Goal: Entertainment & Leisure: Consume media (video, audio)

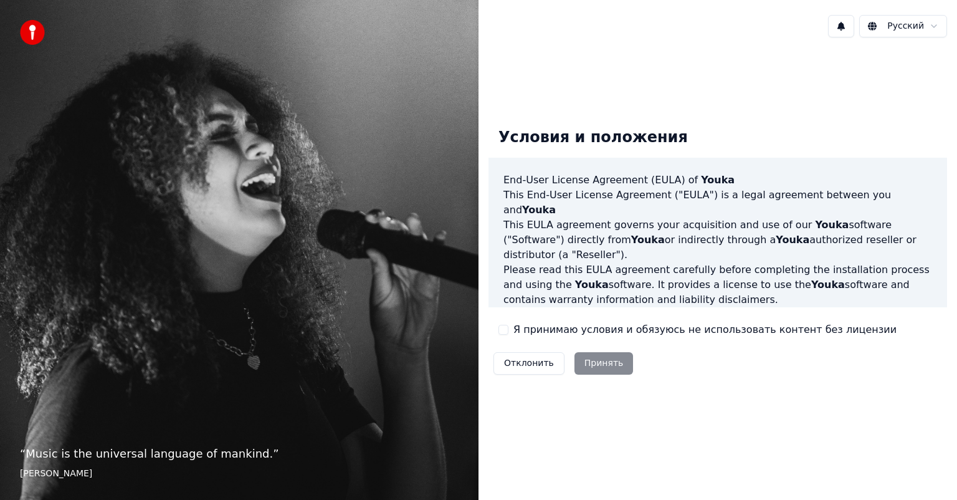
click at [590, 359] on div "Отклонить Принять" at bounding box center [562, 363] width 149 height 32
click at [517, 331] on label "Я принимаю условия и обязуюсь не использовать контент без лицензии" at bounding box center [704, 329] width 383 height 15
click at [508, 331] on button "Я принимаю условия и обязуюсь не использовать контент без лицензии" at bounding box center [503, 330] width 10 height 10
drag, startPoint x: 603, startPoint y: 361, endPoint x: 594, endPoint y: 361, distance: 8.7
click at [595, 361] on button "Принять" at bounding box center [603, 363] width 59 height 22
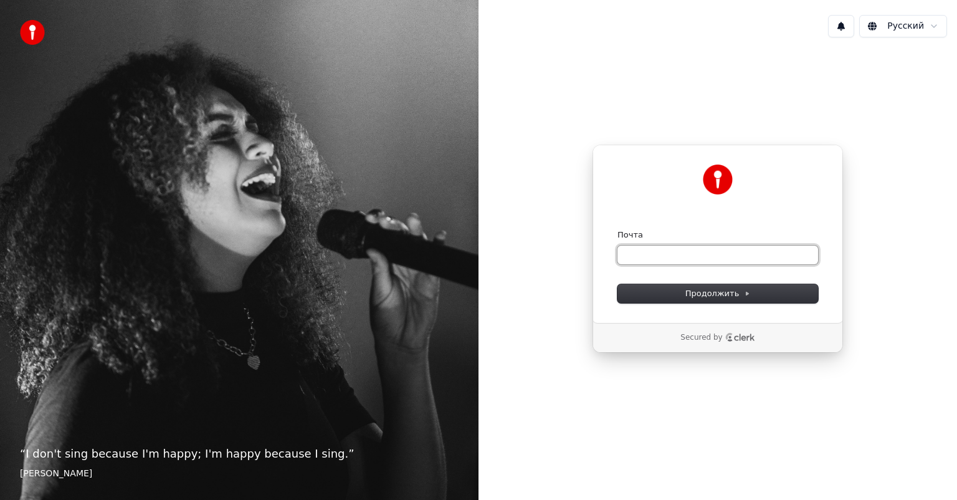
click at [678, 252] on input "Почта" at bounding box center [717, 254] width 201 height 19
click at [720, 349] on div "Secured by" at bounding box center [717, 338] width 249 height 30
click at [690, 261] on input "Почта" at bounding box center [717, 254] width 201 height 19
click at [690, 259] on input "Почта" at bounding box center [717, 254] width 201 height 19
click at [688, 252] on input "Почта" at bounding box center [717, 254] width 201 height 19
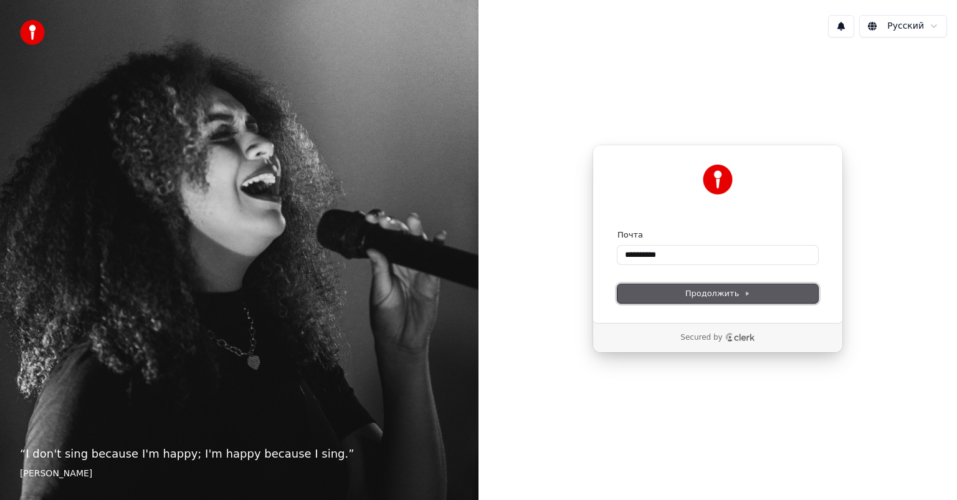
click at [683, 297] on button "Продолжить" at bounding box center [717, 293] width 201 height 19
click at [667, 287] on button "Продолжить" at bounding box center [717, 293] width 201 height 19
click at [668, 285] on button "Продолжить" at bounding box center [717, 293] width 201 height 19
click at [690, 250] on input "**********" at bounding box center [717, 254] width 201 height 19
click at [724, 301] on div "**********" at bounding box center [717, 234] width 250 height 178
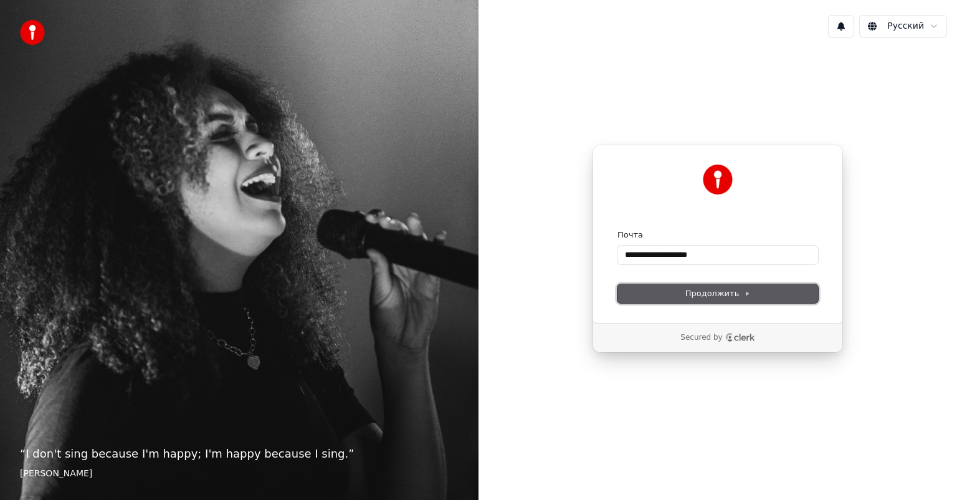
click at [714, 291] on span "Продолжить" at bounding box center [717, 293] width 65 height 11
type input "**********"
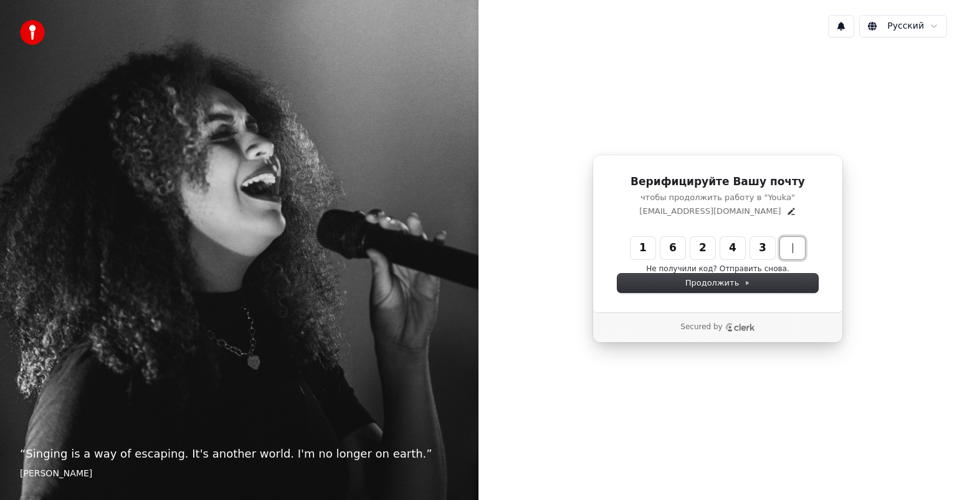
type input "******"
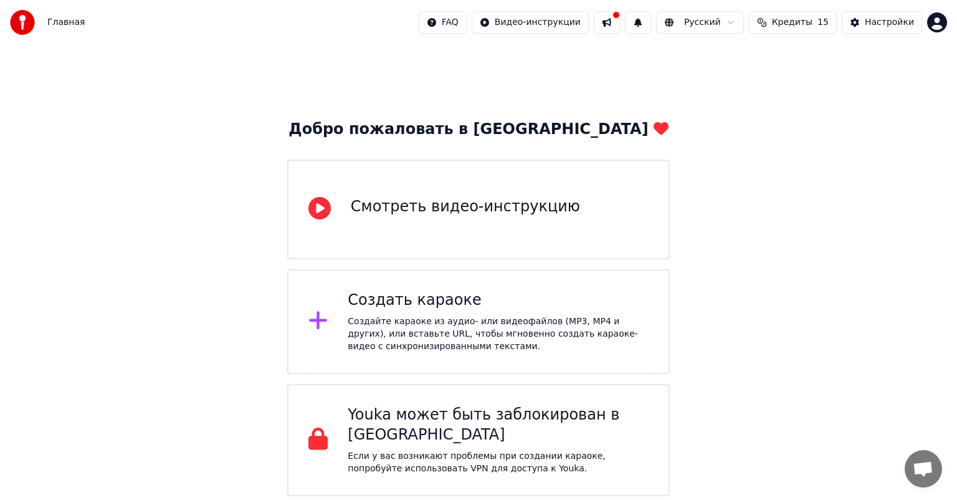
click at [428, 291] on div "Создать караоке" at bounding box center [498, 300] width 301 height 20
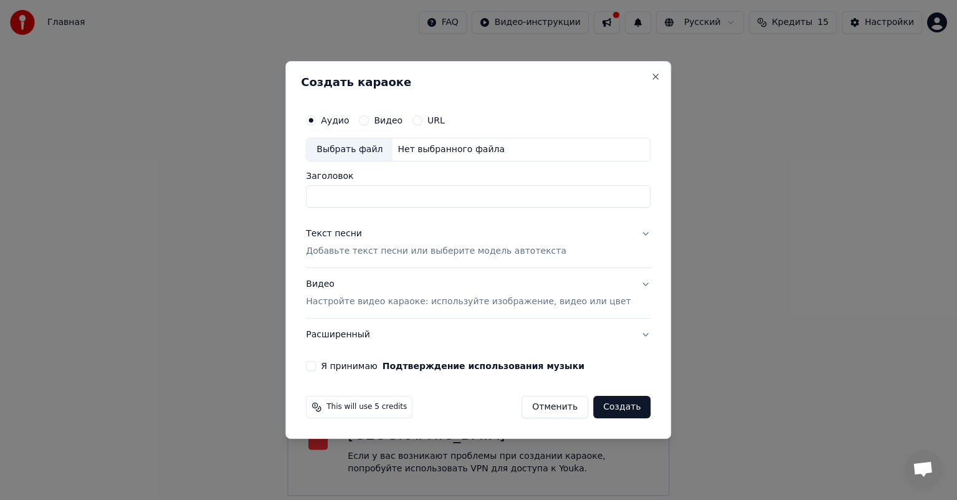
click at [391, 188] on input "Заголовок" at bounding box center [478, 196] width 344 height 22
click at [396, 116] on label "Видео" at bounding box center [388, 120] width 29 height 9
click at [369, 116] on button "Видео" at bounding box center [364, 120] width 10 height 10
click at [349, 122] on label "Аудио" at bounding box center [335, 120] width 28 height 9
click at [316, 122] on button "Аудио" at bounding box center [311, 120] width 10 height 10
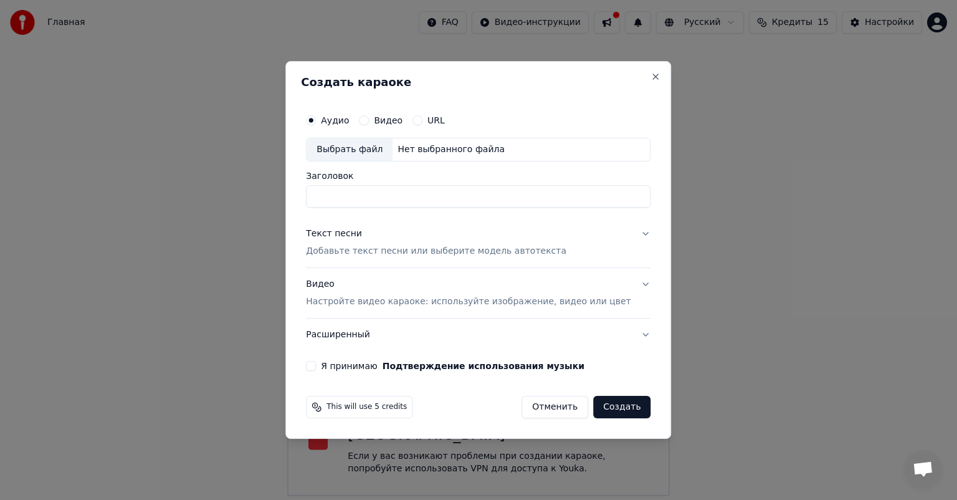
click at [384, 192] on input "Заголовок" at bounding box center [478, 196] width 344 height 22
click at [594, 239] on button "Текст песни Добавьте текст песни или выберите модель автотекста" at bounding box center [478, 242] width 344 height 50
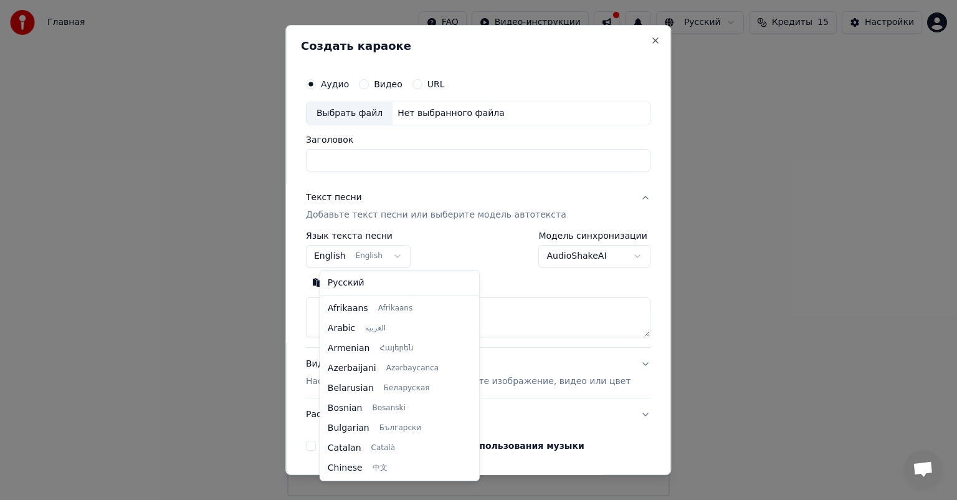
click at [399, 255] on body "Главная FAQ Видео-инструкции Русский Кредиты 15 Настройки Добро пожаловать в Yo…" at bounding box center [478, 248] width 957 height 496
select select "**"
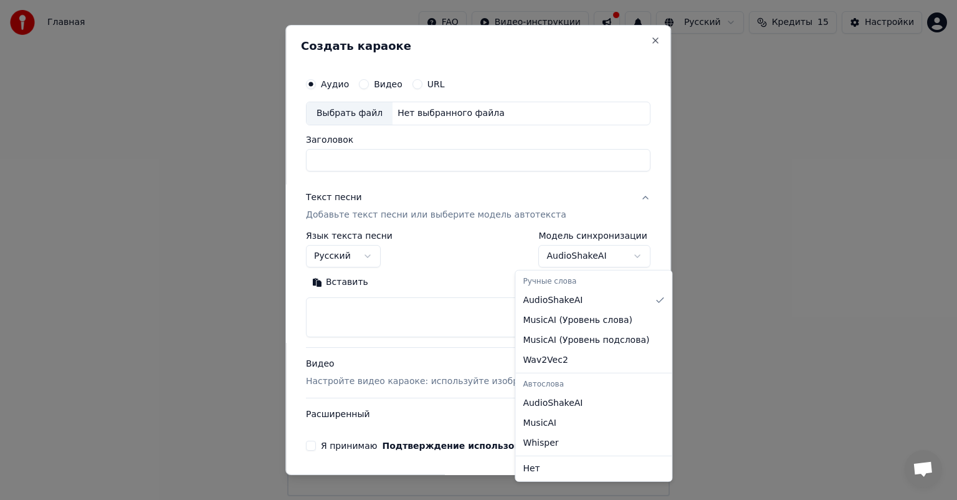
click at [565, 255] on body "Главная FAQ Видео-инструкции Русский Кредиты 15 Настройки Добро пожаловать в Yo…" at bounding box center [478, 248] width 957 height 496
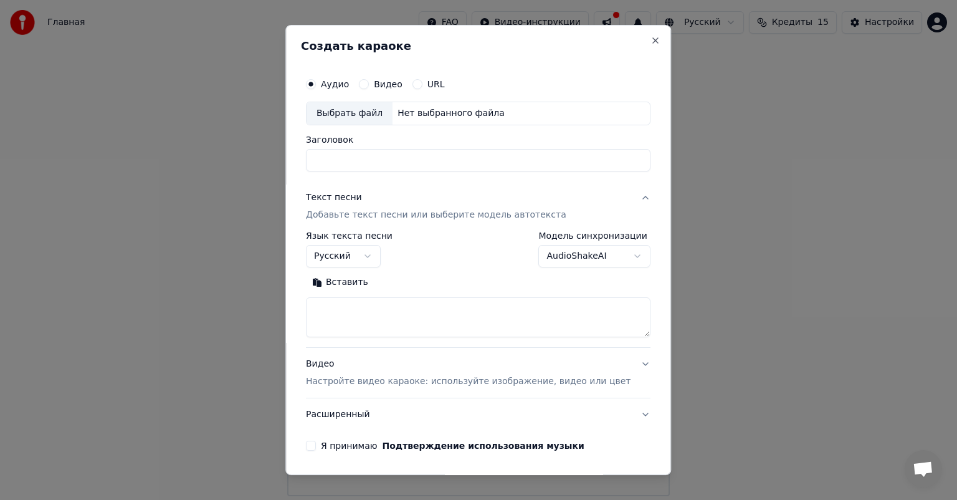
click at [429, 315] on textarea at bounding box center [478, 317] width 344 height 40
click at [434, 309] on textarea at bounding box center [478, 317] width 344 height 40
click at [462, 311] on textarea at bounding box center [478, 317] width 344 height 40
paste textarea "**********"
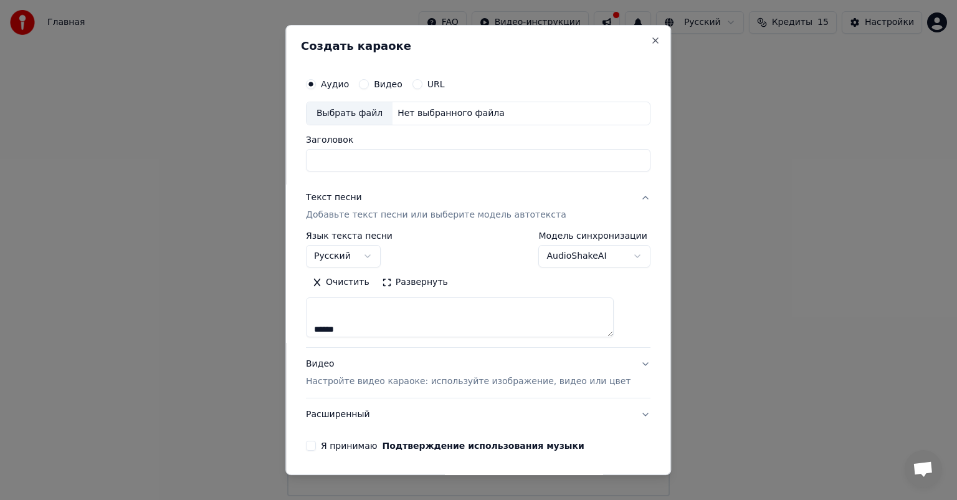
type textarea "**********"
click at [316, 442] on button "Я принимаю Подтверждение использования музыки" at bounding box center [311, 445] width 10 height 10
click at [363, 107] on div "Выбрать файл" at bounding box center [349, 113] width 86 height 22
click at [363, 154] on input "Заголовок" at bounding box center [478, 160] width 344 height 22
click at [359, 113] on div "Выбрать файл" at bounding box center [349, 113] width 86 height 22
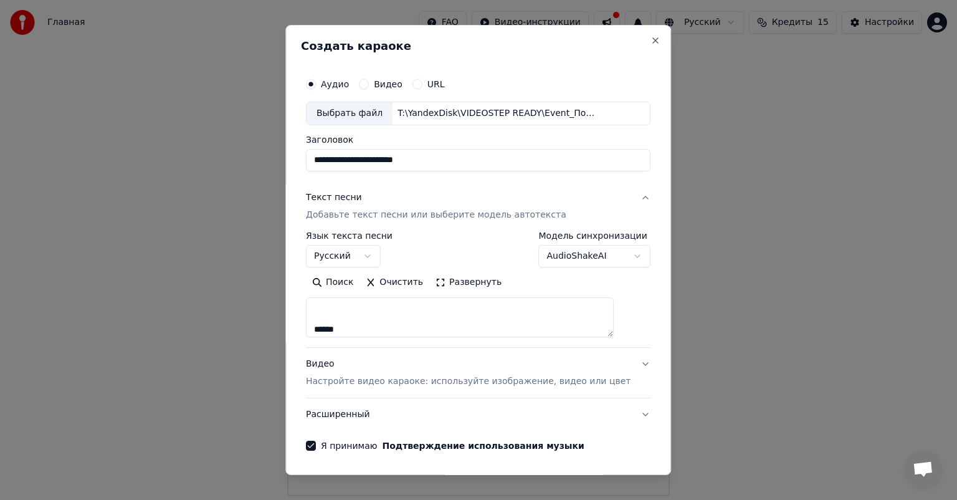
click at [456, 159] on input "**********" at bounding box center [478, 160] width 344 height 22
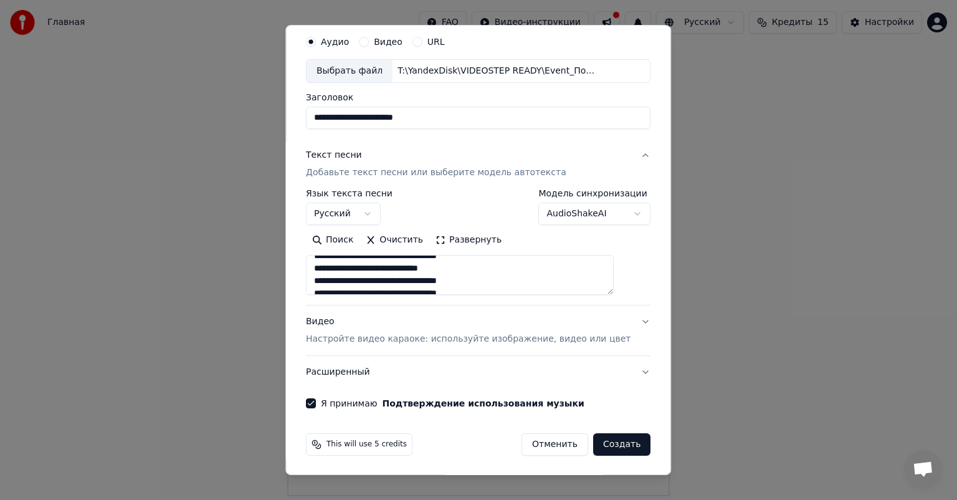
scroll to position [556, 0]
click at [450, 117] on input "**********" at bounding box center [478, 118] width 344 height 22
type input "**********"
click at [608, 443] on button "Создать" at bounding box center [621, 444] width 57 height 22
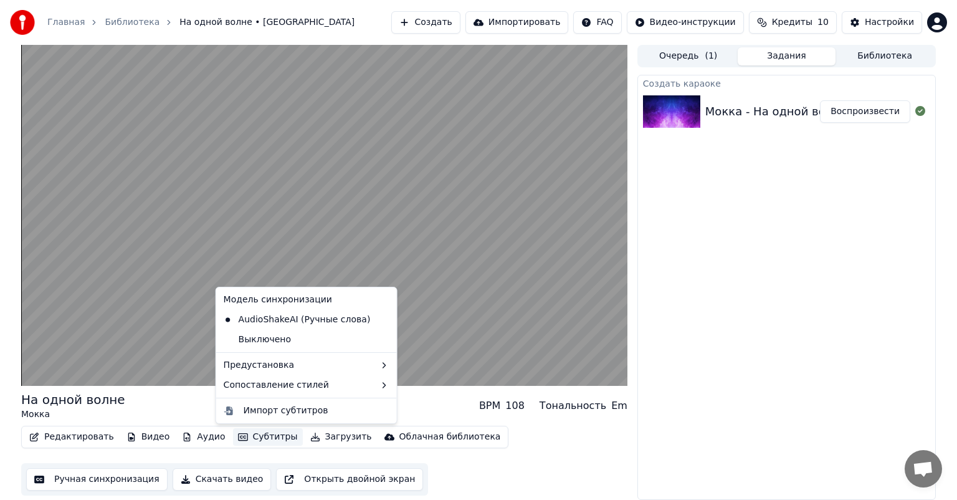
click at [244, 438] on button "Субтитры" at bounding box center [268, 436] width 70 height 17
click at [704, 391] on div "Создать караоке Мокка - На одной волне Воспроизвести" at bounding box center [786, 287] width 298 height 425
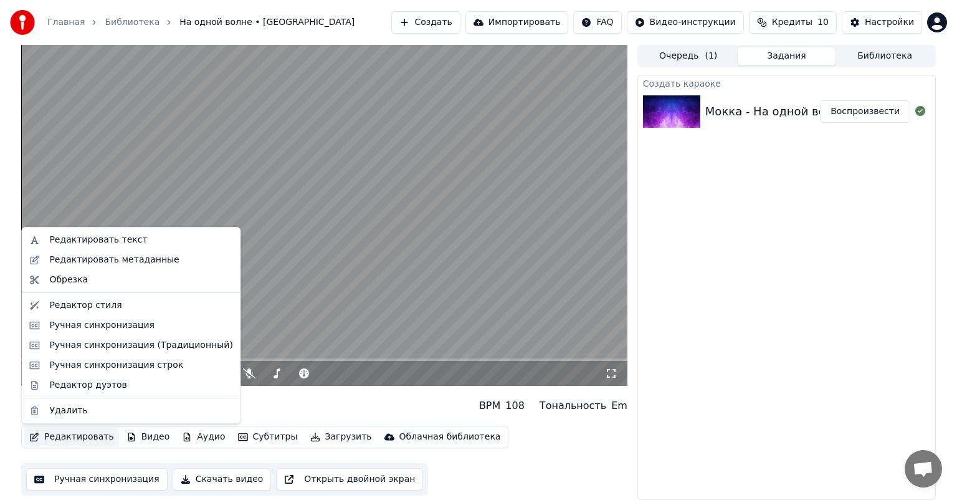
click at [82, 439] on button "Редактировать" at bounding box center [71, 436] width 95 height 17
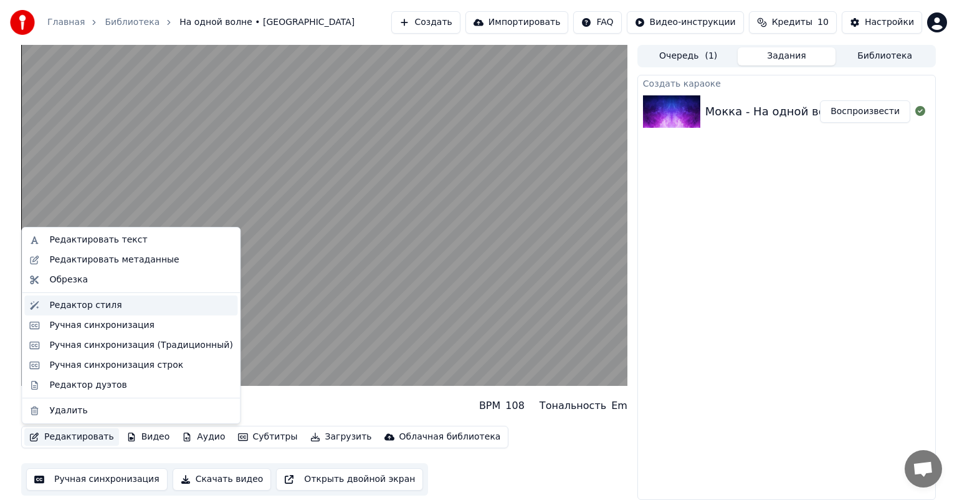
click at [110, 308] on div "Редактор стиля" at bounding box center [140, 305] width 183 height 12
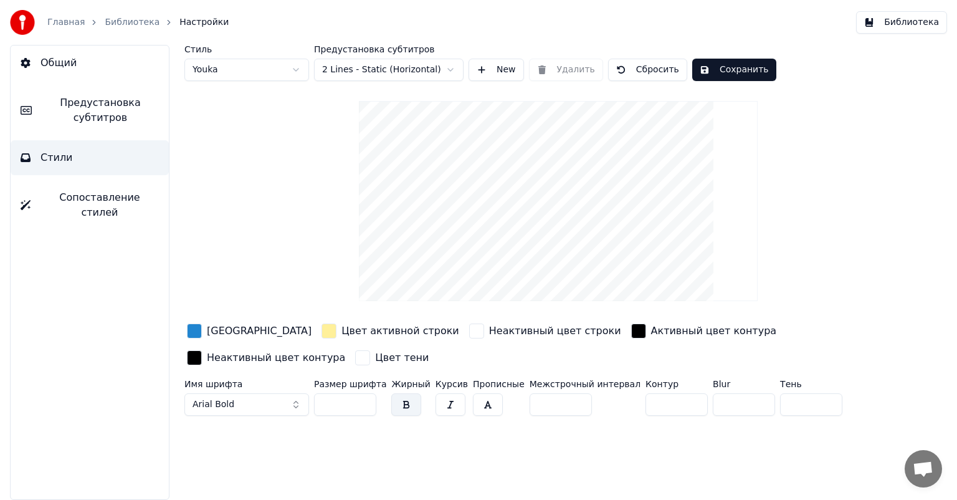
click at [341, 406] on input "**" at bounding box center [345, 404] width 62 height 22
click at [349, 406] on input "**" at bounding box center [345, 404] width 62 height 22
click at [353, 356] on div "Цвет тени" at bounding box center [392, 358] width 78 height 20
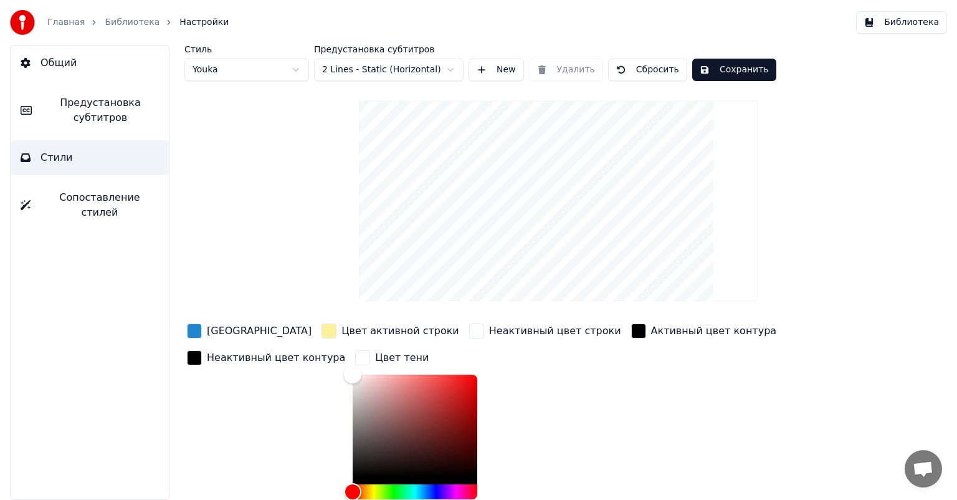
click at [355, 356] on div "button" at bounding box center [362, 357] width 15 height 15
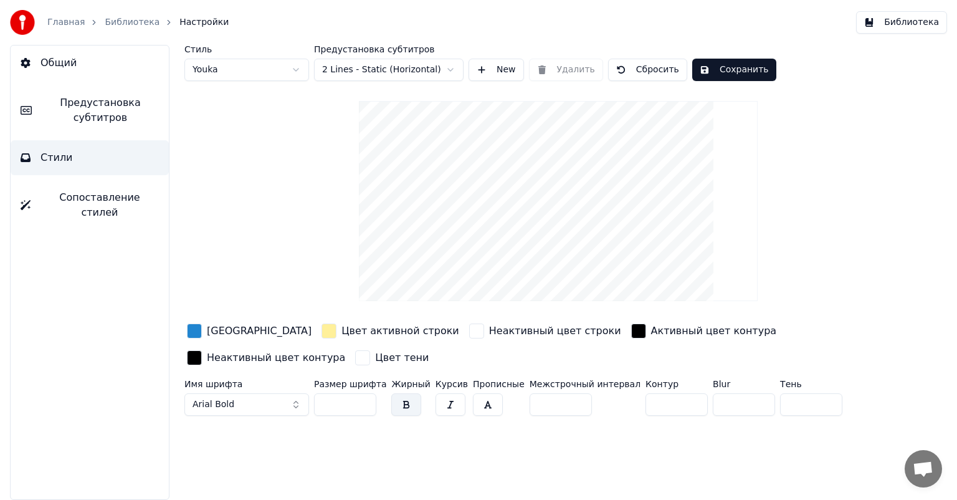
click at [113, 200] on span "Сопоставление стилей" at bounding box center [99, 205] width 118 height 30
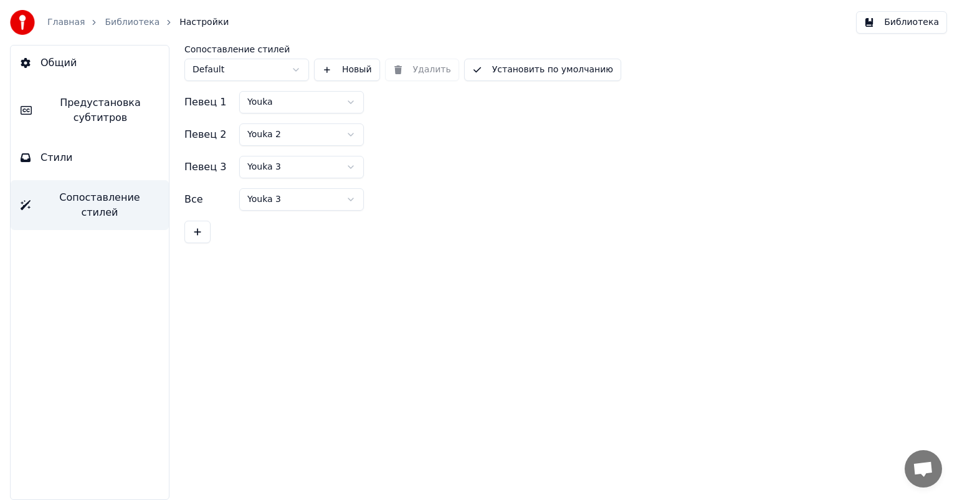
click at [107, 159] on button "Стили" at bounding box center [90, 157] width 158 height 35
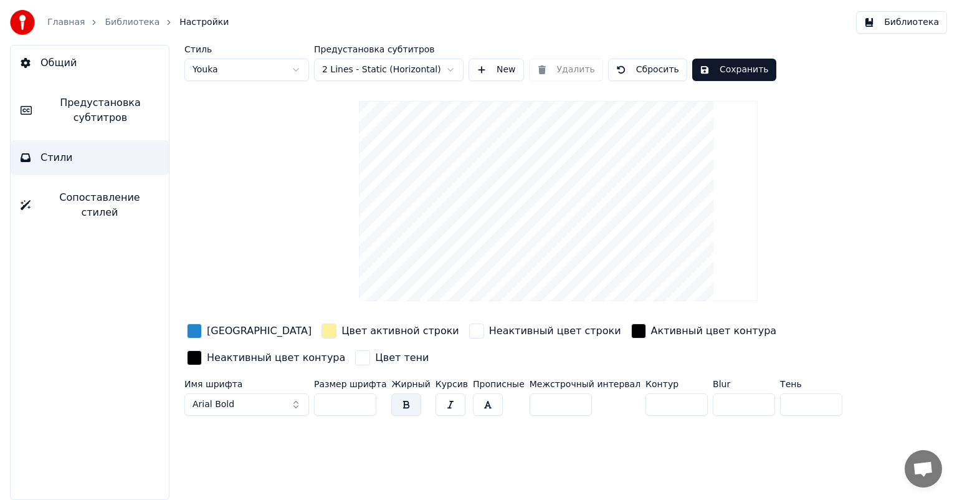
click at [193, 330] on div "button" at bounding box center [194, 330] width 15 height 15
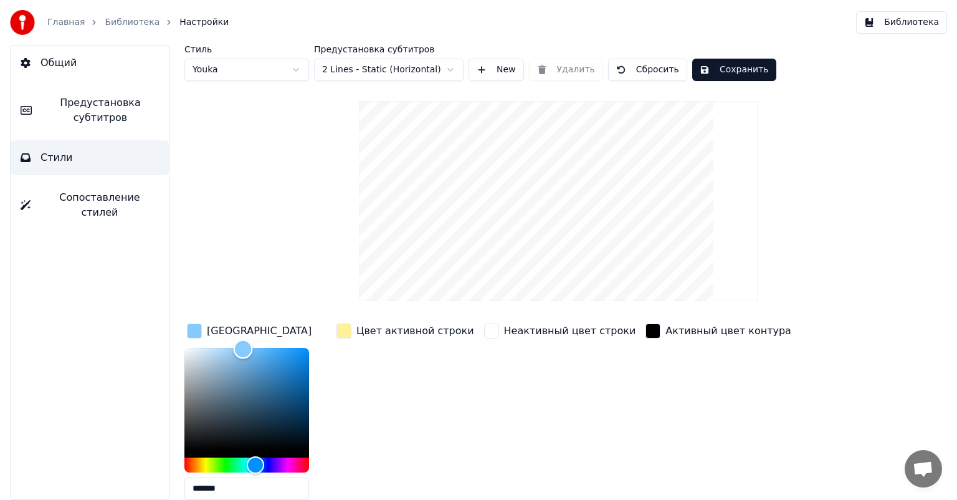
type input "*******"
drag, startPoint x: 284, startPoint y: 356, endPoint x: 242, endPoint y: 348, distance: 43.2
click at [242, 348] on div "Color" at bounding box center [246, 399] width 125 height 102
click at [369, 374] on div "Цвет активной строки" at bounding box center [405, 415] width 143 height 189
click at [342, 328] on div "button" at bounding box center [343, 330] width 15 height 15
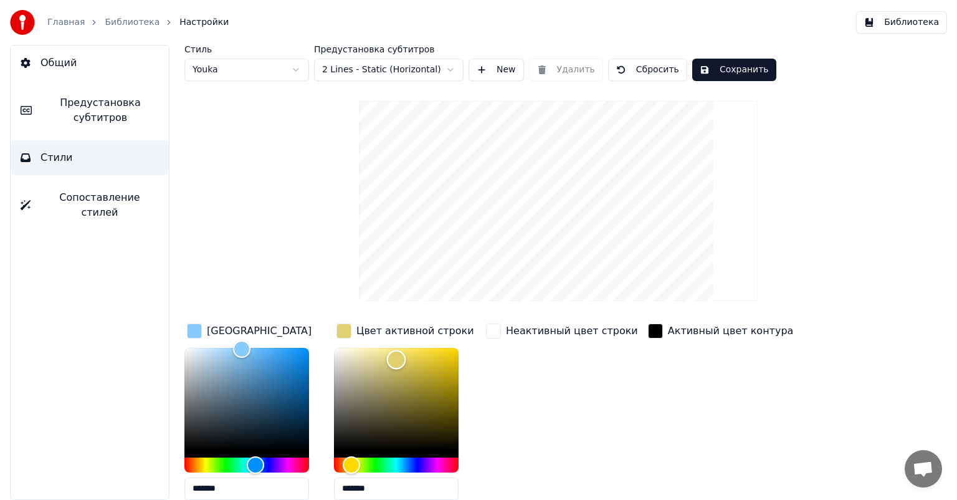
type input "*******"
click at [394, 355] on div "Color" at bounding box center [396, 399] width 125 height 102
click at [352, 326] on div "Цвет активной строки" at bounding box center [405, 331] width 143 height 20
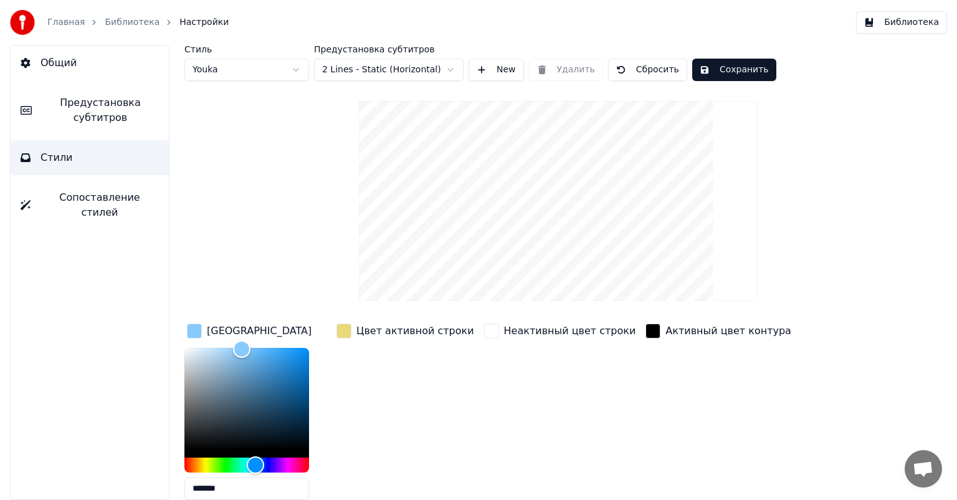
click at [199, 332] on div "button" at bounding box center [194, 330] width 15 height 15
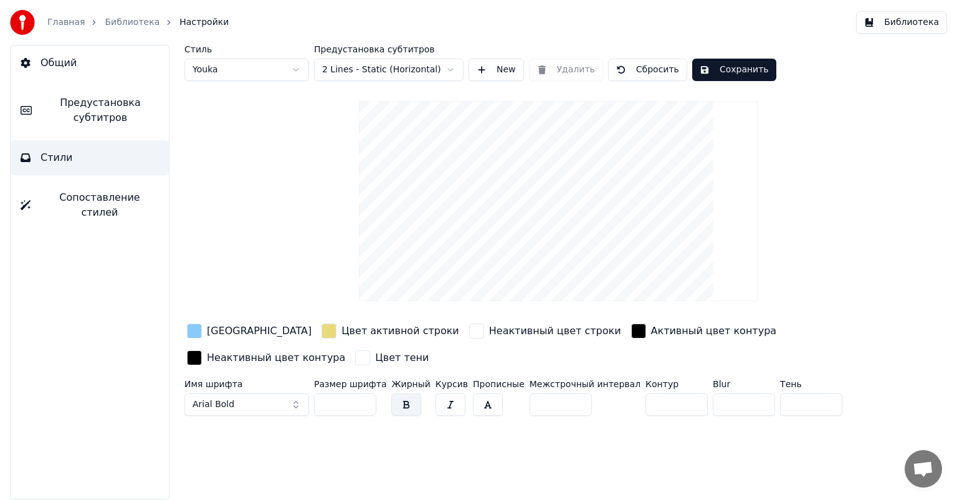
click at [469, 332] on div "button" at bounding box center [476, 330] width 15 height 15
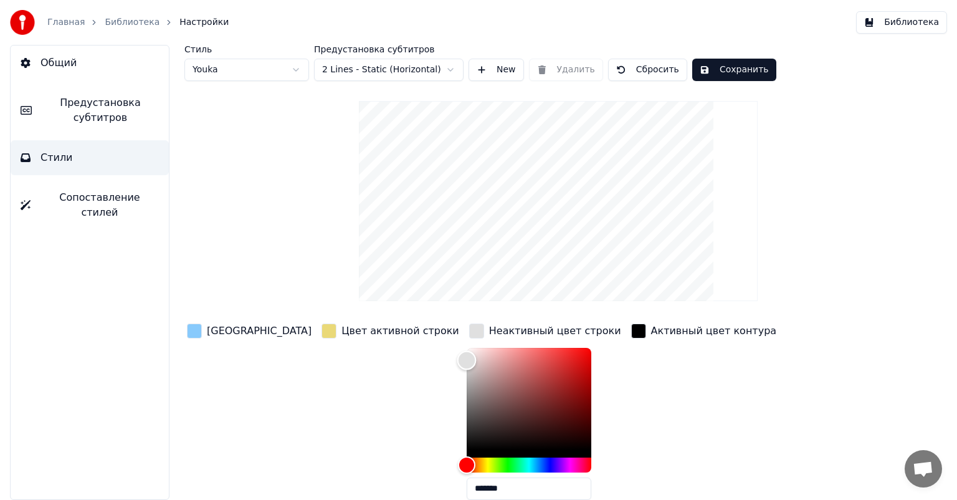
drag, startPoint x: 405, startPoint y: 349, endPoint x: 397, endPoint y: 359, distance: 12.8
click at [457, 359] on div "Color" at bounding box center [466, 359] width 19 height 19
drag, startPoint x: 397, startPoint y: 359, endPoint x: 382, endPoint y: 402, distance: 45.7
click at [382, 402] on div "Цвет заливки Цвет активной строки Неактивный цвет строки ******* Активный цвет …" at bounding box center [519, 429] width 670 height 216
type input "*******"
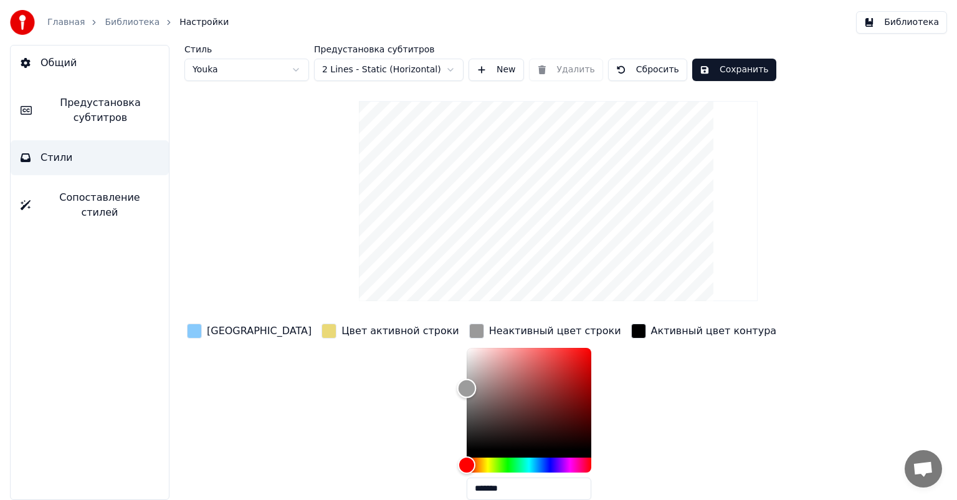
drag, startPoint x: 406, startPoint y: 400, endPoint x: 401, endPoint y: 386, distance: 14.6
click at [457, 386] on div "Color" at bounding box center [466, 387] width 19 height 19
click at [359, 361] on div "Цвет активной строки" at bounding box center [390, 415] width 143 height 189
click at [469, 332] on div "button" at bounding box center [476, 330] width 15 height 15
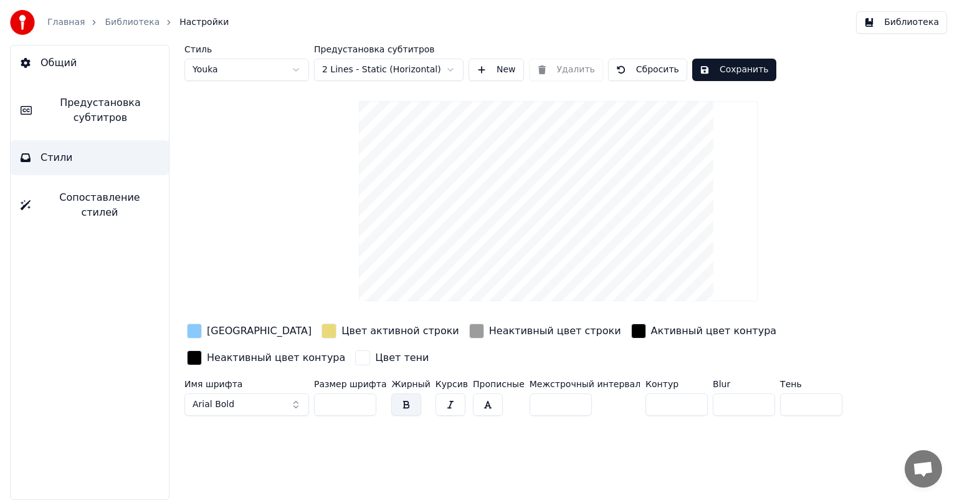
click at [631, 331] on div "button" at bounding box center [638, 330] width 15 height 15
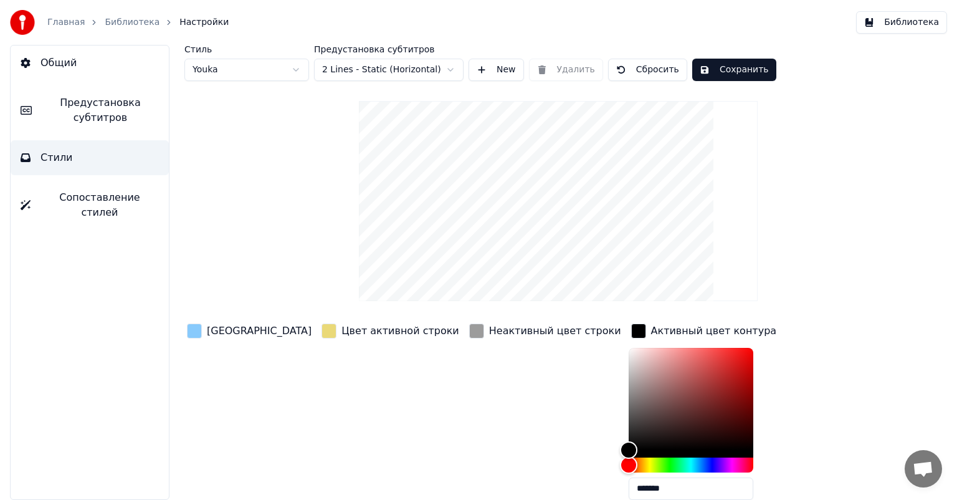
drag, startPoint x: 546, startPoint y: 406, endPoint x: 546, endPoint y: 368, distance: 38.0
click at [546, 368] on div "Цвет заливки Цвет активной строки Неактивный цвет строки Активный цвет контура …" at bounding box center [519, 429] width 670 height 216
type input "*******"
drag, startPoint x: 557, startPoint y: 389, endPoint x: 531, endPoint y: 495, distance: 109.7
click at [531, 495] on div "Цвет заливки Цвет активной строки Неактивный цвет строки Активный цвет контура …" at bounding box center [519, 429] width 670 height 216
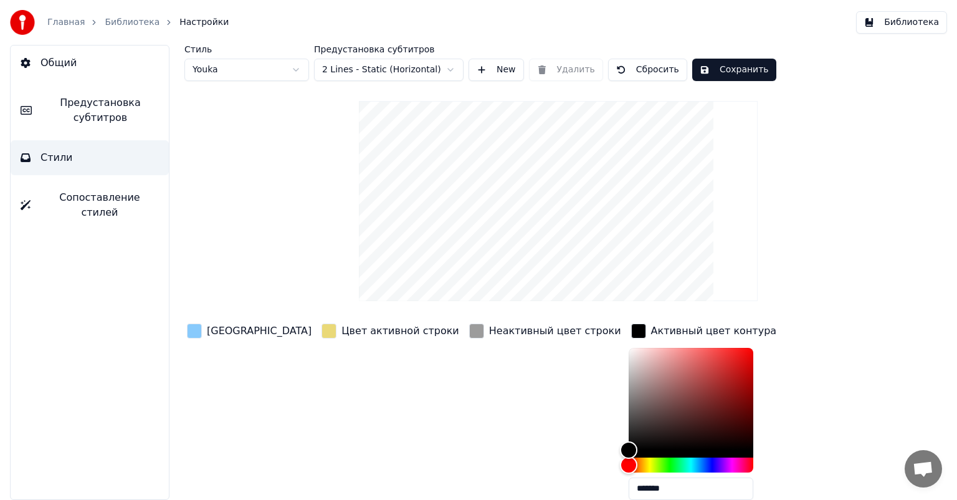
click at [631, 336] on div "button" at bounding box center [638, 330] width 15 height 15
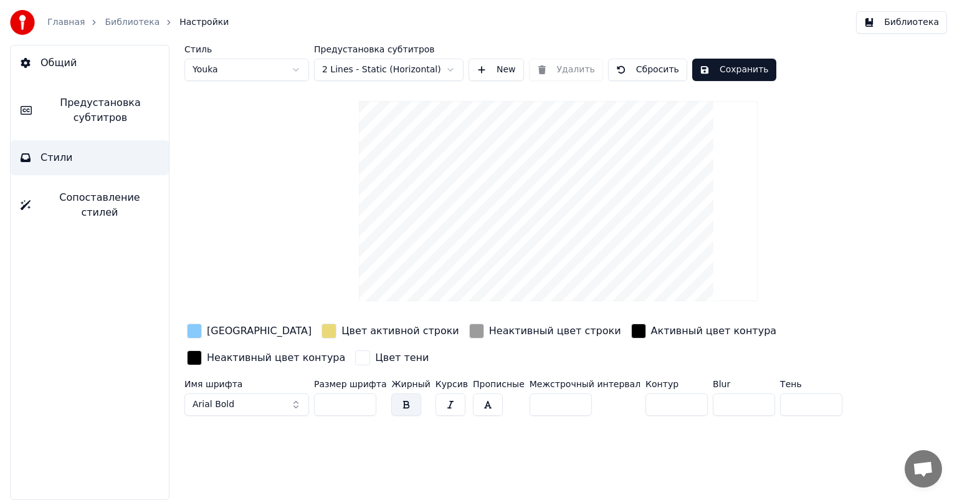
click at [645, 406] on input "*" at bounding box center [676, 404] width 62 height 22
drag, startPoint x: 645, startPoint y: 403, endPoint x: 559, endPoint y: 390, distance: 87.6
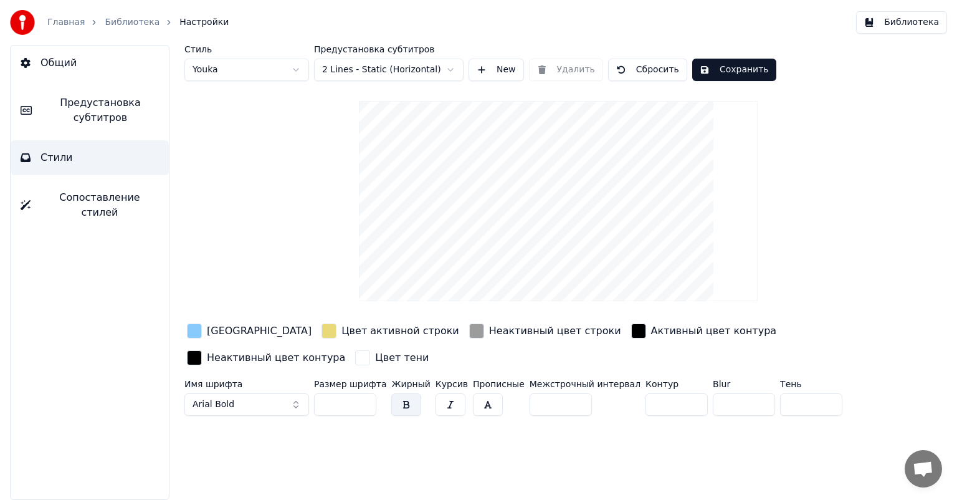
click at [559, 390] on div "Имя шрифта Arial Bold Размер шрифта ** Жирный Курсив Прописные Межстрочный инте…" at bounding box center [519, 399] width 670 height 41
type input "*"
click at [630, 425] on div "Стиль Youka Предустановка субтитров 2 Lines - Static (Horizontal) New Удалить С…" at bounding box center [557, 272] width 797 height 455
drag, startPoint x: 543, startPoint y: 402, endPoint x: 427, endPoint y: 396, distance: 116.6
click at [427, 396] on div "Имя шрифта Arial Bold Размер шрифта ** Жирный Курсив Прописные Межстрочный инте…" at bounding box center [519, 399] width 670 height 41
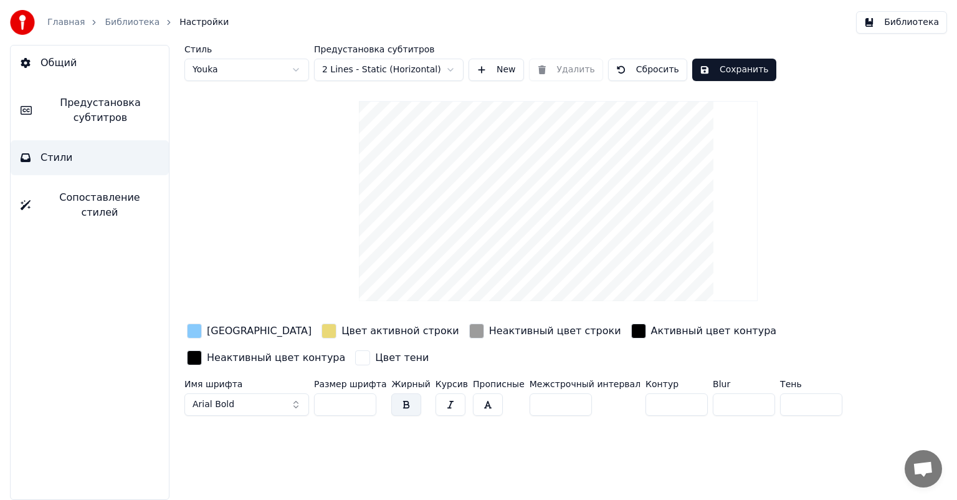
drag, startPoint x: 350, startPoint y: 394, endPoint x: 262, endPoint y: 399, distance: 88.6
click at [262, 399] on div "Имя шрифта Arial Bold Размер шрифта ** Жирный Курсив Прописные Межстрочный инте…" at bounding box center [519, 399] width 670 height 41
click at [343, 401] on input "**" at bounding box center [345, 404] width 62 height 22
drag, startPoint x: 341, startPoint y: 404, endPoint x: 292, endPoint y: 404, distance: 49.2
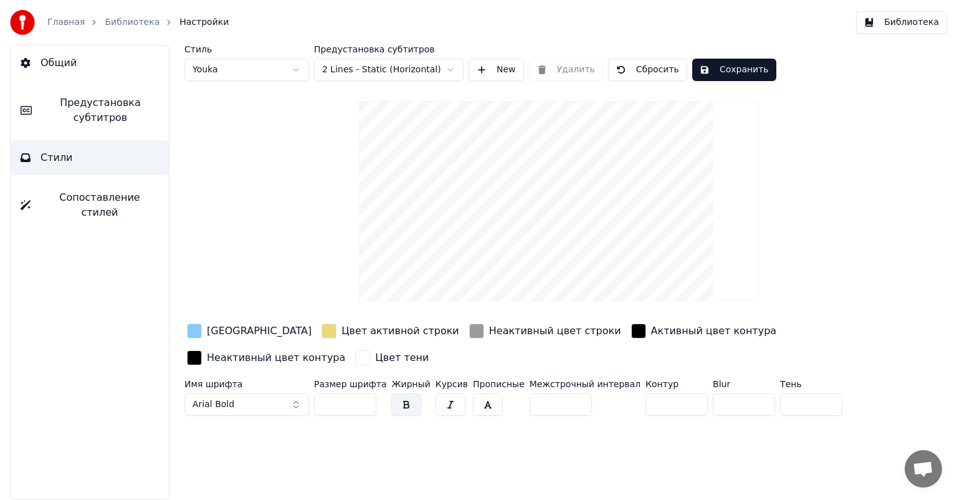
click at [292, 404] on div "Имя шрифта Arial Bold Размер шрифта ** Жирный Курсив Прописные Межстрочный инте…" at bounding box center [519, 399] width 670 height 41
click at [341, 403] on input "**" at bounding box center [345, 404] width 62 height 22
drag, startPoint x: 348, startPoint y: 401, endPoint x: 299, endPoint y: 398, distance: 49.3
click at [299, 398] on div "Имя шрифта Arial Bold Размер шрифта ** Жирный Курсив Прописные Межстрочный инте…" at bounding box center [519, 399] width 670 height 41
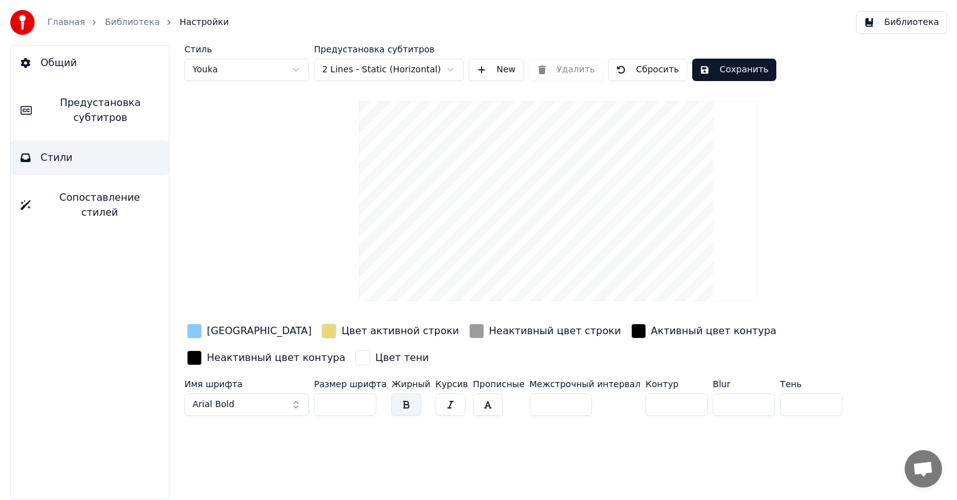
type input "**"
click at [553, 404] on input "*" at bounding box center [560, 404] width 62 height 22
click at [558, 400] on input "*" at bounding box center [560, 404] width 62 height 22
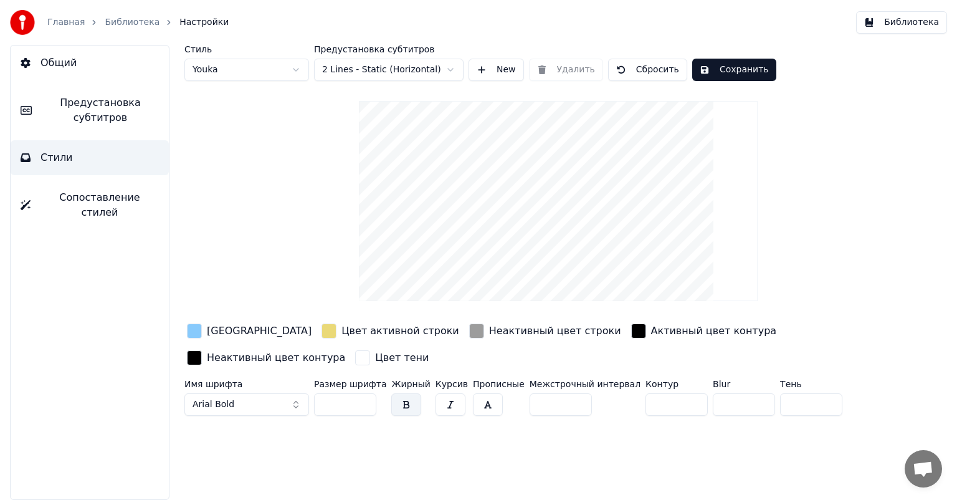
click at [558, 400] on input "*" at bounding box center [560, 404] width 62 height 22
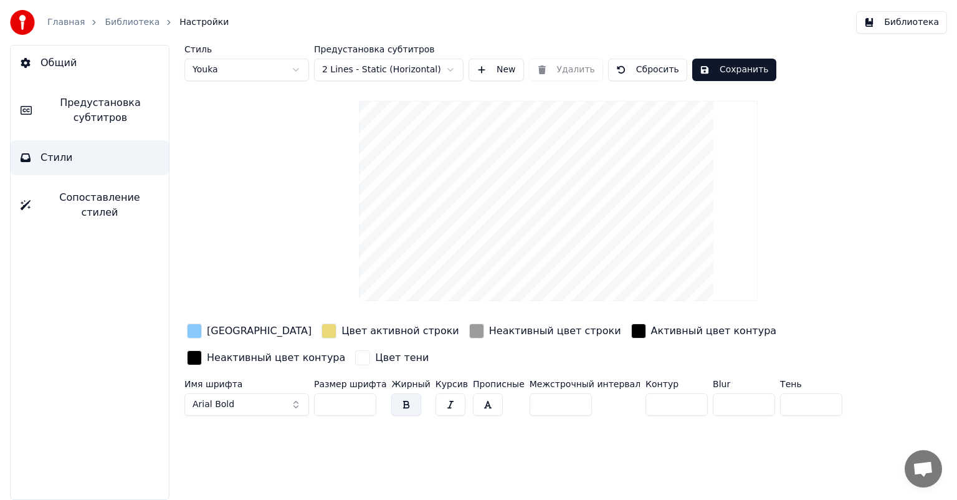
click at [558, 400] on input "*" at bounding box center [560, 404] width 62 height 22
click at [558, 400] on input "**" at bounding box center [560, 404] width 62 height 22
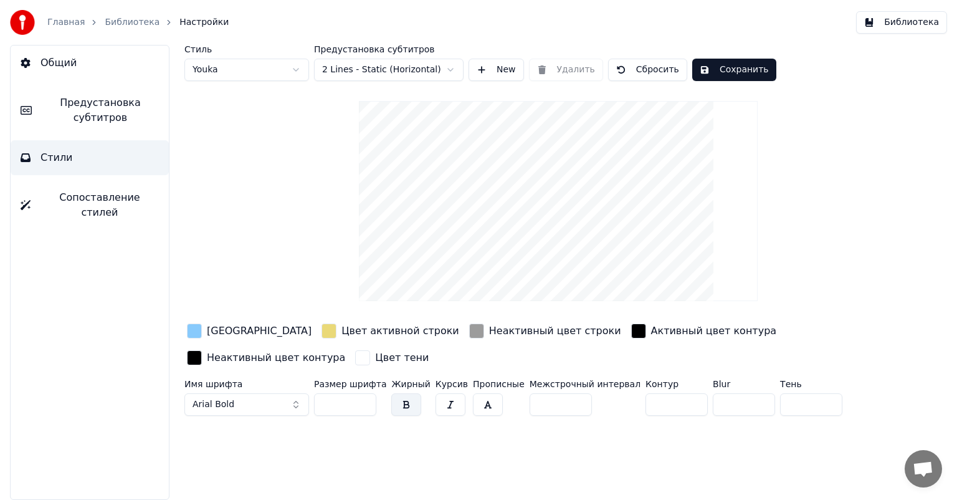
click at [558, 400] on input "**" at bounding box center [560, 404] width 62 height 22
click at [538, 401] on input "**" at bounding box center [560, 404] width 62 height 22
drag, startPoint x: 538, startPoint y: 401, endPoint x: 491, endPoint y: 399, distance: 46.7
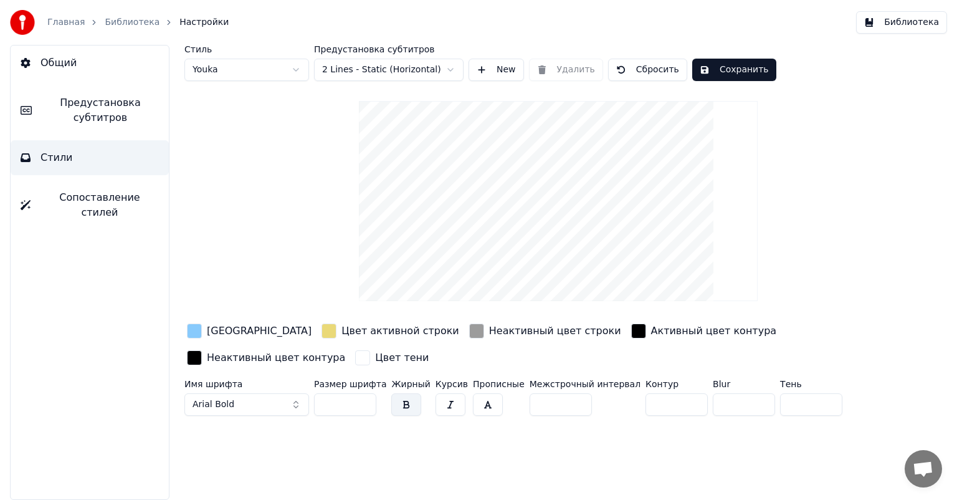
click at [491, 399] on div "Имя шрифта Arial Bold Размер шрифта ** Жирный Курсив Прописные Межстрочный инте…" at bounding box center [519, 399] width 670 height 41
type input "*"
click at [567, 420] on div "Стиль Youka Предустановка субтитров 2 Lines - Static (Horizontal) New Удалить С…" at bounding box center [557, 272] width 797 height 455
click at [191, 331] on div "button" at bounding box center [194, 330] width 15 height 15
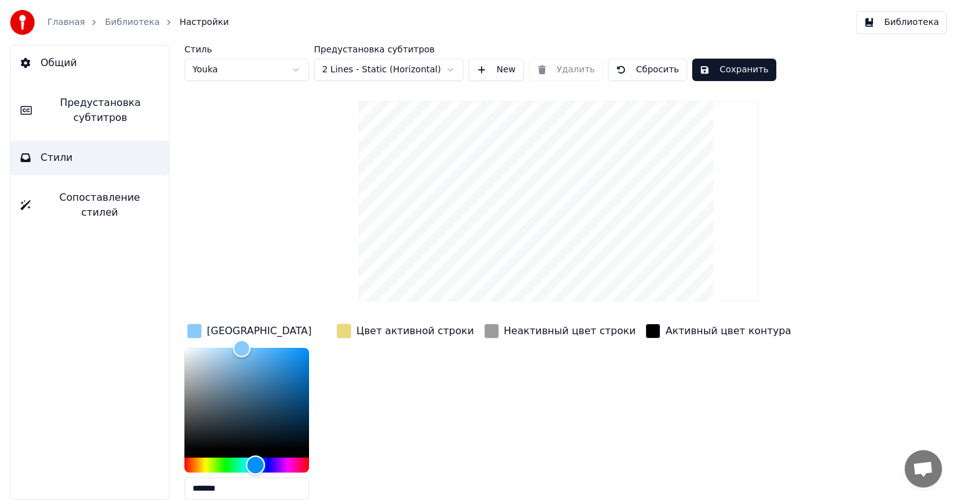
type input "*******"
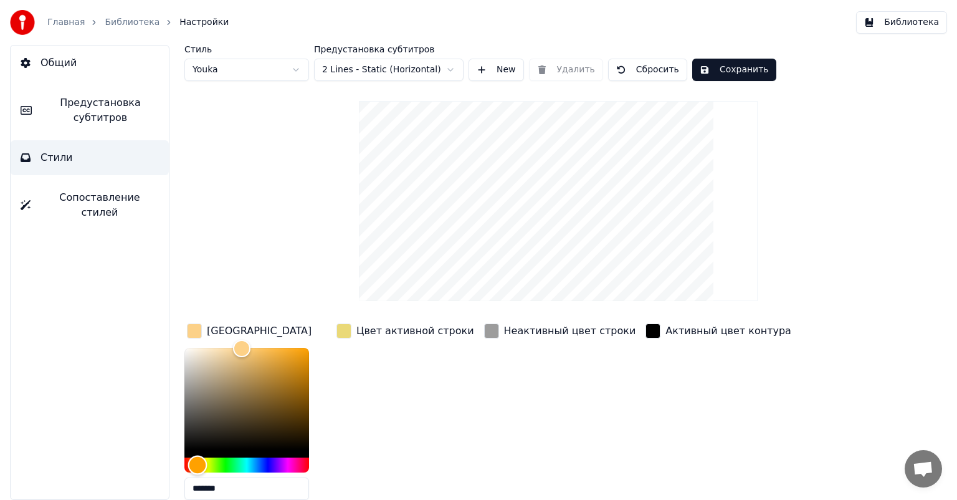
click at [197, 457] on div "Hue" at bounding box center [246, 464] width 125 height 15
click at [392, 338] on div "Цвет активной строки" at bounding box center [415, 330] width 118 height 15
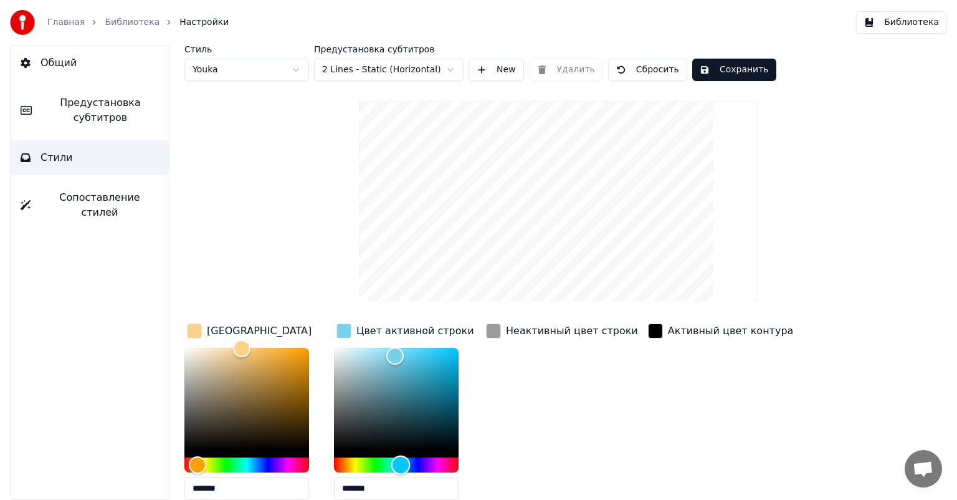
drag, startPoint x: 384, startPoint y: 460, endPoint x: 400, endPoint y: 466, distance: 17.4
click at [400, 466] on div "Hue" at bounding box center [396, 464] width 125 height 15
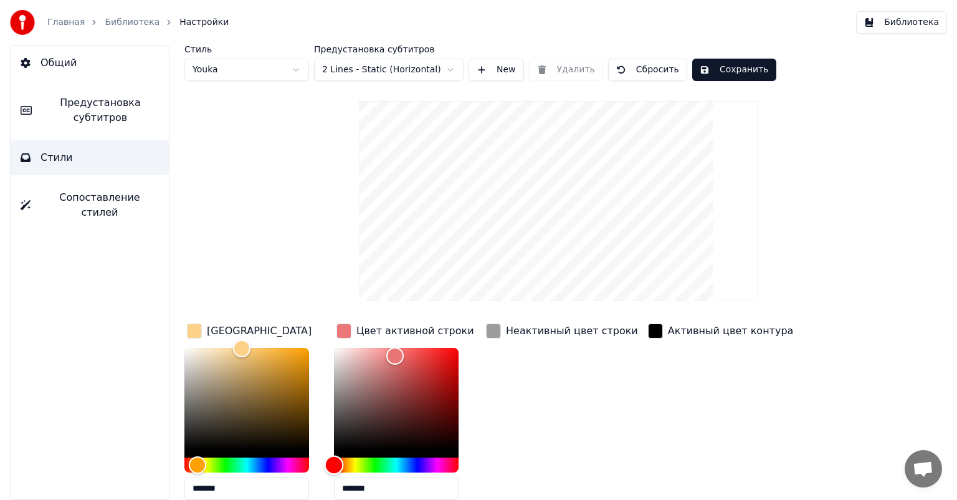
drag, startPoint x: 398, startPoint y: 466, endPoint x: 332, endPoint y: 384, distance: 105.0
click at [332, 384] on div "Цвет заливки ******* Цвет активной строки ******* Неактивный цвет строки Активн…" at bounding box center [519, 429] width 670 height 216
drag, startPoint x: 346, startPoint y: 367, endPoint x: 336, endPoint y: 368, distance: 10.6
click at [336, 368] on div "Color" at bounding box center [396, 399] width 125 height 102
type input "*******"
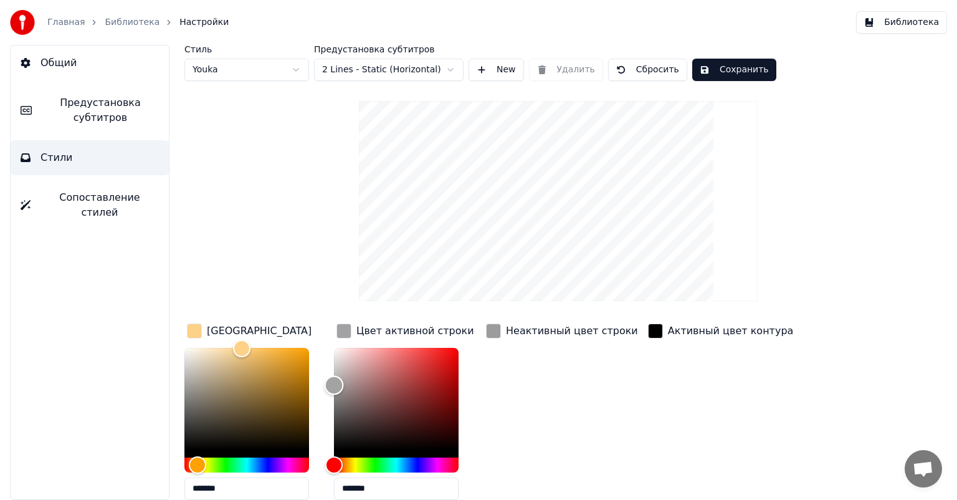
drag, startPoint x: 336, startPoint y: 368, endPoint x: 320, endPoint y: 384, distance: 22.0
click at [320, 384] on div "Цвет заливки ******* Цвет активной строки ******* Неактивный цвет строки Активн…" at bounding box center [519, 429] width 670 height 216
click at [460, 314] on div "Стиль Youka Предустановка субтитров 2 Lines - Static (Horizontal) New Удалить С…" at bounding box center [557, 316] width 747 height 543
click at [343, 331] on div "button" at bounding box center [343, 330] width 15 height 15
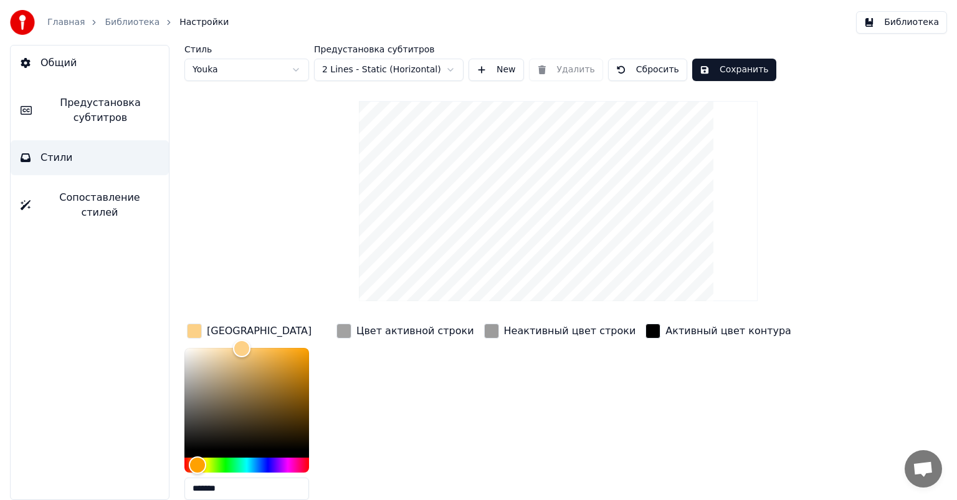
click at [197, 328] on div "button" at bounding box center [194, 330] width 15 height 15
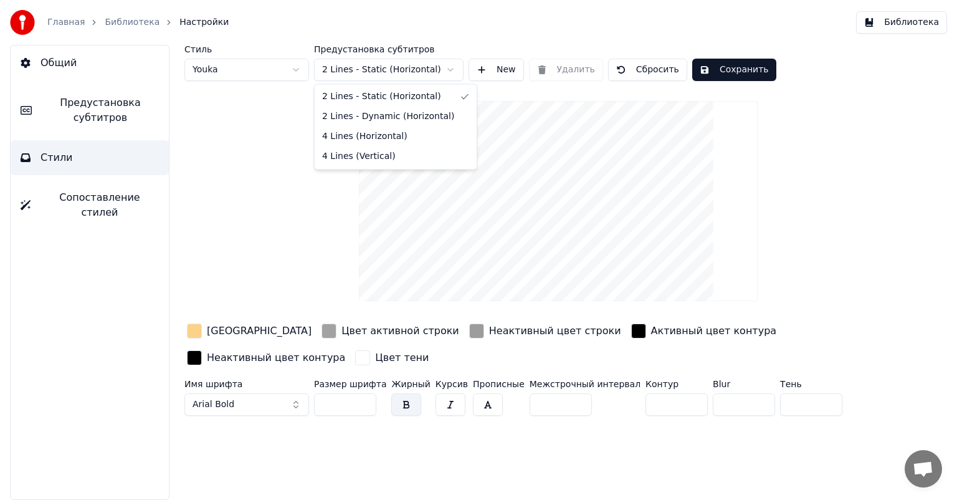
click at [432, 70] on html "Главная Библиотека Настройки Библиотека Общий Предустановка субтитров Стили Соп…" at bounding box center [478, 250] width 957 height 500
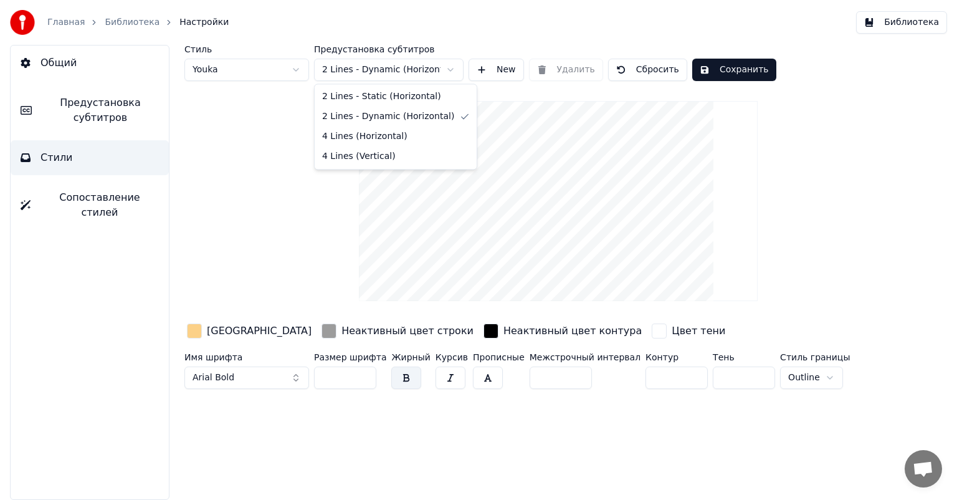
click at [445, 72] on html "Главная Библиотека Настройки Библиотека Общий Предустановка субтитров Стили Соп…" at bounding box center [478, 250] width 957 height 500
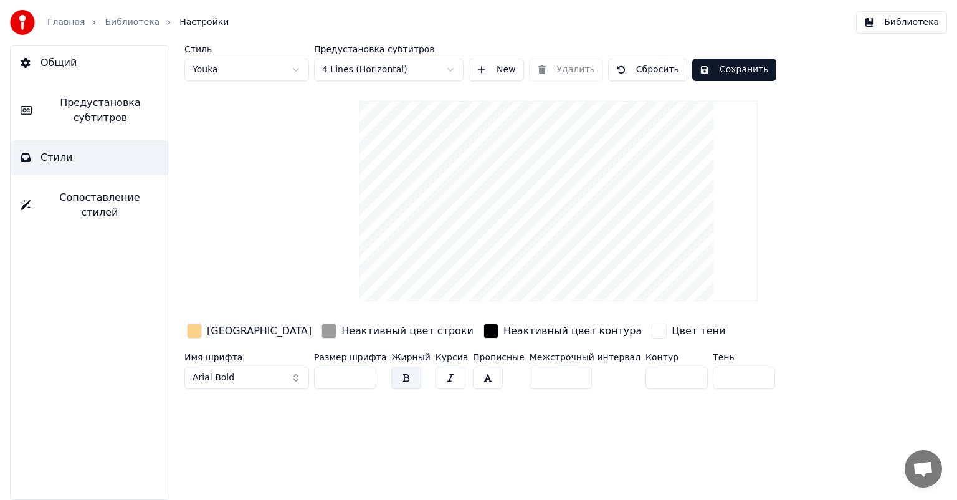
click at [433, 73] on html "Главная Библиотека Настройки Библиотека Общий Предустановка субтитров Стили Соп…" at bounding box center [478, 250] width 957 height 500
click at [434, 72] on html "Главная Библиотека Настройки Библиотека Общий Предустановка субтитров Стили Соп…" at bounding box center [478, 250] width 957 height 500
click at [442, 66] on html "Главная Библиотека Настройки Библиотека Общий Предустановка субтитров Стили Соп…" at bounding box center [478, 250] width 957 height 500
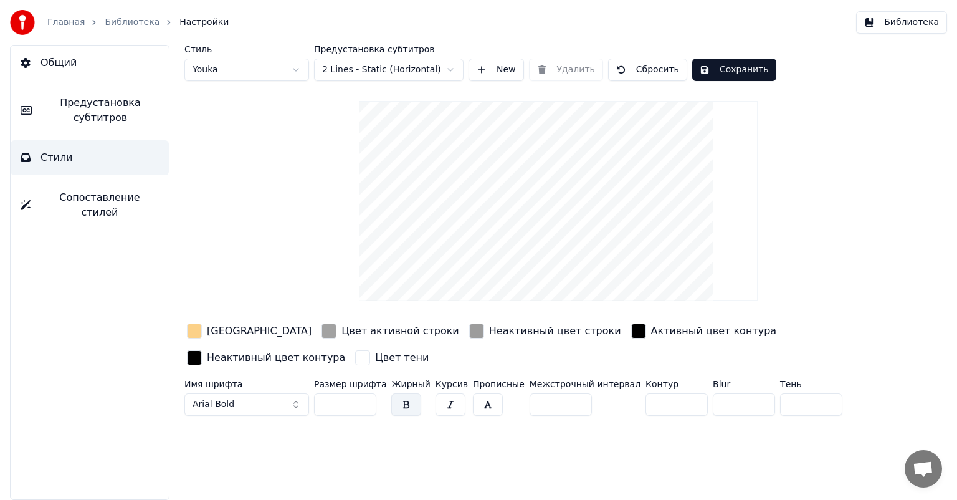
click at [336, 402] on input "**" at bounding box center [345, 404] width 62 height 22
click at [117, 118] on span "Предустановка субтитров" at bounding box center [100, 110] width 117 height 30
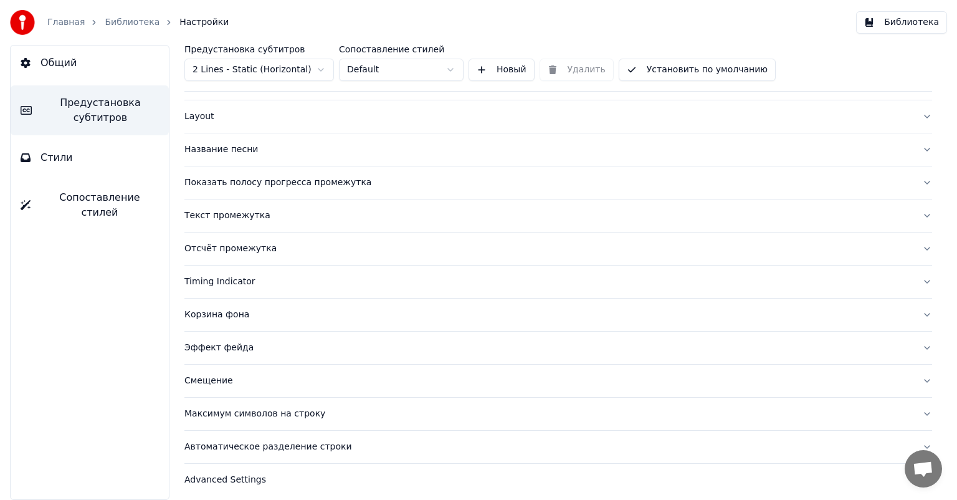
scroll to position [54, 0]
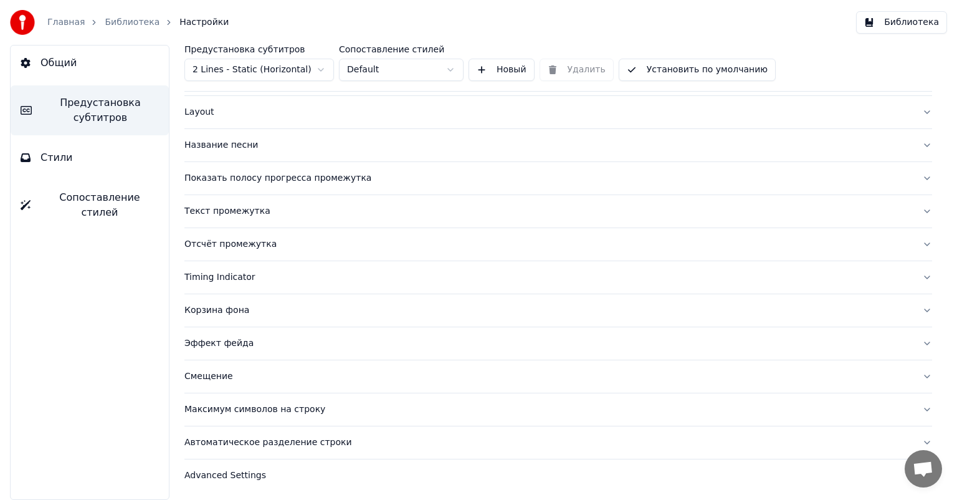
click at [301, 343] on div "Эффект фейда" at bounding box center [548, 343] width 728 height 12
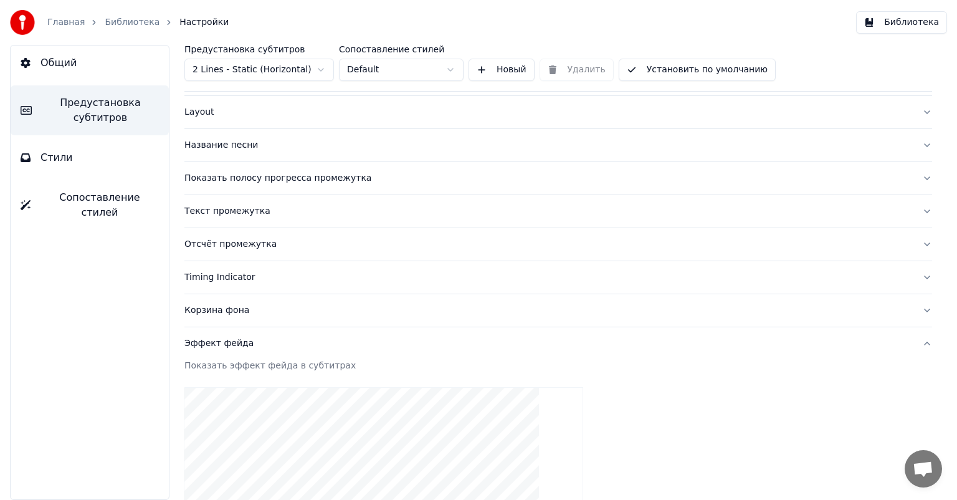
click at [275, 341] on div "Эффект фейда" at bounding box center [548, 343] width 728 height 12
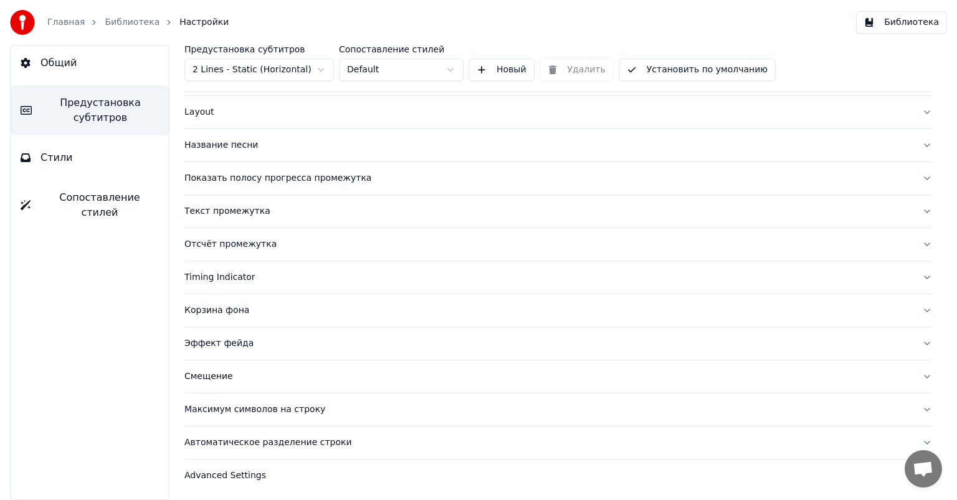
click at [277, 309] on div "Корзина фона" at bounding box center [548, 310] width 728 height 12
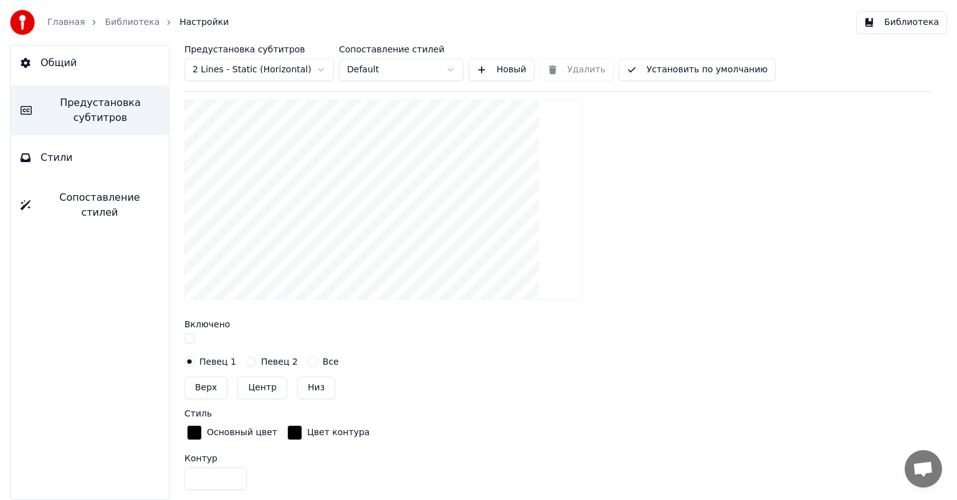
scroll to position [303, 0]
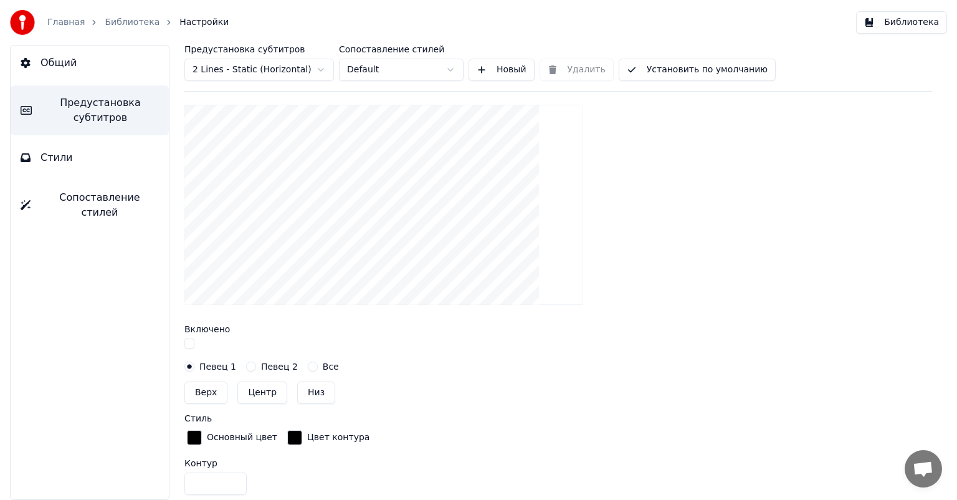
click at [260, 372] on div "Add a box around the subtitles Включено Певец 1 Певец 2 Все Верх Центр Низ Стил…" at bounding box center [557, 424] width 747 height 694
click at [261, 363] on label "Певец 2" at bounding box center [279, 366] width 37 height 9
click at [256, 363] on button "Певец 2" at bounding box center [251, 366] width 10 height 10
click at [323, 363] on label "Все" at bounding box center [331, 366] width 16 height 9
click at [318, 363] on button "Все" at bounding box center [313, 366] width 10 height 10
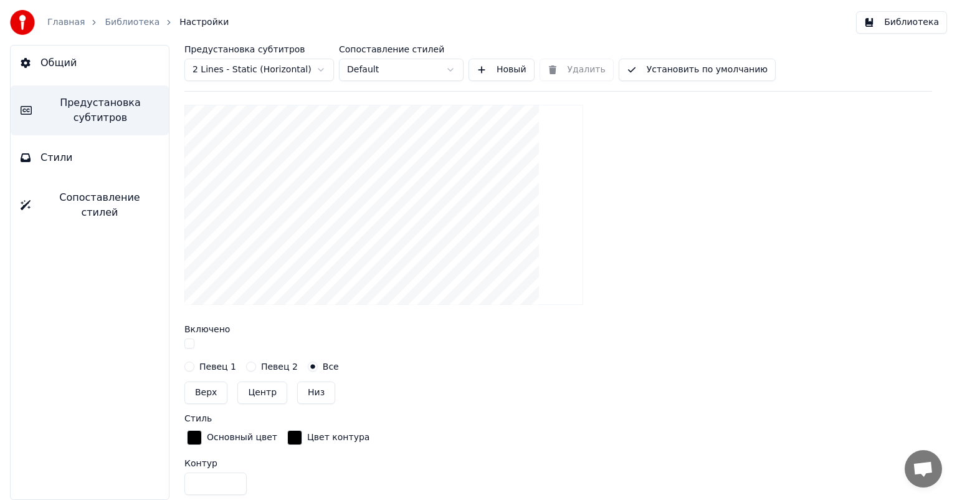
click at [204, 364] on label "Певец 1" at bounding box center [217, 366] width 37 height 9
click at [194, 364] on button "Певец 1" at bounding box center [189, 366] width 10 height 10
click at [189, 341] on button "button" at bounding box center [189, 343] width 10 height 10
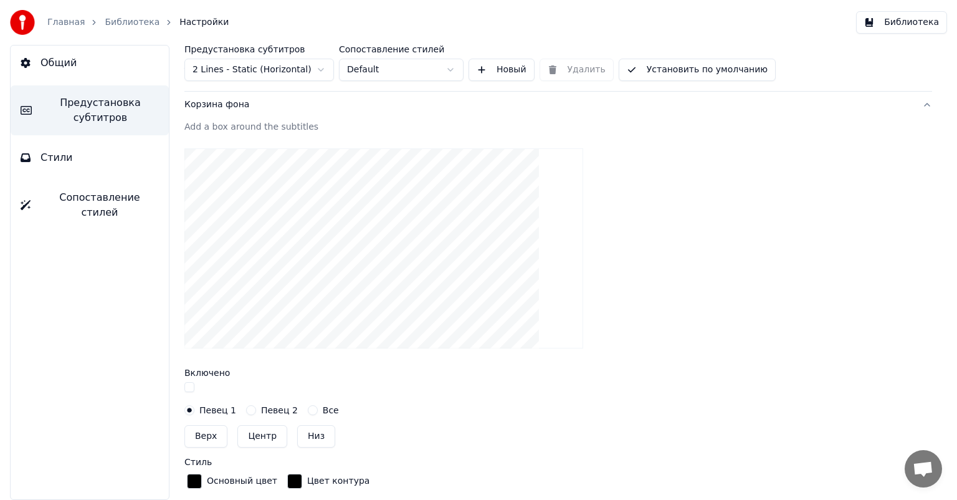
scroll to position [137, 0]
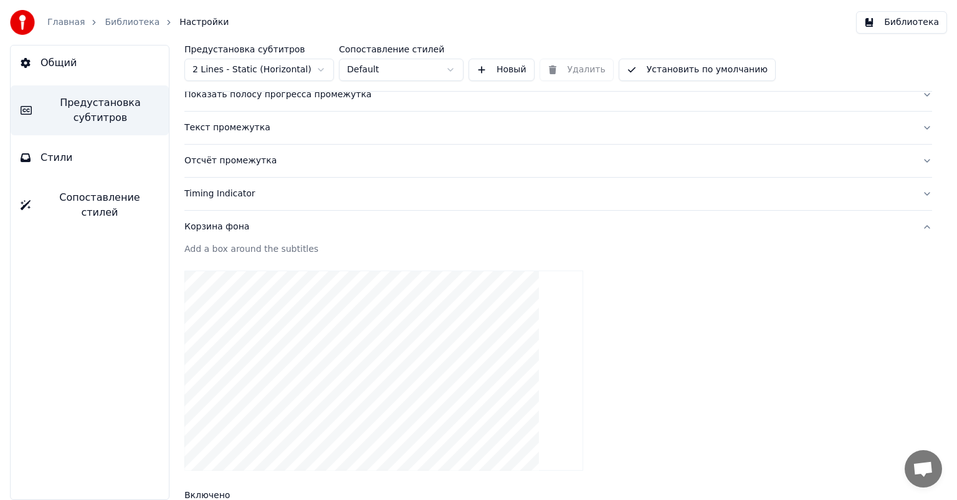
click at [267, 226] on div "Корзина фона" at bounding box center [548, 226] width 728 height 12
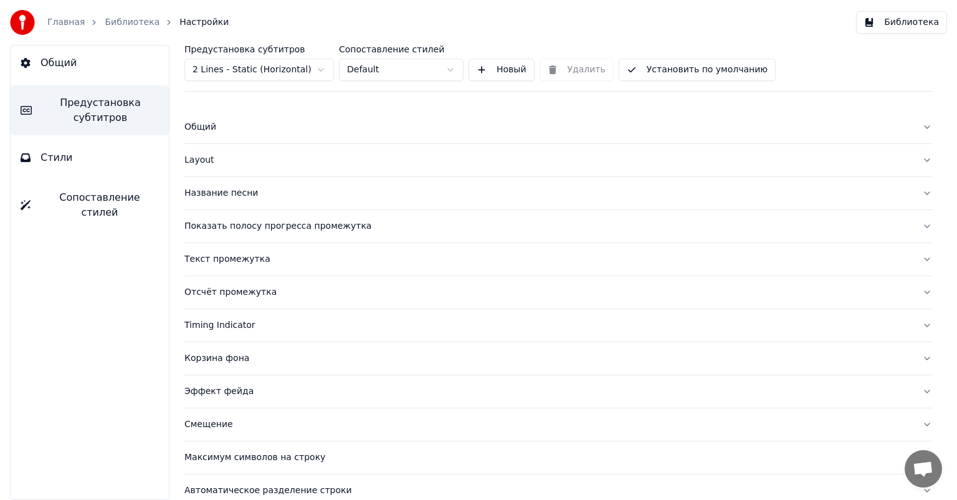
scroll to position [0, 0]
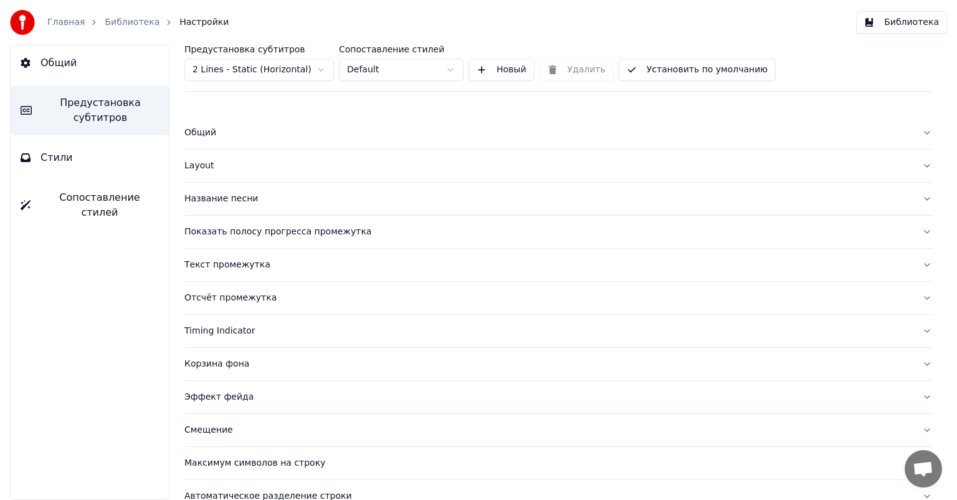
click at [272, 137] on div "Общий" at bounding box center [548, 132] width 728 height 12
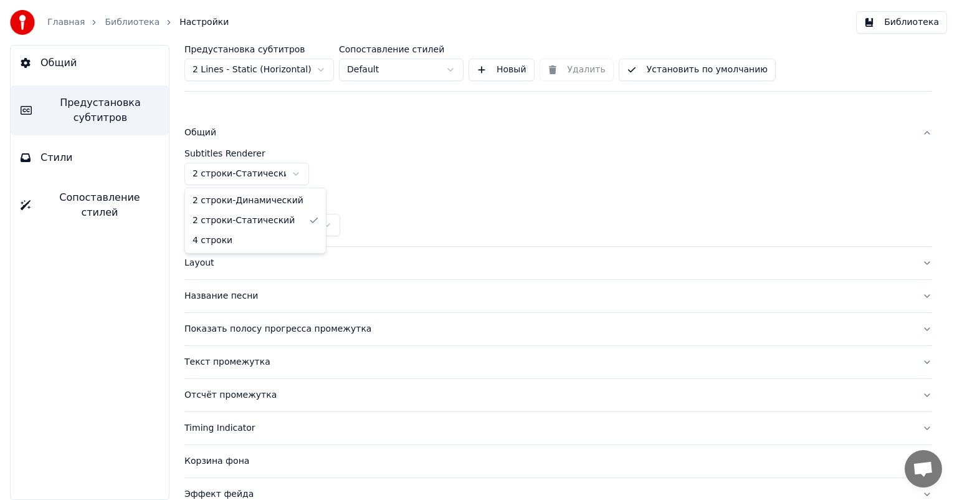
click at [280, 171] on html "Главная Библиотека Настройки Библиотека Общий Предустановка субтитров Стили Соп…" at bounding box center [478, 250] width 957 height 500
click at [286, 171] on html "Главная Библиотека Настройки Библиотека Общий Предустановка субтитров Стили Соп…" at bounding box center [478, 250] width 957 height 500
click at [348, 159] on div "Subtitles Renderer 2 строки - Статический" at bounding box center [557, 167] width 747 height 36
click at [244, 152] on label "Subtitles Renderer" at bounding box center [557, 153] width 747 height 9
click at [278, 296] on div "Название песни" at bounding box center [548, 296] width 728 height 12
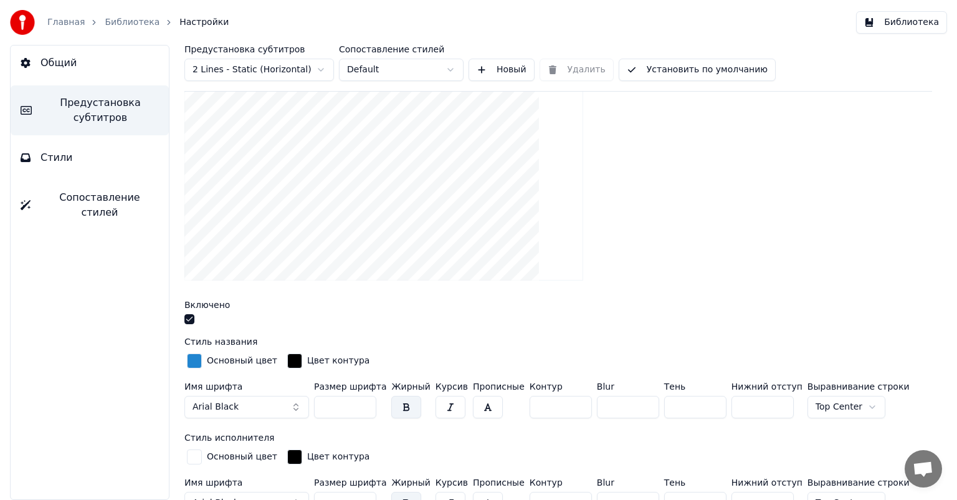
scroll to position [166, 0]
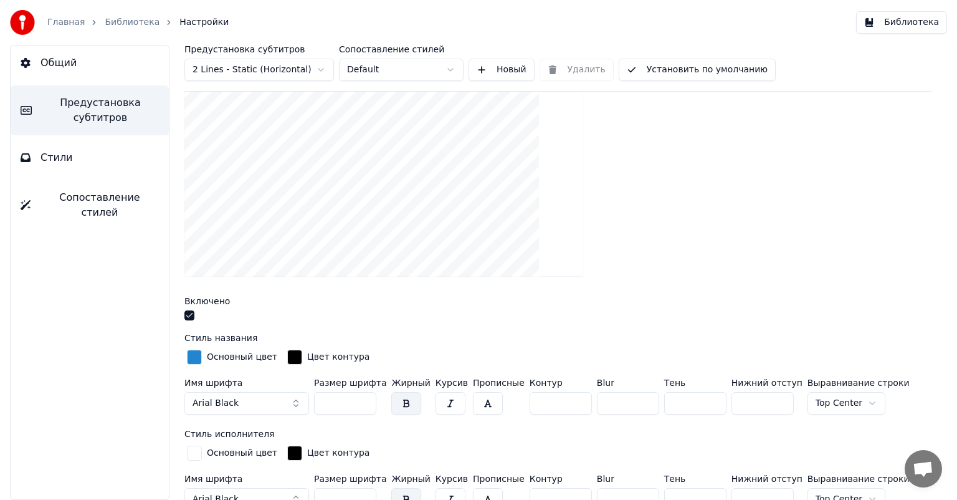
click at [326, 401] on input "***" at bounding box center [345, 403] width 62 height 22
click at [336, 403] on input "***" at bounding box center [345, 403] width 62 height 22
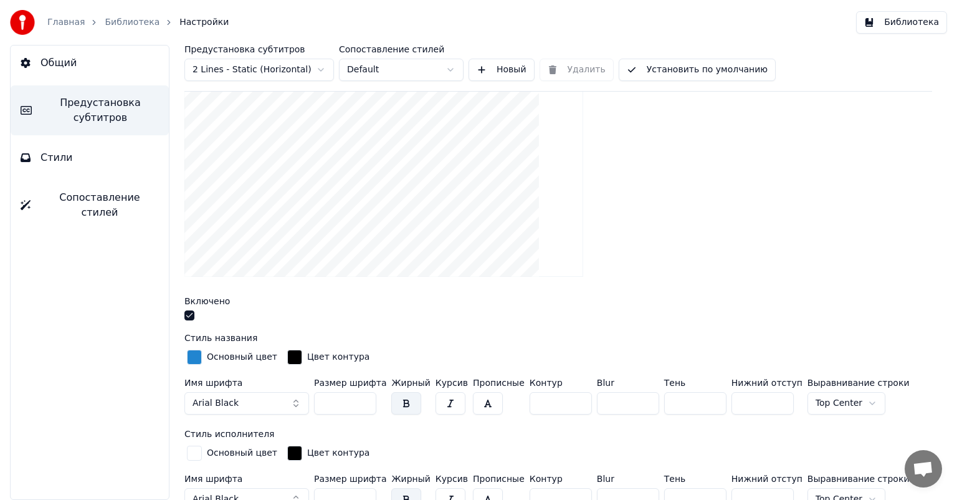
click at [335, 406] on input "**" at bounding box center [345, 403] width 62 height 22
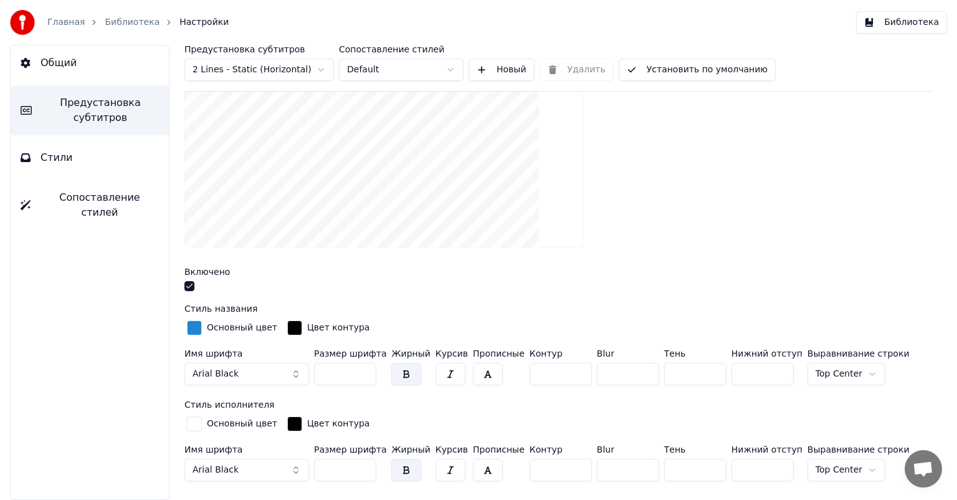
scroll to position [249, 0]
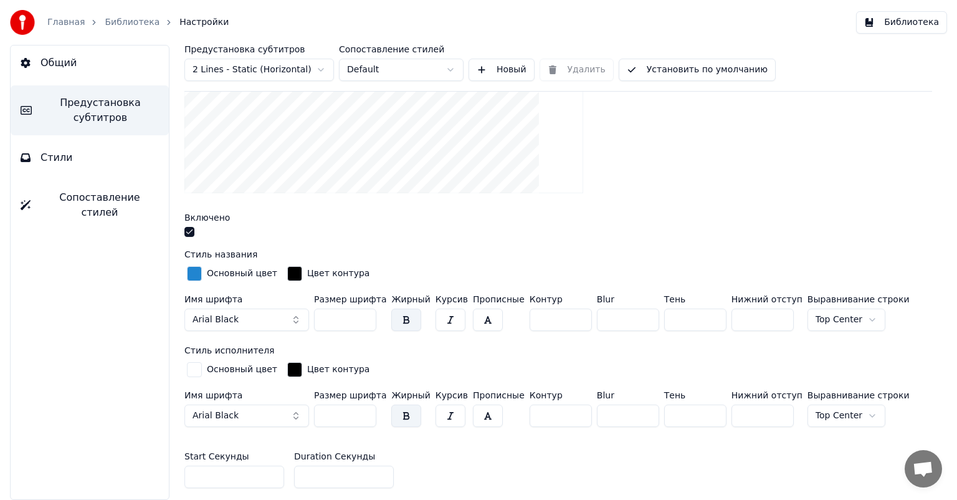
click at [344, 323] on input "**" at bounding box center [345, 319] width 62 height 22
type input "**"
click at [745, 318] on input "***" at bounding box center [762, 319] width 62 height 22
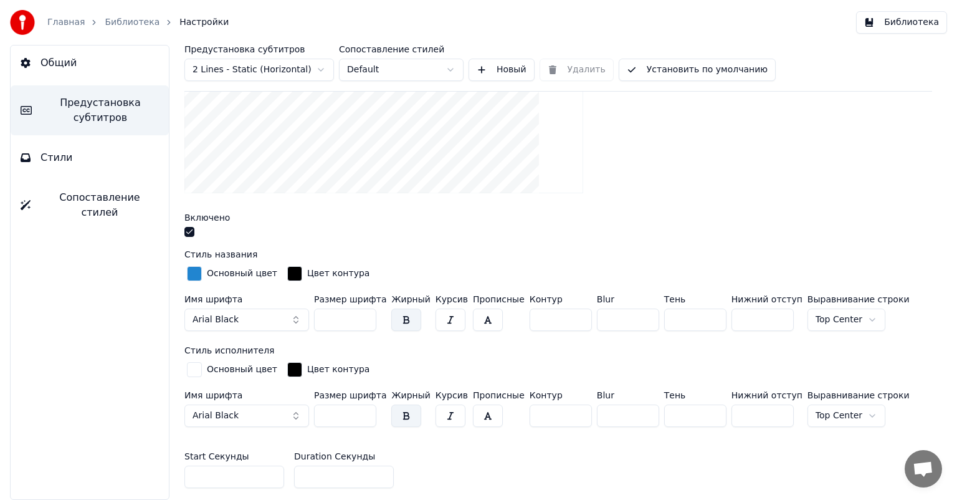
click at [745, 318] on input "***" at bounding box center [762, 319] width 62 height 22
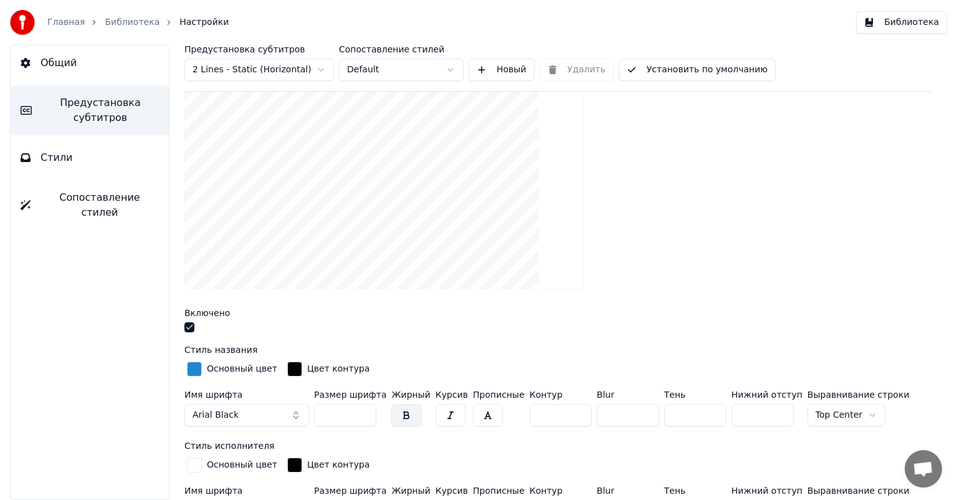
scroll to position [166, 0]
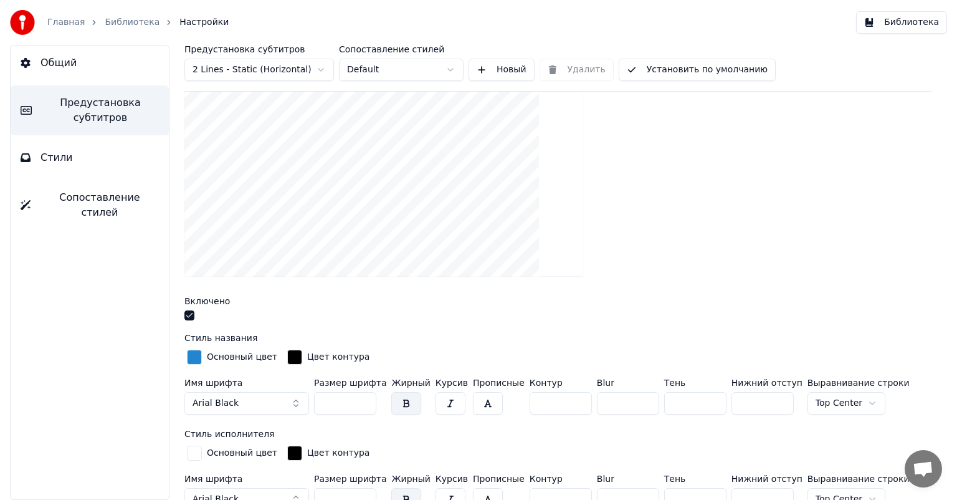
type input "***"
click at [336, 400] on input "**" at bounding box center [345, 403] width 62 height 22
click at [344, 399] on input "**" at bounding box center [345, 403] width 62 height 22
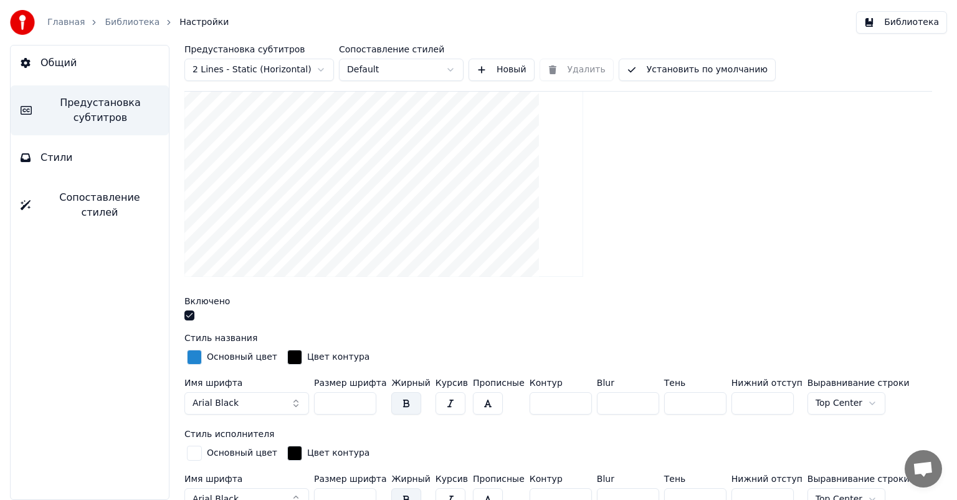
click at [344, 399] on input "**" at bounding box center [345, 403] width 62 height 22
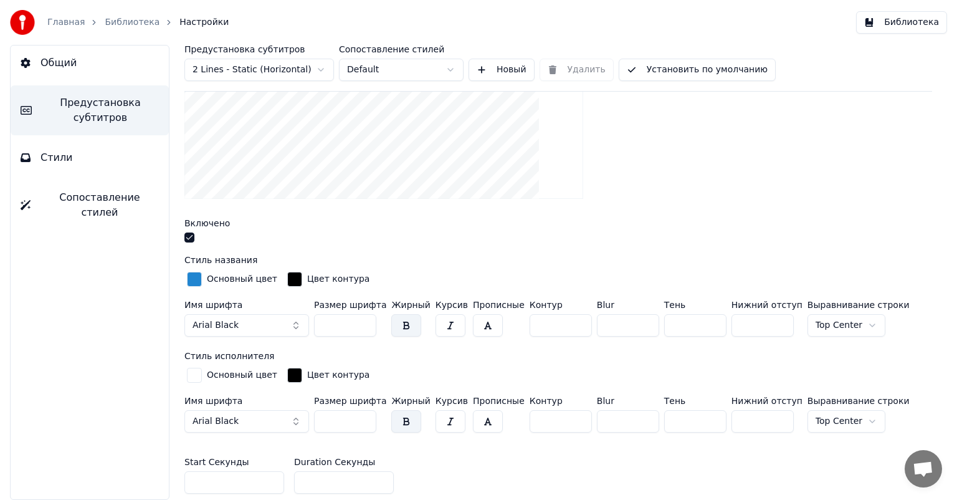
scroll to position [249, 0]
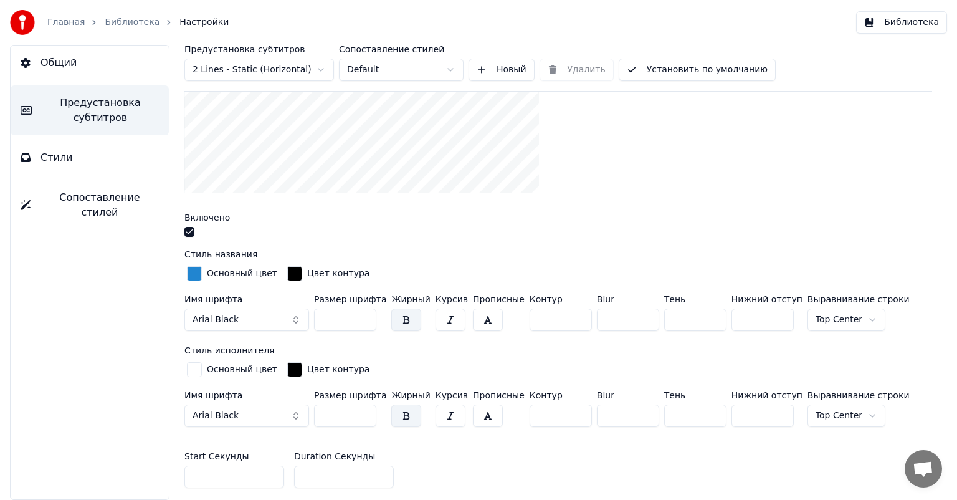
click at [338, 316] on input "***" at bounding box center [345, 319] width 62 height 22
drag, startPoint x: 338, startPoint y: 316, endPoint x: 304, endPoint y: 314, distance: 34.3
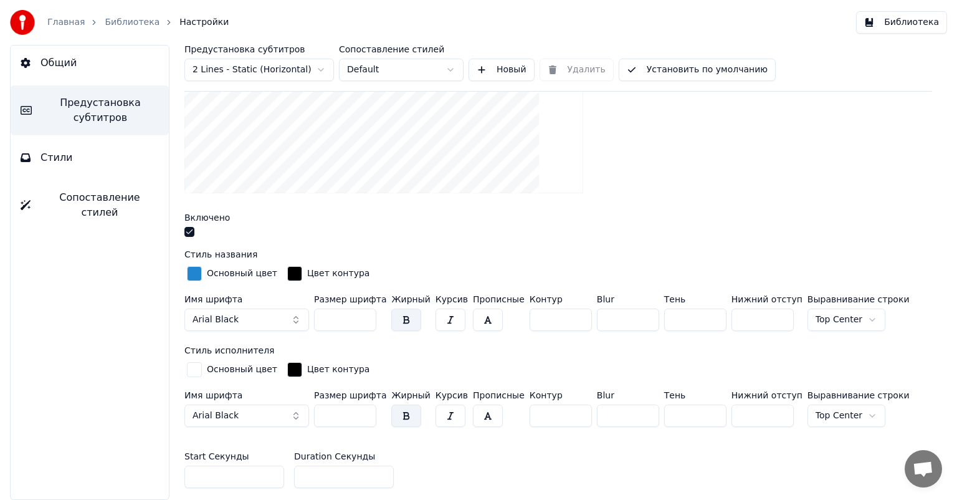
click at [304, 314] on div "Имя шрифта Arial Black Размер шрифта *** Жирный Курсив Прописные Контур * Blur …" at bounding box center [557, 315] width 747 height 41
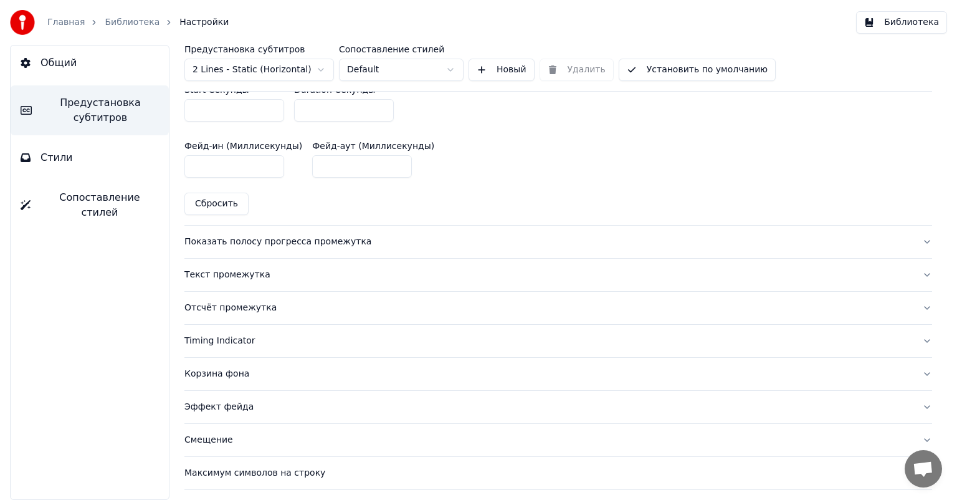
scroll to position [664, 0]
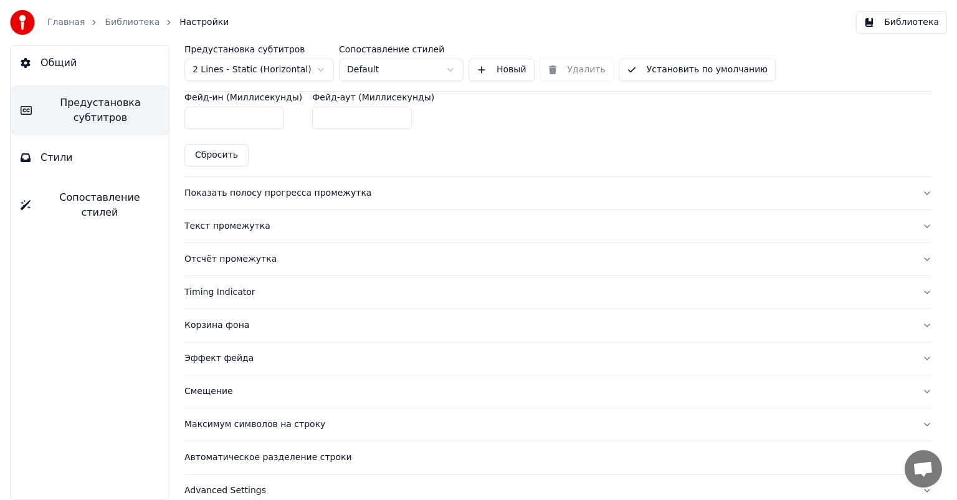
type input "***"
click at [285, 224] on div "Текст промежутка" at bounding box center [548, 226] width 728 height 12
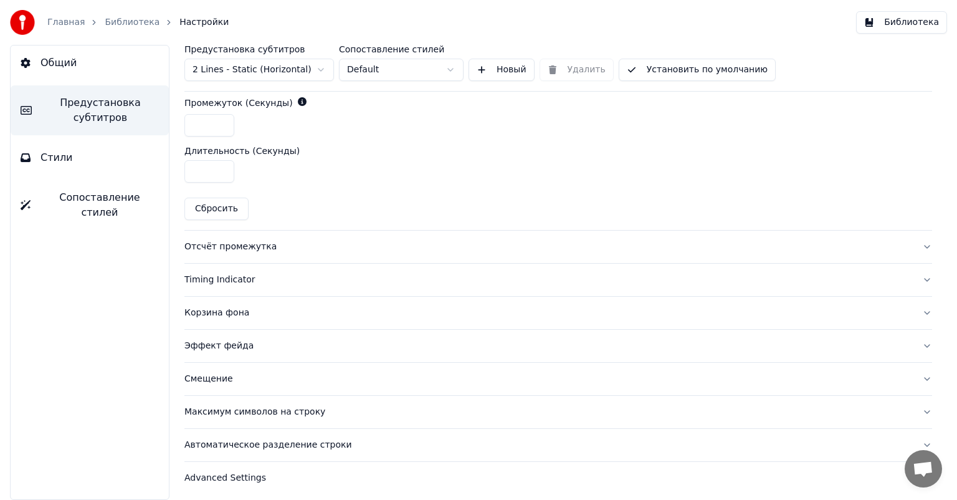
scroll to position [622, 0]
click at [290, 276] on div "Timing Indicator" at bounding box center [548, 278] width 728 height 12
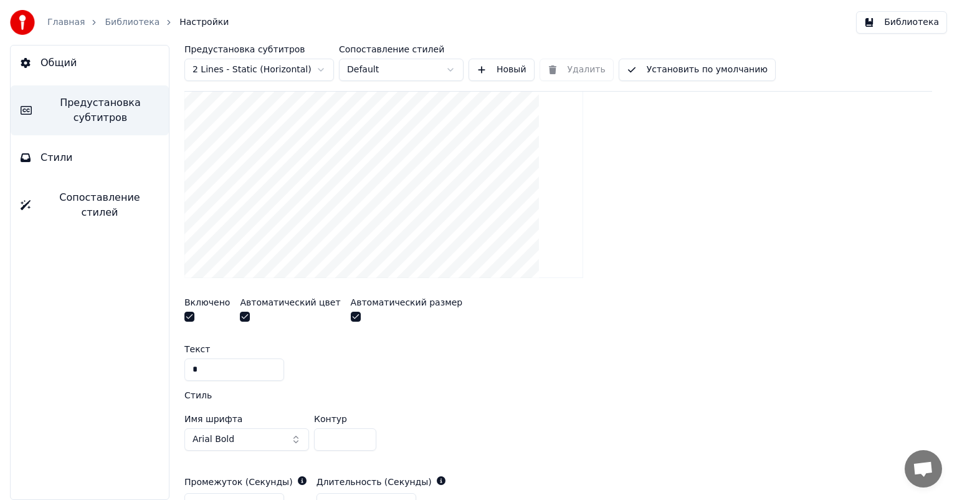
scroll to position [338, 0]
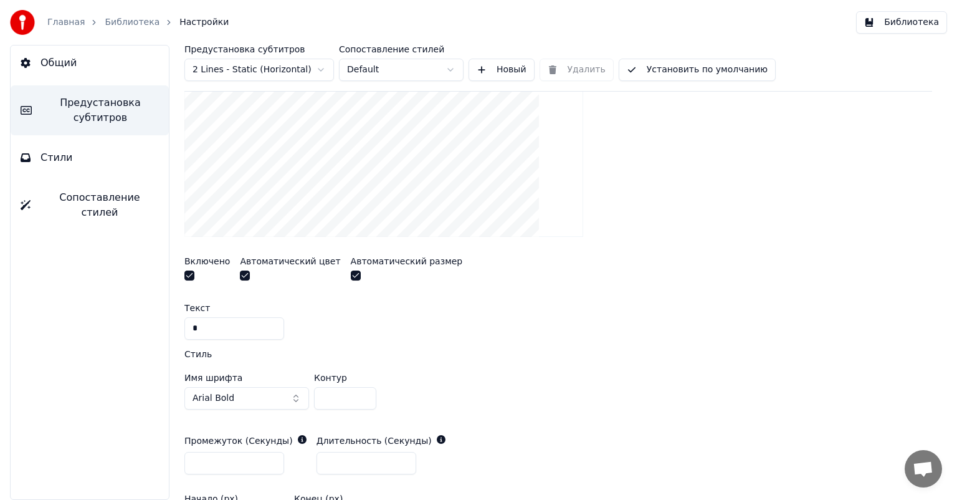
click at [179, 273] on div "Предустановка субтитров 2 Lines - Static (Horizontal) Сопоставление стилей Defa…" at bounding box center [557, 272] width 797 height 455
click at [191, 273] on button "button" at bounding box center [189, 275] width 10 height 10
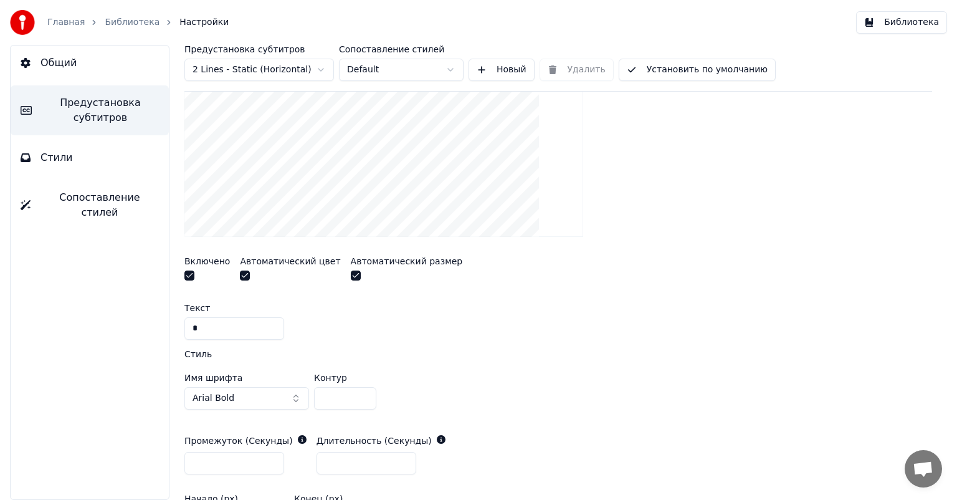
click at [191, 273] on button "button" at bounding box center [189, 275] width 10 height 10
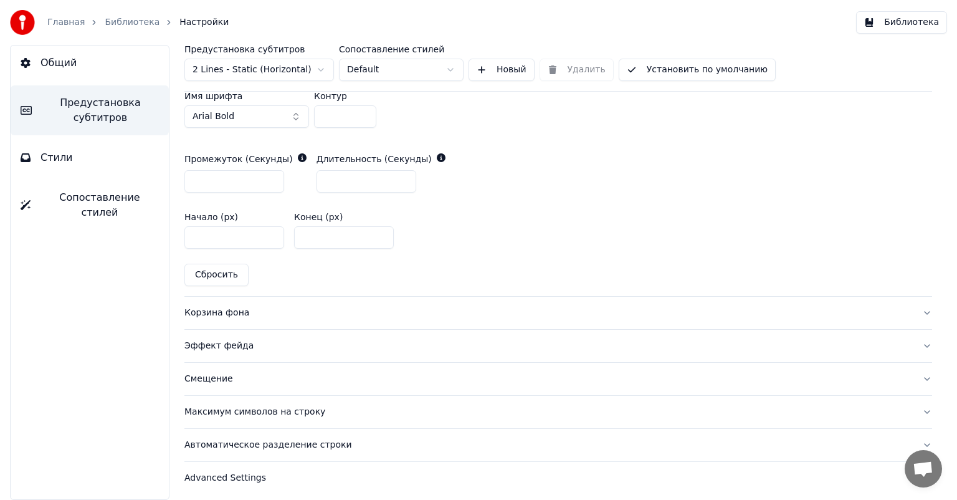
scroll to position [621, 0]
click at [293, 374] on div "Смещение" at bounding box center [548, 377] width 728 height 12
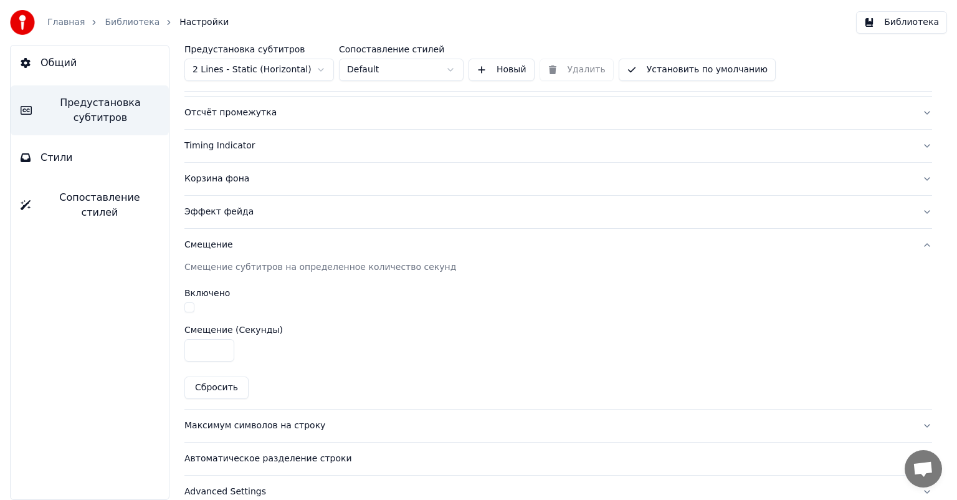
scroll to position [201, 0]
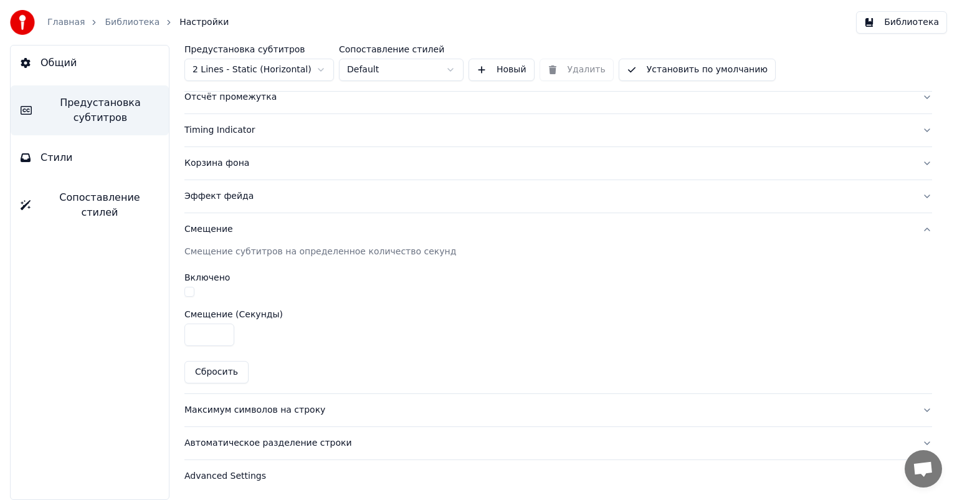
click at [200, 287] on div at bounding box center [557, 293] width 747 height 13
click at [191, 290] on button "button" at bounding box center [189, 292] width 10 height 10
click at [331, 409] on div "Максимум символов на строку" at bounding box center [548, 410] width 728 height 12
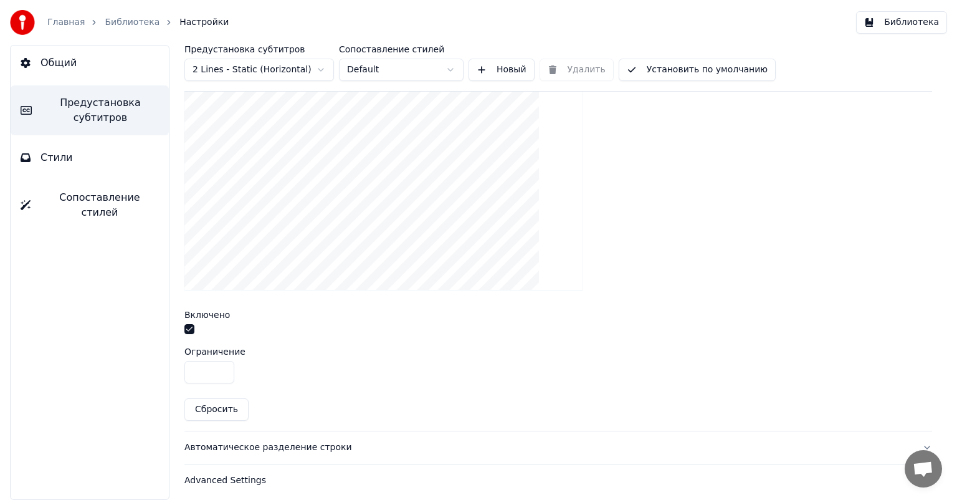
scroll to position [420, 0]
click at [277, 443] on div "Автоматическое разделение строки" at bounding box center [548, 443] width 728 height 12
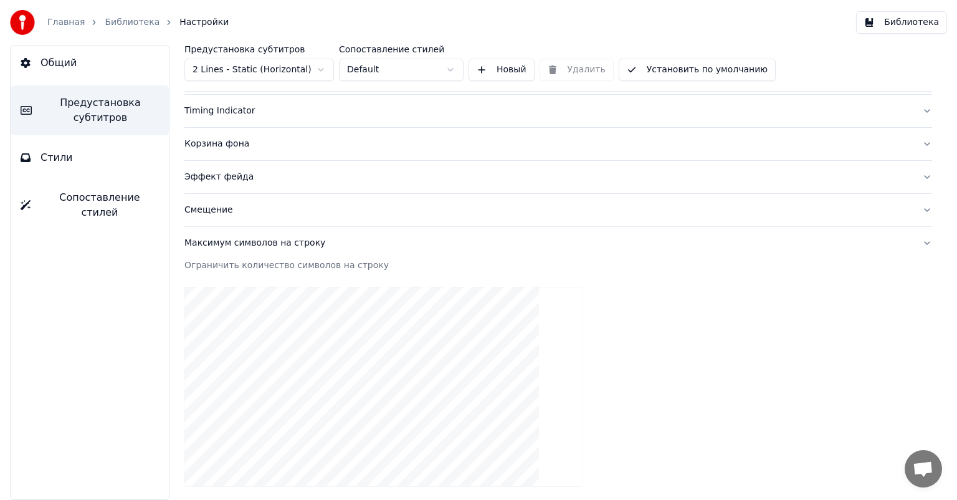
scroll to position [201, 0]
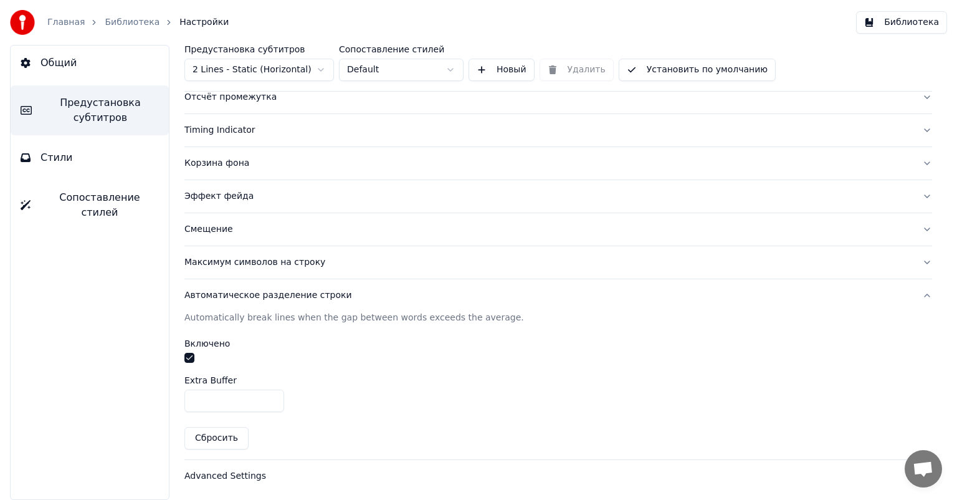
click at [272, 470] on div "Advanced Settings" at bounding box center [548, 476] width 728 height 12
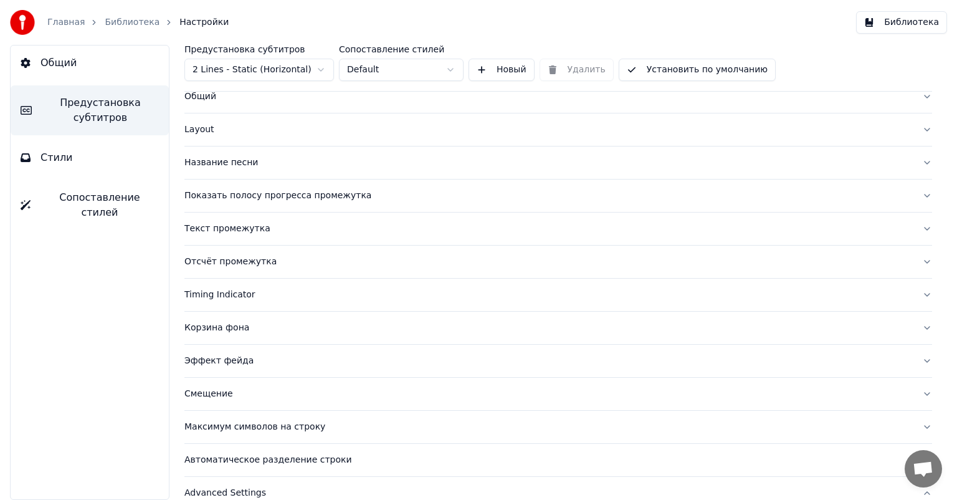
scroll to position [0, 0]
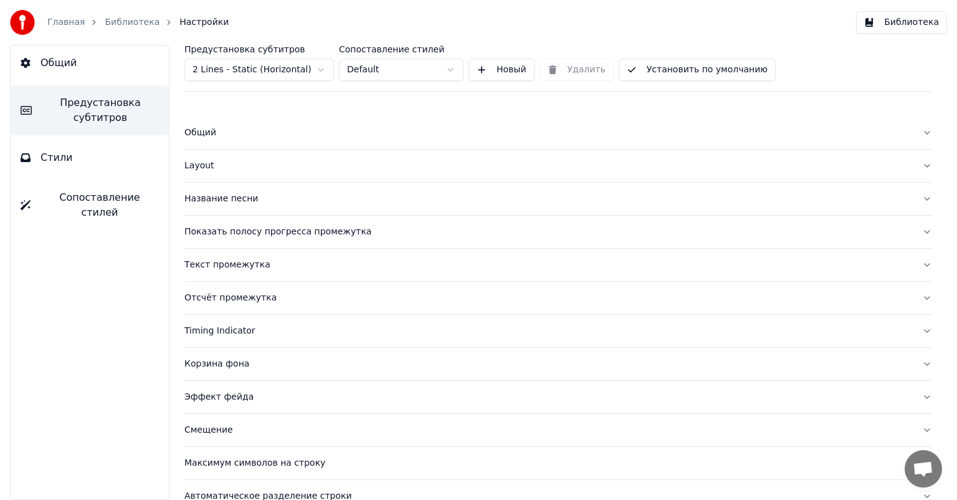
click at [87, 152] on button "Стили" at bounding box center [90, 157] width 158 height 35
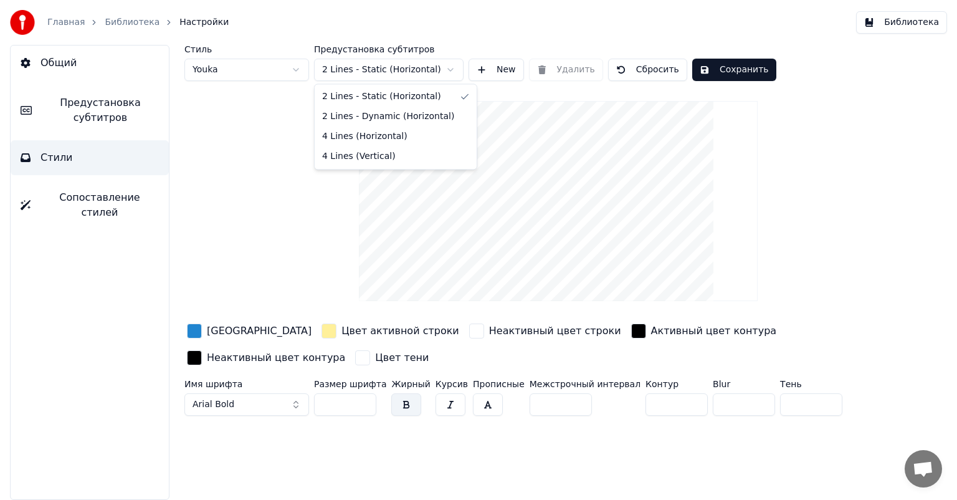
click at [435, 72] on html "Главная Библиотека Настройки Библиотека Общий Предустановка субтитров Стили Соп…" at bounding box center [478, 250] width 957 height 500
click at [116, 98] on span "Предустановка субтитров" at bounding box center [100, 110] width 117 height 30
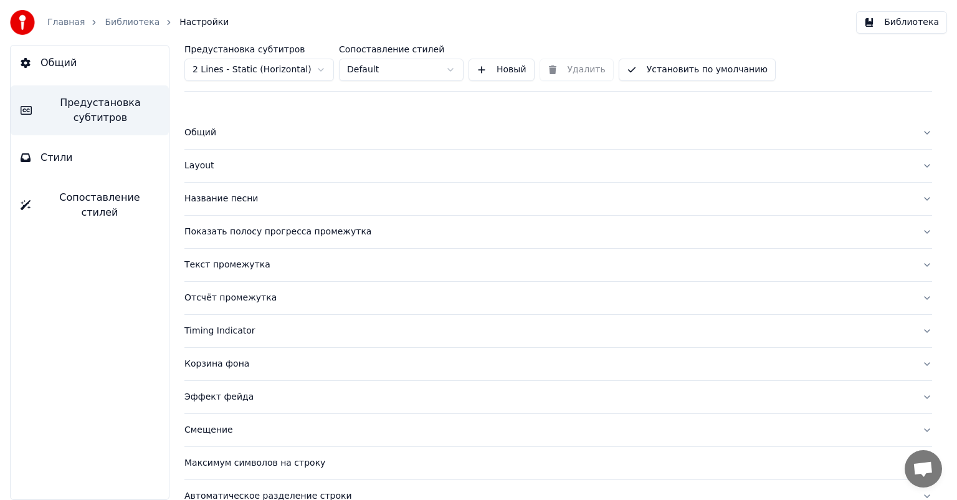
click at [118, 65] on button "Общий" at bounding box center [90, 62] width 158 height 35
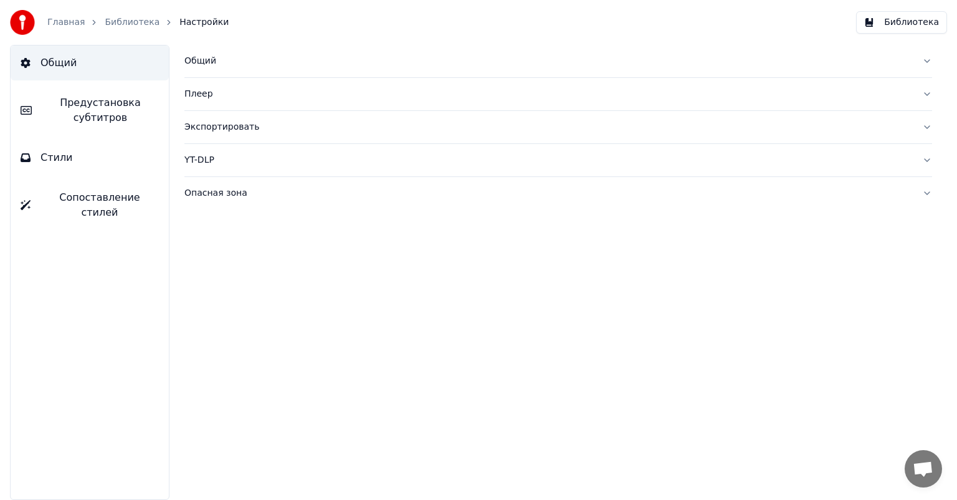
click at [114, 130] on button "Предустановка субтитров" at bounding box center [90, 110] width 158 height 50
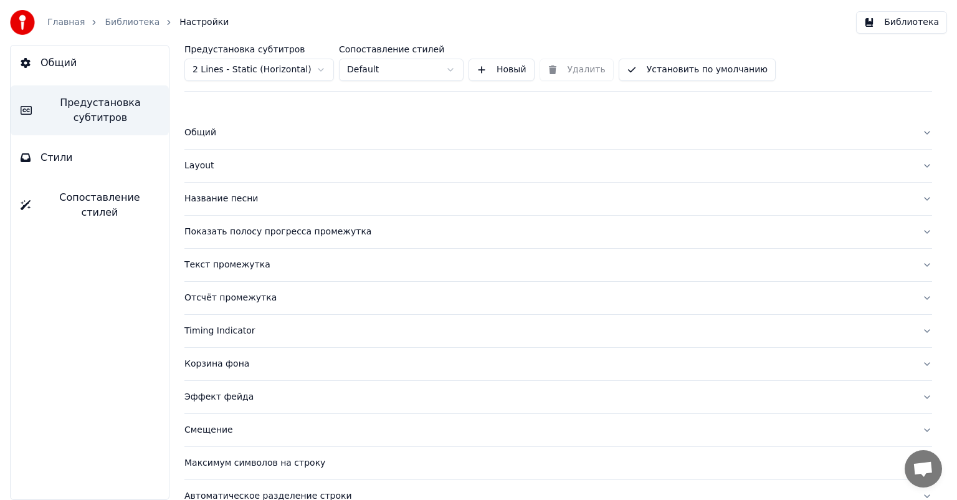
click at [102, 163] on button "Стили" at bounding box center [90, 157] width 158 height 35
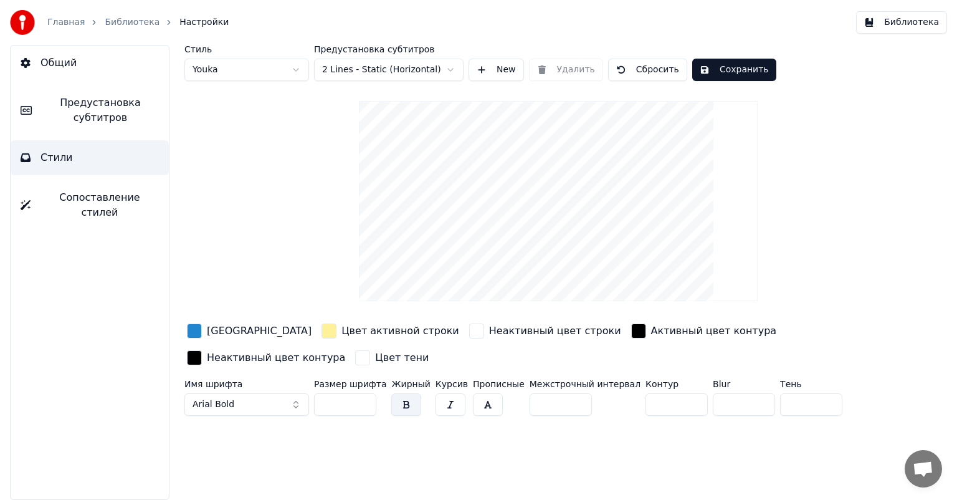
click at [102, 184] on button "Сопоставление стилей" at bounding box center [90, 205] width 158 height 50
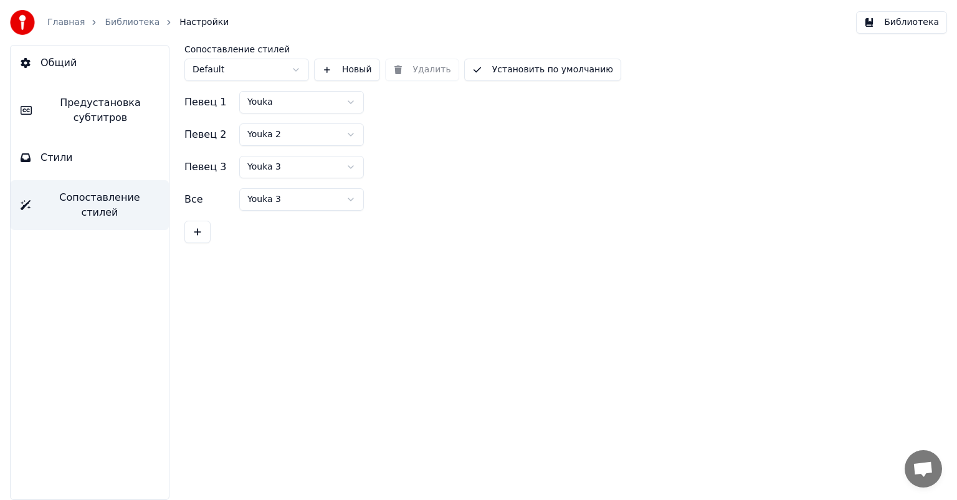
click at [53, 159] on span "Стили" at bounding box center [56, 157] width 32 height 15
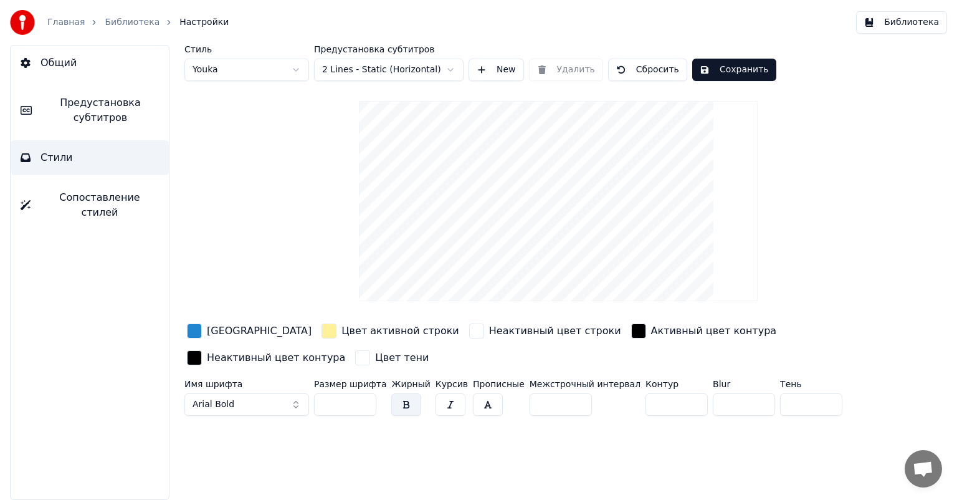
click at [715, 72] on button "Сохранить" at bounding box center [734, 70] width 84 height 22
click at [720, 65] on button "Готово" at bounding box center [725, 70] width 67 height 22
click at [737, 69] on button "Сохранить" at bounding box center [734, 70] width 84 height 22
click at [128, 30] on div "Главная Библиотека Настройки" at bounding box center [119, 22] width 219 height 25
click at [130, 23] on link "Библиотека" at bounding box center [132, 22] width 55 height 12
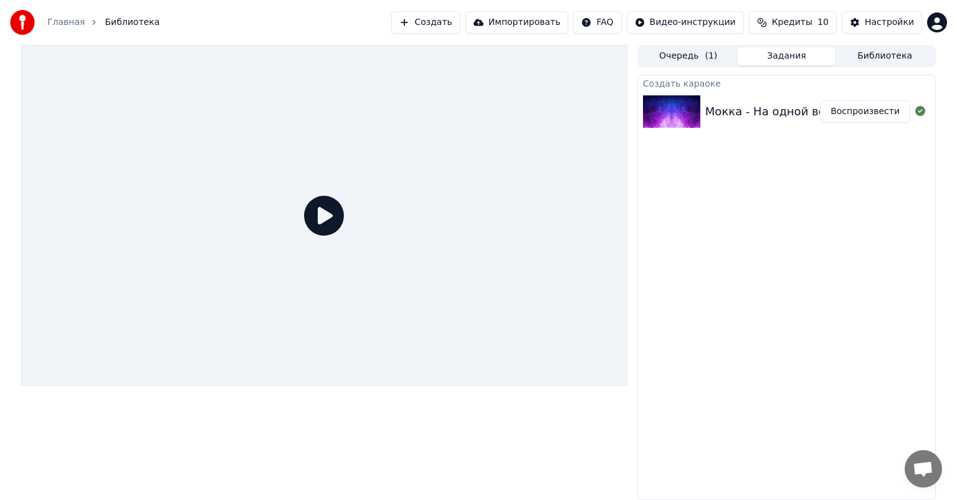
click at [674, 110] on img at bounding box center [671, 111] width 57 height 32
click at [730, 110] on div "Мокка - На одной волне" at bounding box center [775, 111] width 141 height 17
click at [314, 211] on icon at bounding box center [324, 216] width 40 height 40
click at [327, 216] on icon at bounding box center [324, 216] width 40 height 40
click at [784, 107] on div "Мокка - На одной волне" at bounding box center [775, 111] width 141 height 17
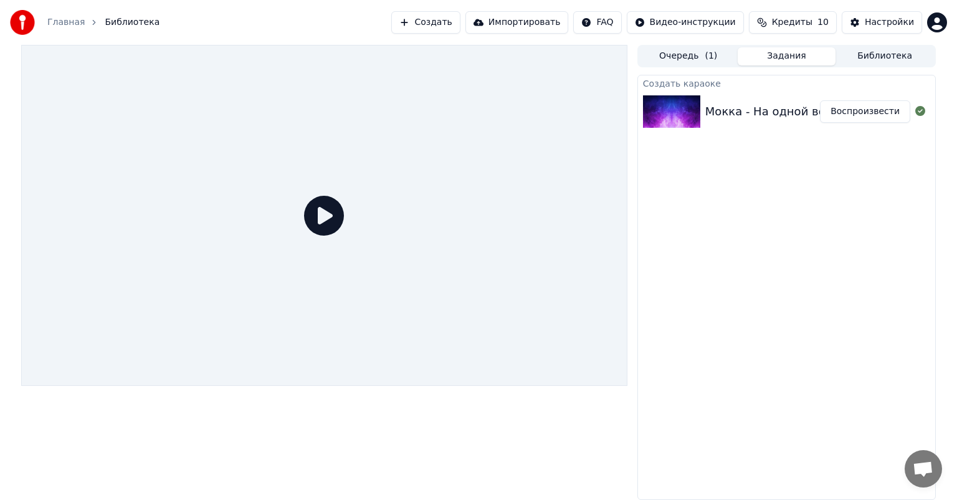
click at [784, 107] on div "Мокка - На одной волне" at bounding box center [775, 111] width 141 height 17
click at [850, 107] on button "Воспроизвести" at bounding box center [865, 111] width 90 height 22
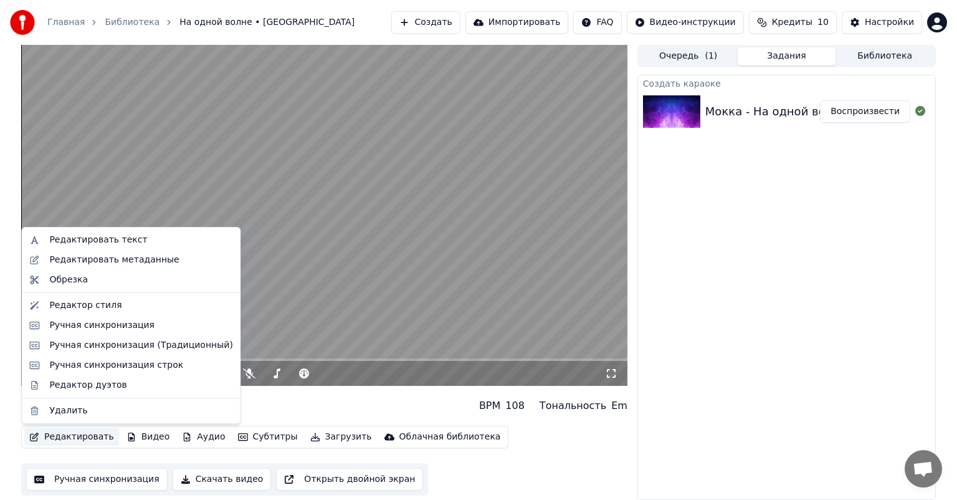
click at [85, 432] on button "Редактировать" at bounding box center [71, 436] width 95 height 17
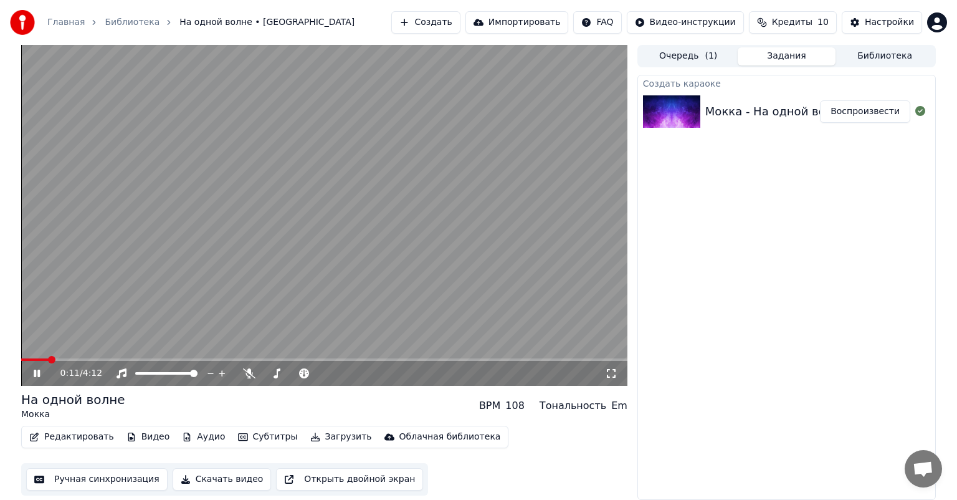
click at [561, 320] on video at bounding box center [324, 215] width 606 height 341
click at [534, 319] on video at bounding box center [324, 215] width 606 height 341
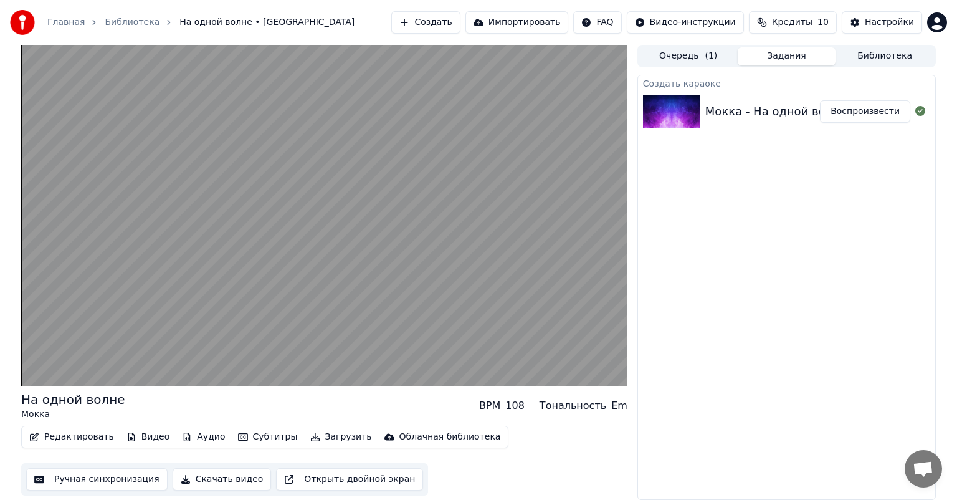
click at [695, 284] on div "Создать караоке Мокка - На одной волне Воспроизвести" at bounding box center [786, 287] width 298 height 425
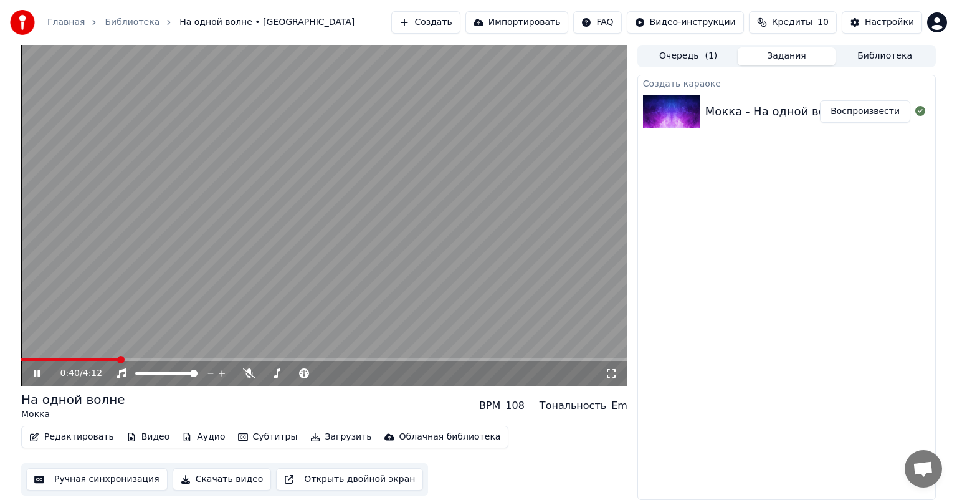
click at [533, 280] on video at bounding box center [324, 215] width 606 height 341
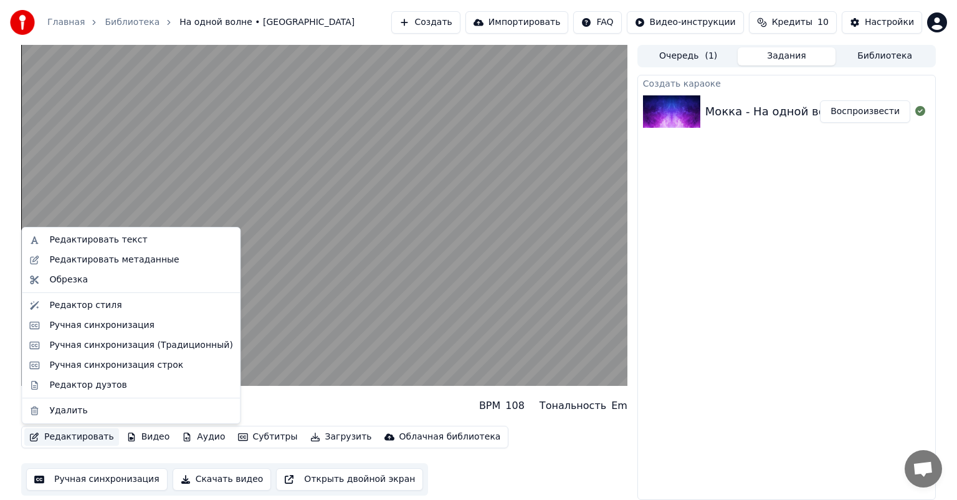
click at [77, 434] on button "Редактировать" at bounding box center [71, 436] width 95 height 17
click at [102, 302] on div "Редактор стиля" at bounding box center [85, 305] width 72 height 12
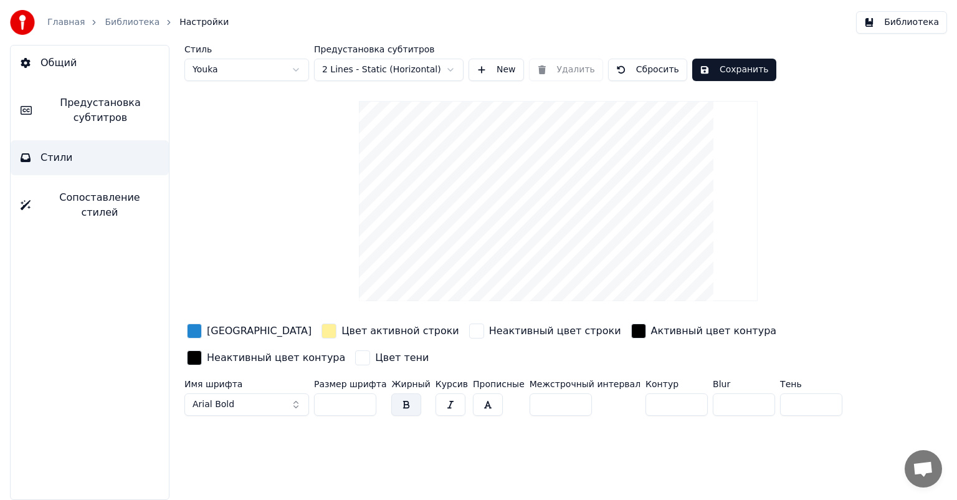
click at [516, 323] on div "Неактивный цвет строки" at bounding box center [555, 330] width 132 height 15
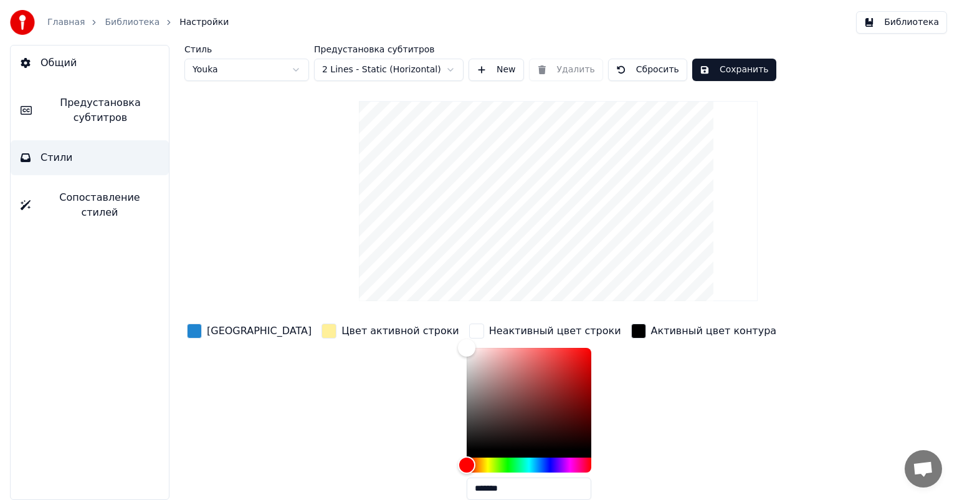
click at [516, 323] on div "Неактивный цвет строки" at bounding box center [555, 330] width 132 height 15
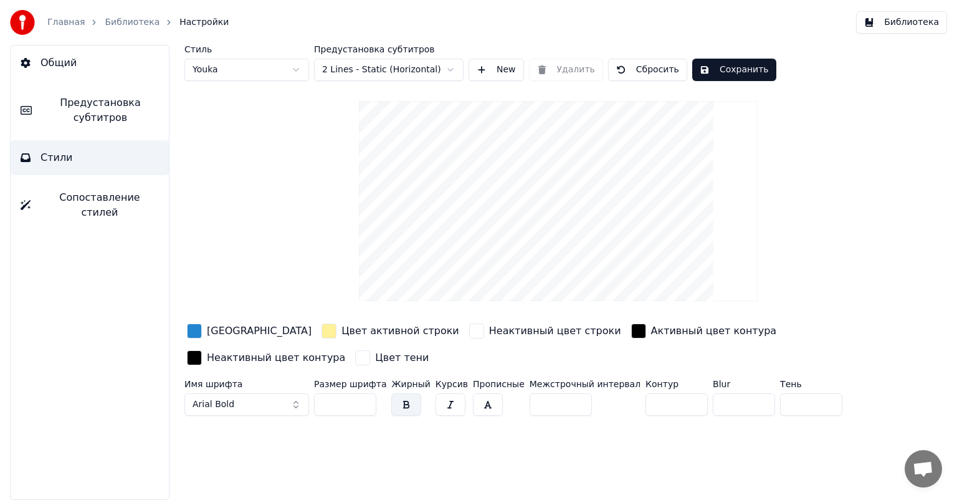
click at [653, 400] on input "*" at bounding box center [676, 404] width 62 height 22
type input "*"
click at [661, 442] on div "Стиль Youka Предустановка субтитров 2 Lines - Static (Horizontal) New Удалить С…" at bounding box center [557, 272] width 797 height 455
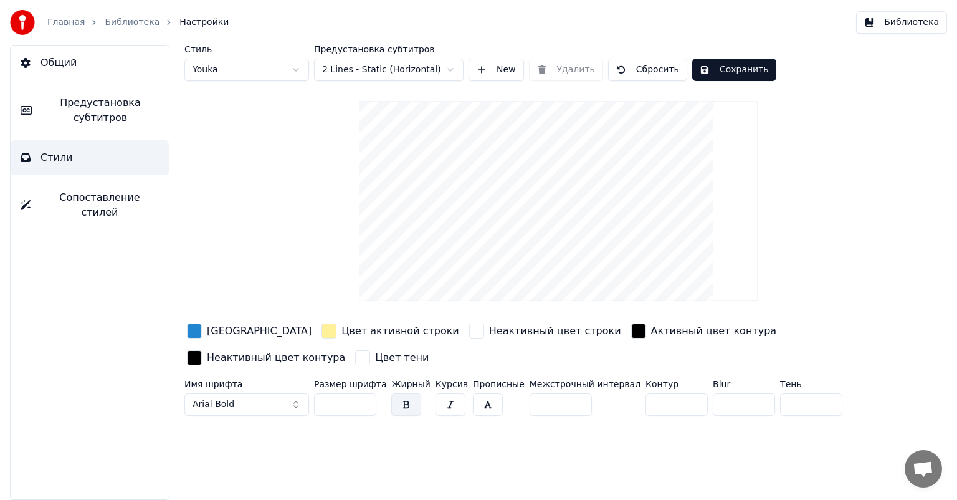
click at [733, 63] on button "Сохранить" at bounding box center [734, 70] width 84 height 22
click at [113, 22] on link "Библиотека" at bounding box center [132, 22] width 55 height 12
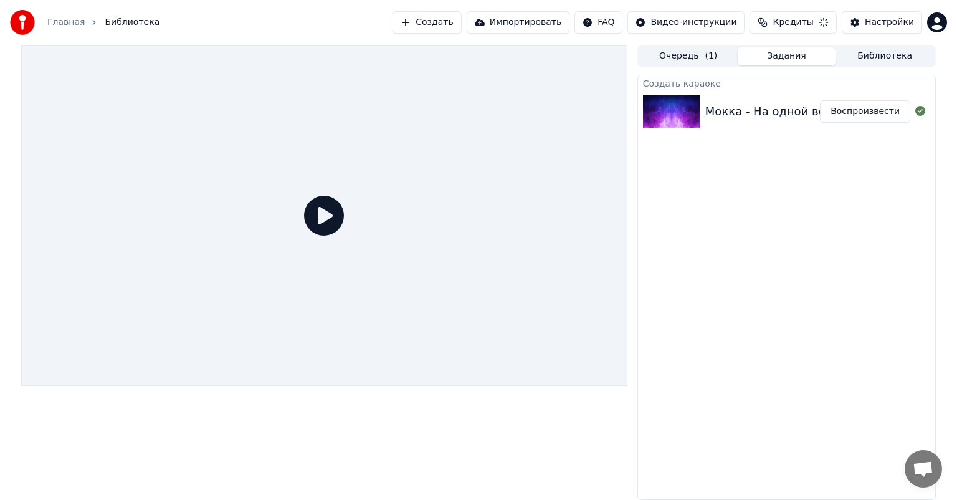
click at [676, 113] on img at bounding box center [671, 111] width 57 height 32
click at [325, 213] on icon at bounding box center [324, 216] width 40 height 40
click at [870, 113] on button "Воспроизвести" at bounding box center [865, 111] width 90 height 22
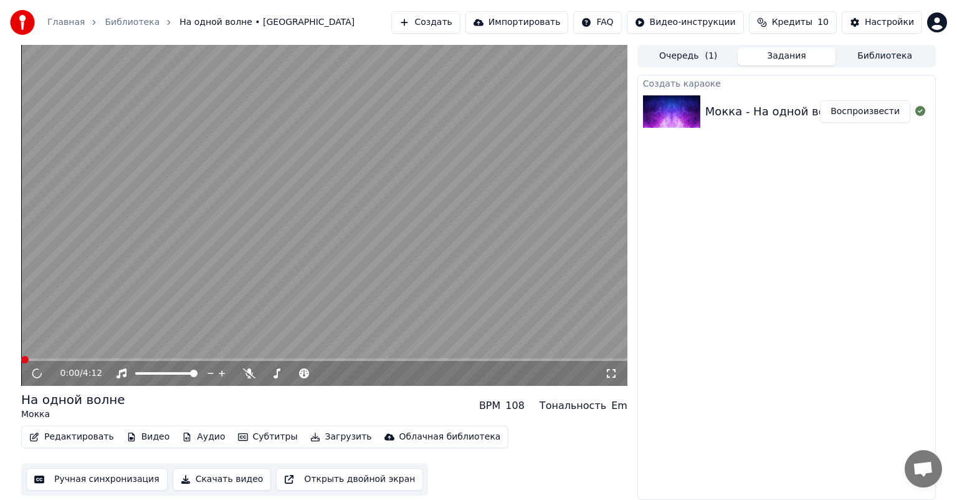
drag, startPoint x: 333, startPoint y: 421, endPoint x: 330, endPoint y: 442, distance: 21.4
click at [333, 435] on div "0:00 / 4:12 На одной волне Мокка BPM 108 Тональность Em Редактировать Видео Ауд…" at bounding box center [324, 272] width 606 height 455
click at [367, 359] on span at bounding box center [324, 359] width 606 height 2
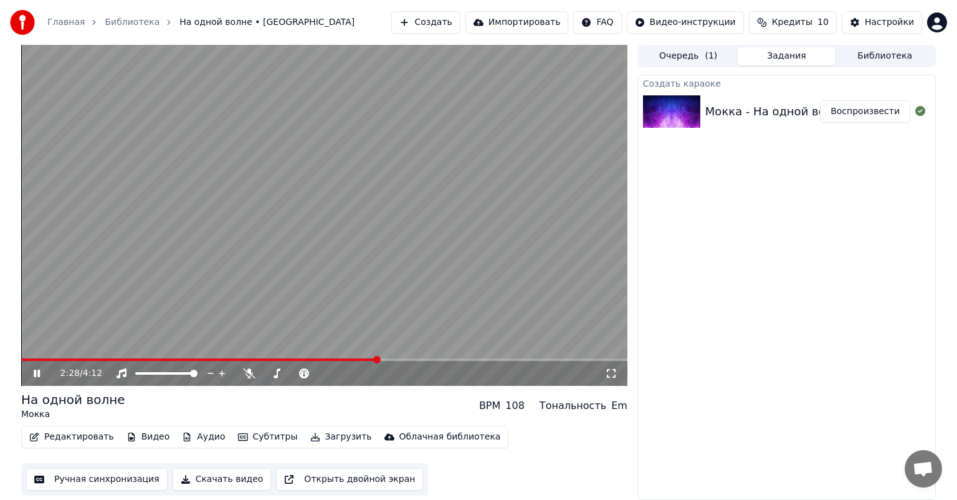
click at [682, 375] on div "Создать караоке Мокка - На одной волне Воспроизвести" at bounding box center [786, 287] width 298 height 425
click at [455, 358] on span at bounding box center [324, 359] width 606 height 2
click at [247, 372] on icon at bounding box center [249, 373] width 12 height 10
click at [608, 374] on icon at bounding box center [611, 373] width 12 height 10
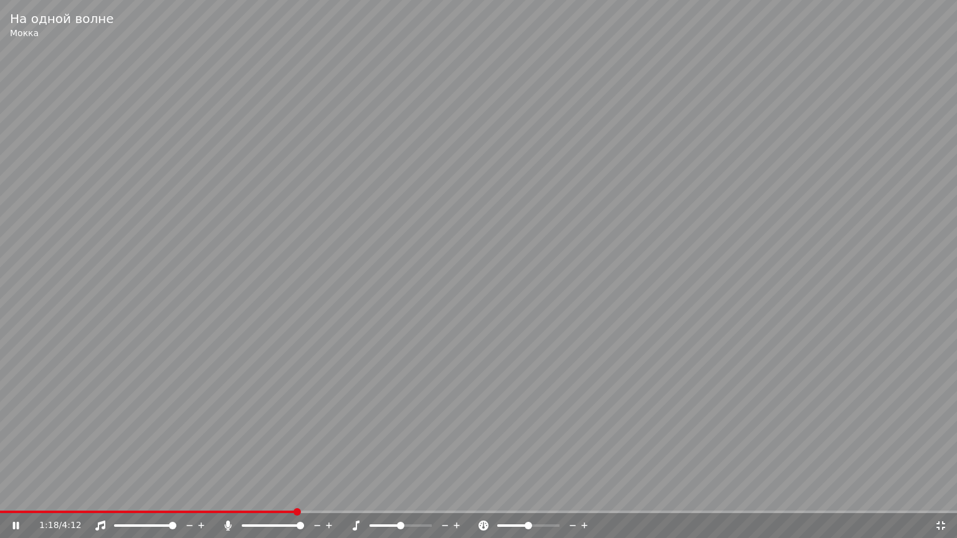
click at [296, 499] on span at bounding box center [148, 512] width 296 height 2
click at [257, 499] on span at bounding box center [259, 511] width 7 height 7
click at [15, 499] on span at bounding box center [7, 512] width 15 height 2
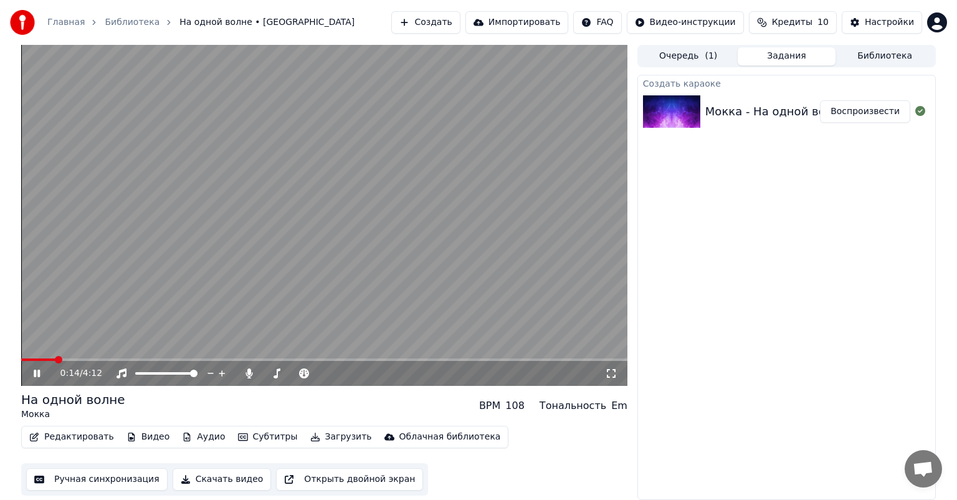
click at [292, 235] on video at bounding box center [324, 215] width 606 height 341
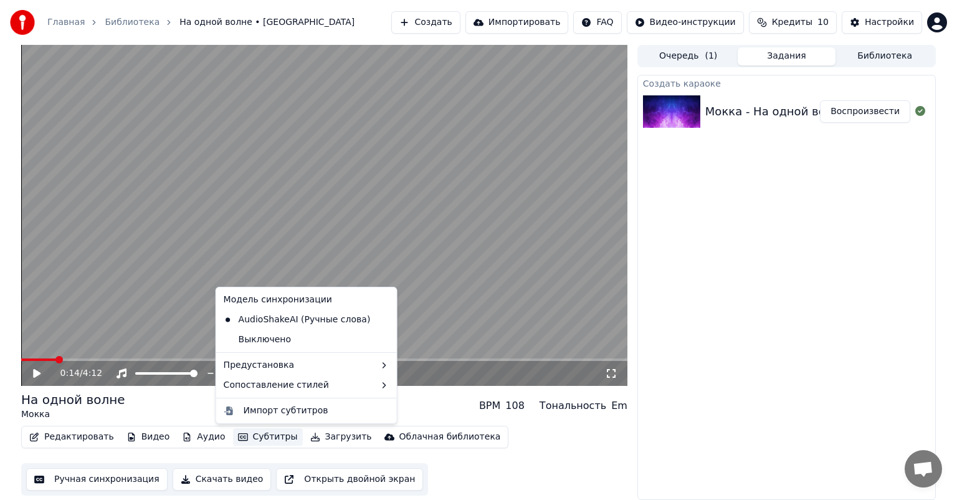
click at [257, 440] on button "Субтитры" at bounding box center [268, 436] width 70 height 17
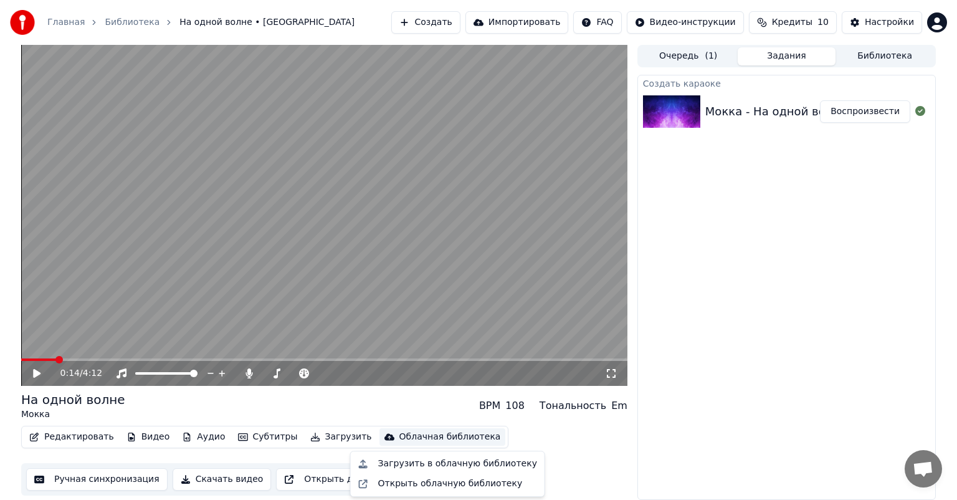
click at [623, 443] on div "Редактировать Видео Аудио Субтитры Загрузить Облачная библиотека Ручная синхрон…" at bounding box center [324, 460] width 606 height 70
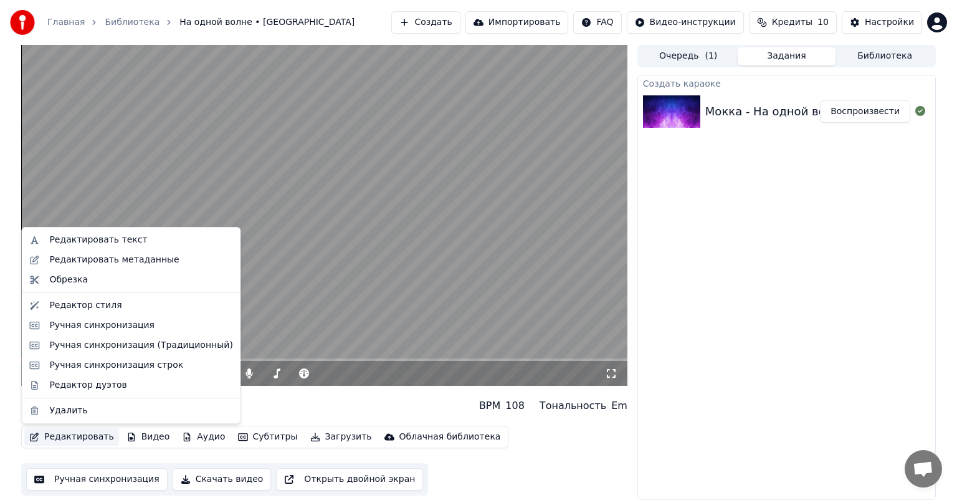
click at [86, 437] on button "Редактировать" at bounding box center [71, 436] width 95 height 17
click at [136, 238] on div "Редактировать текст" at bounding box center [140, 240] width 183 height 12
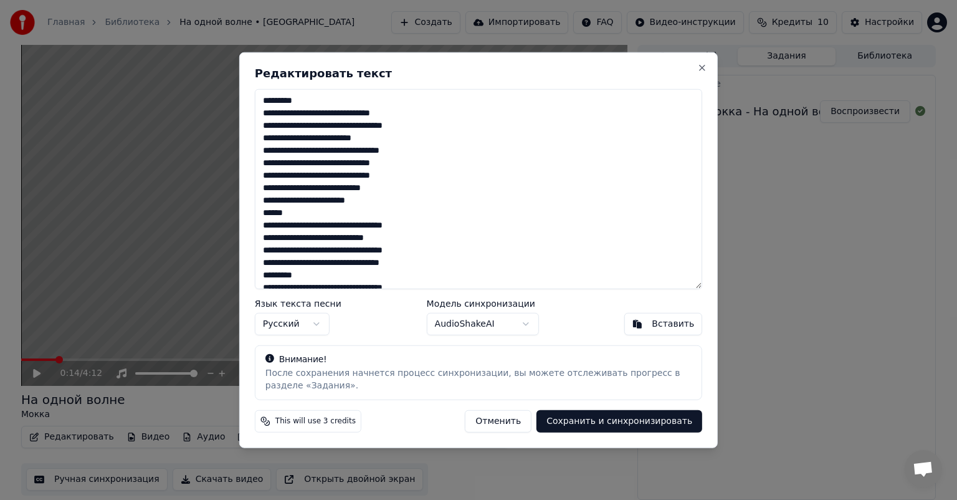
drag, startPoint x: 305, startPoint y: 215, endPoint x: 250, endPoint y: 209, distance: 55.7
click at [250, 209] on div "Редактировать текст Язык текста песни Русский Модель синхронизации AudioShakeAI…" at bounding box center [478, 250] width 478 height 396
drag, startPoint x: 316, startPoint y: 97, endPoint x: 250, endPoint y: 97, distance: 66.0
click at [250, 97] on div "Редактировать текст Язык текста песни Русский Модель синхронизации AudioShakeAI…" at bounding box center [478, 250] width 478 height 396
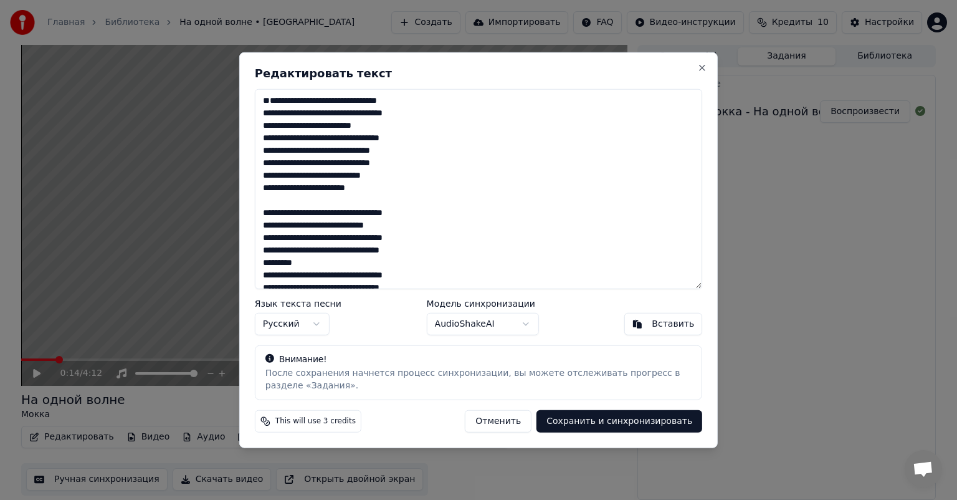
scroll to position [83, 0]
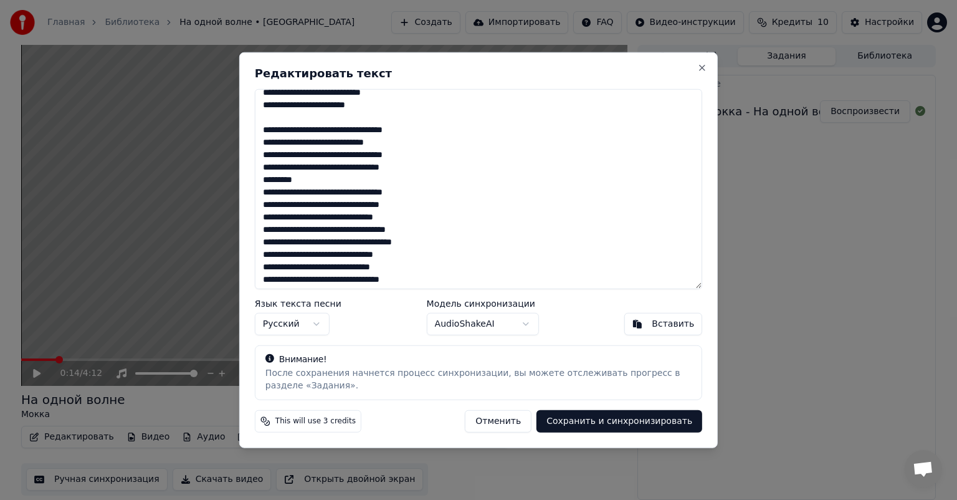
drag, startPoint x: 308, startPoint y: 194, endPoint x: 249, endPoint y: 191, distance: 59.2
click at [249, 191] on div "Редактировать текст Язык текста песни Русский Модель синхронизации AudioShakeAI…" at bounding box center [478, 250] width 478 height 396
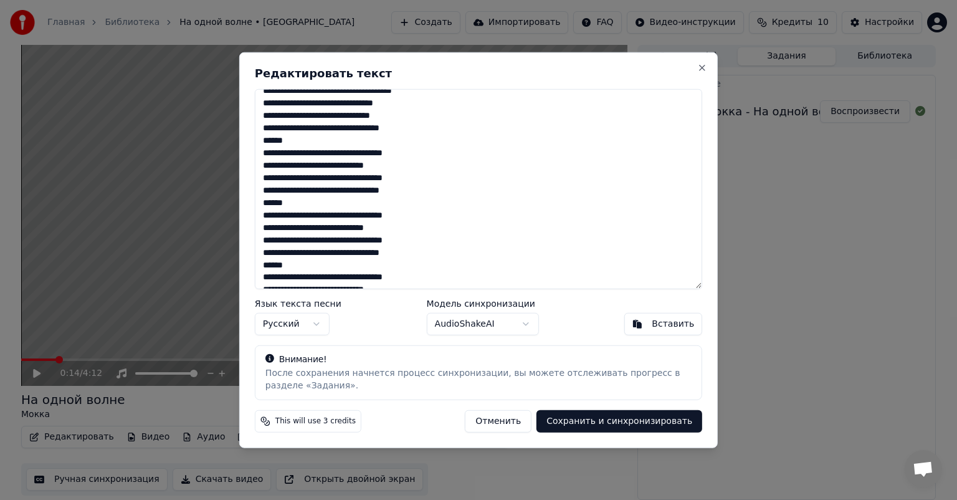
scroll to position [249, 0]
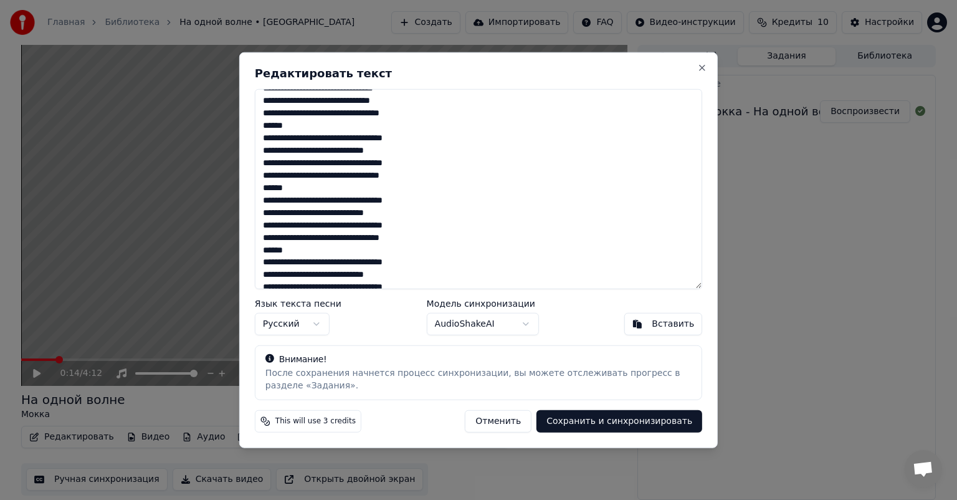
drag, startPoint x: 294, startPoint y: 196, endPoint x: 260, endPoint y: 196, distance: 34.3
click at [260, 196] on textarea at bounding box center [478, 189] width 447 height 200
drag, startPoint x: 301, startPoint y: 140, endPoint x: 259, endPoint y: 139, distance: 42.4
click at [259, 139] on textarea at bounding box center [478, 189] width 447 height 200
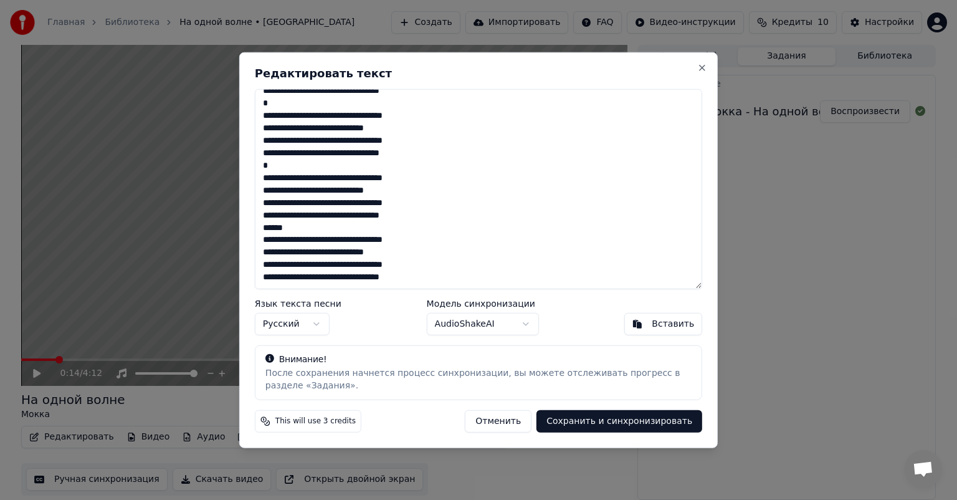
scroll to position [284, 0]
drag, startPoint x: 299, startPoint y: 230, endPoint x: 254, endPoint y: 229, distance: 45.5
click at [254, 229] on div "Редактировать текст Язык текста песни Русский Модель синхронизации AudioShakeAI…" at bounding box center [478, 250] width 478 height 396
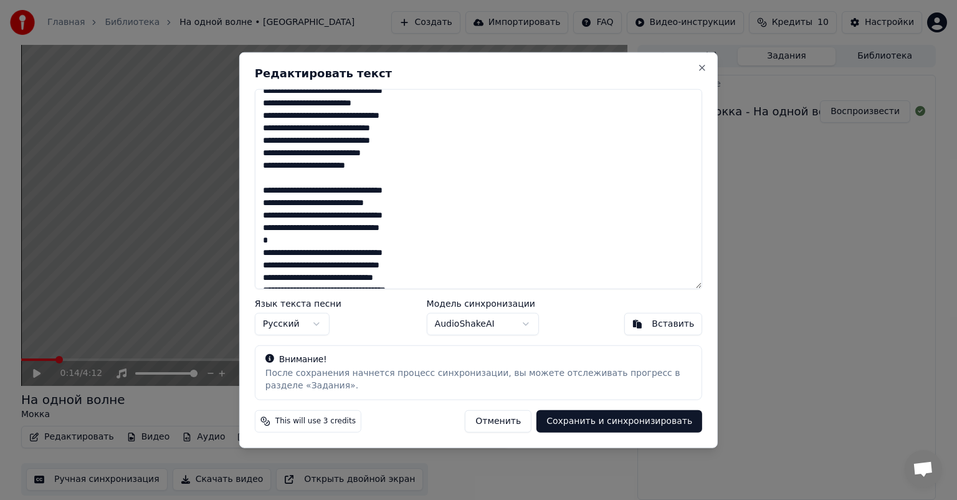
scroll to position [0, 0]
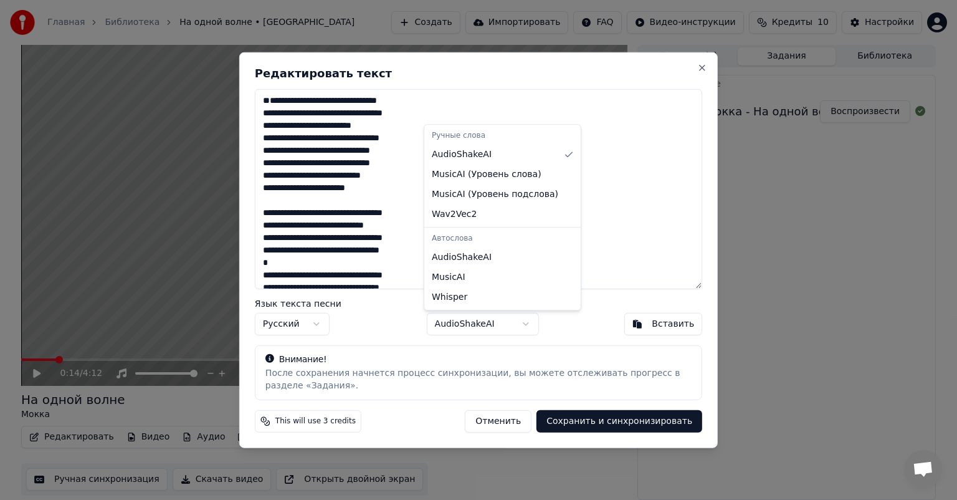
click at [513, 323] on body "Главная Библиотека На одной волне • Мокка Создать Импортировать FAQ Видео-инстр…" at bounding box center [478, 250] width 957 height 500
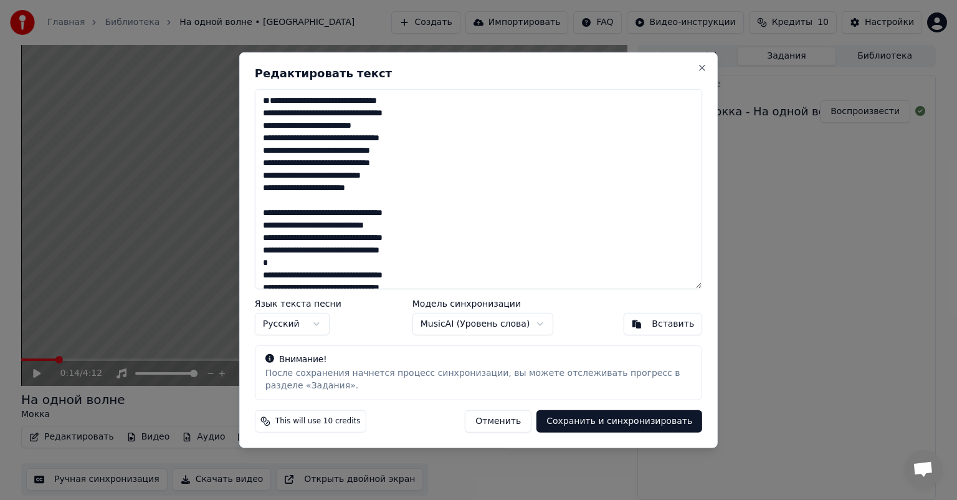
click at [638, 426] on button "Сохранить и синхронизировать" at bounding box center [619, 420] width 166 height 22
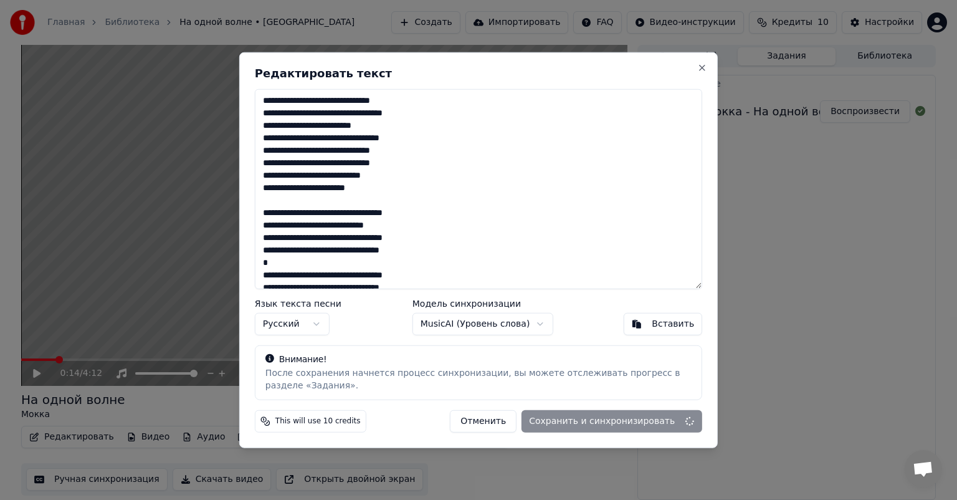
type textarea "**********"
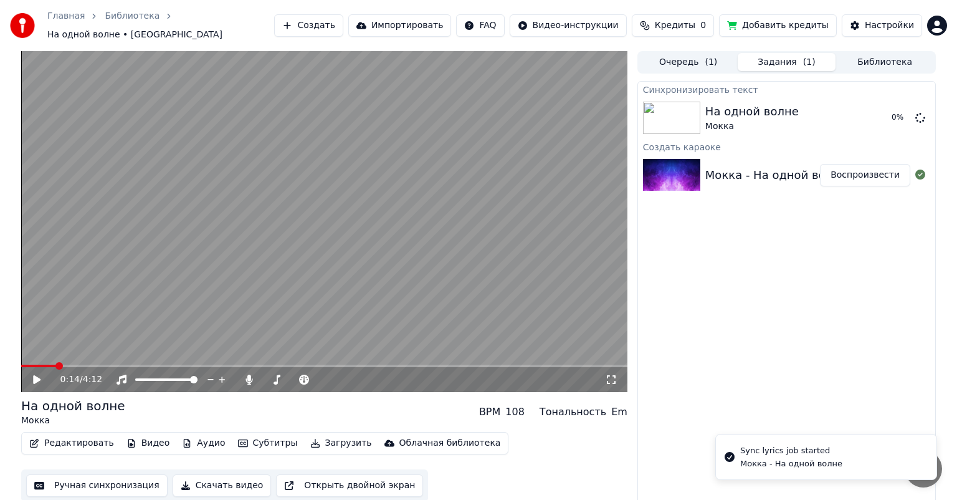
drag, startPoint x: 40, startPoint y: 356, endPoint x: 13, endPoint y: 356, distance: 27.4
click at [13, 356] on div "0:14 / 4:12 На одной волне Мокка BPM 108 Тональность Em Редактировать Видео Ауд…" at bounding box center [478, 278] width 934 height 455
click at [25, 367] on div "0:14 / 4:12" at bounding box center [324, 379] width 606 height 25
click at [32, 367] on div "0:14 / 4:12" at bounding box center [324, 379] width 606 height 25
click at [33, 358] on video at bounding box center [324, 221] width 606 height 341
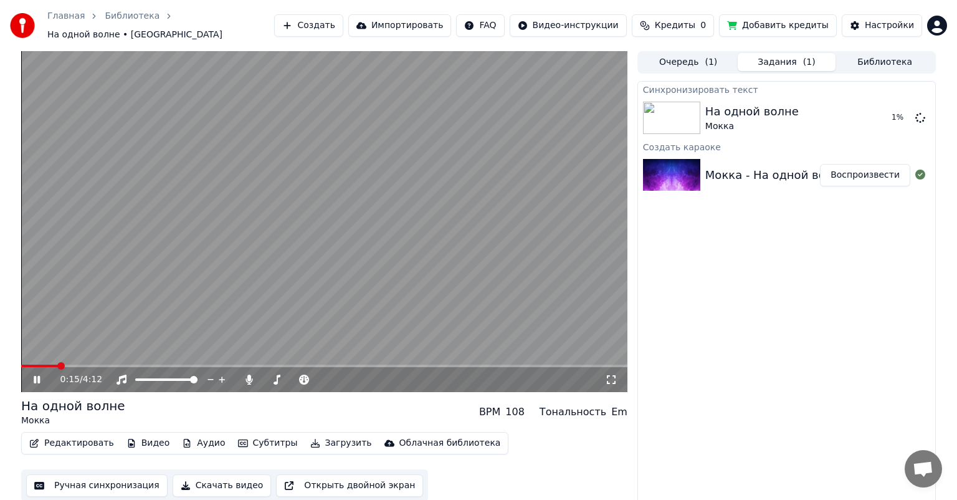
click at [26, 364] on span at bounding box center [39, 365] width 37 height 2
click at [26, 364] on span at bounding box center [23, 365] width 5 height 2
click at [26, 362] on span at bounding box center [29, 365] width 7 height 7
click at [21, 362] on span at bounding box center [24, 365] width 7 height 7
click at [610, 374] on icon at bounding box center [611, 379] width 12 height 10
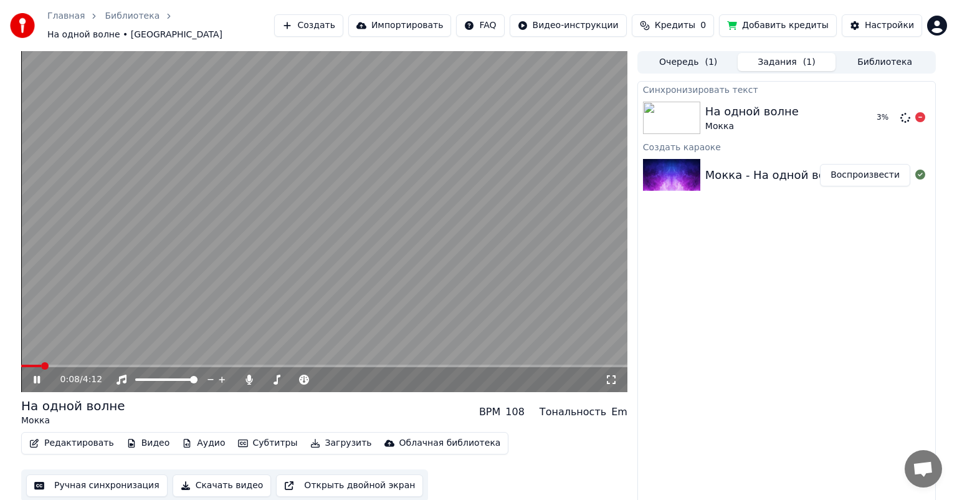
click at [825, 108] on div "На одной волне Мокка" at bounding box center [785, 118] width 161 height 30
click at [231, 263] on video at bounding box center [324, 221] width 606 height 341
click at [617, 375] on div "0:10 / 4:12" at bounding box center [324, 379] width 596 height 12
click at [610, 374] on icon at bounding box center [611, 379] width 12 height 10
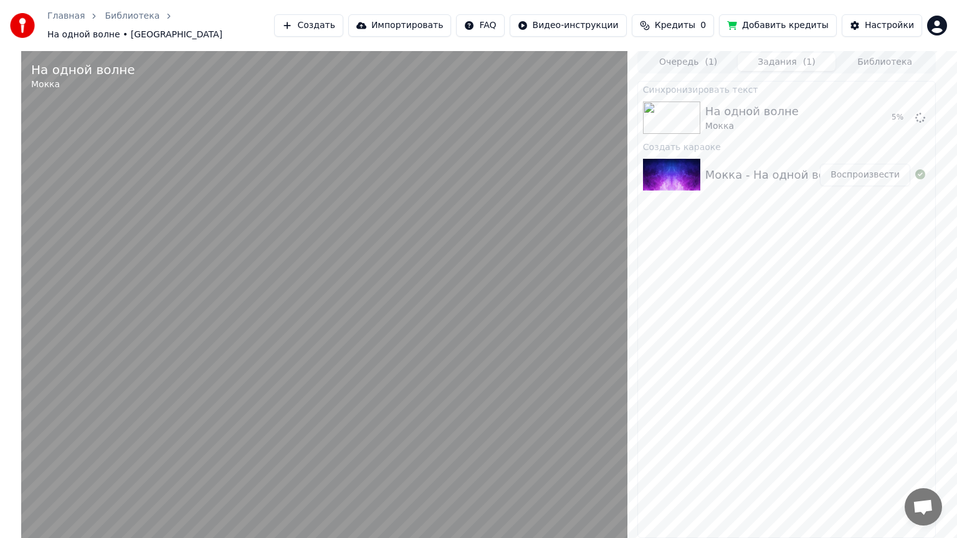
click at [417, 293] on video at bounding box center [324, 320] width 606 height 538
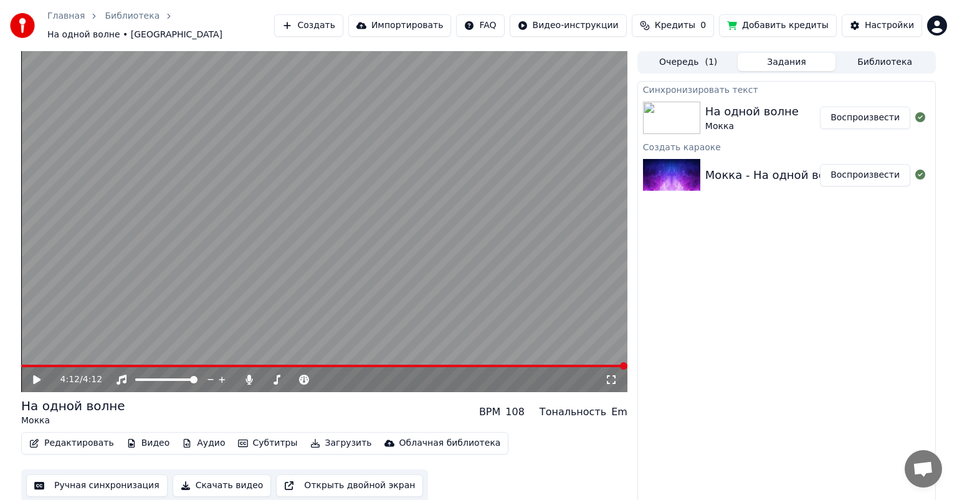
click at [37, 375] on icon at bounding box center [36, 379] width 7 height 9
click at [366, 357] on video at bounding box center [324, 221] width 606 height 341
click at [353, 364] on span at bounding box center [324, 365] width 606 height 2
click at [40, 374] on icon at bounding box center [45, 379] width 29 height 10
click at [472, 364] on span at bounding box center [324, 365] width 606 height 2
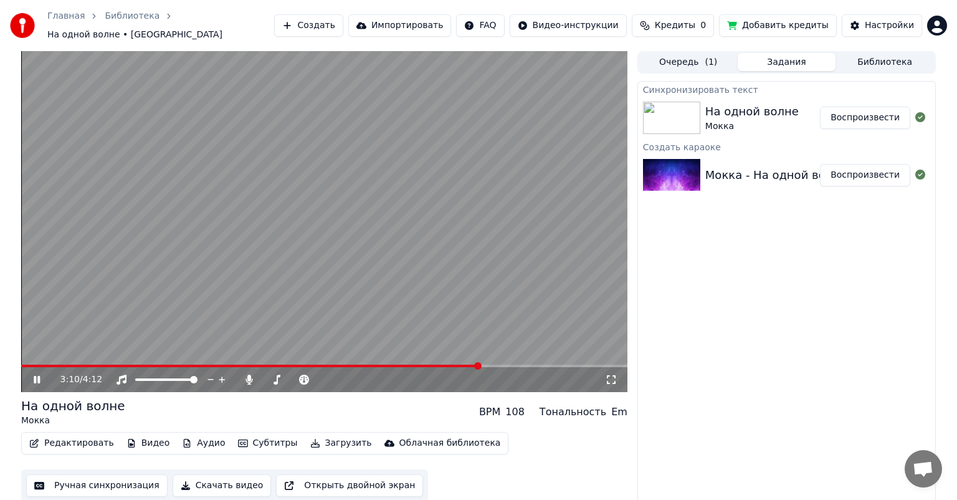
click at [614, 404] on div "Em" at bounding box center [619, 411] width 16 height 15
drag, startPoint x: 108, startPoint y: 480, endPoint x: 693, endPoint y: 243, distance: 631.0
click at [658, 316] on div "3:17 / 4:12 На одной волне Мокка BPM 108 Тональность Em Редактировать Видео Ауд…" at bounding box center [478, 278] width 934 height 455
click at [867, 111] on button "Воспроизвести" at bounding box center [865, 118] width 90 height 22
click at [615, 374] on icon at bounding box center [611, 379] width 12 height 10
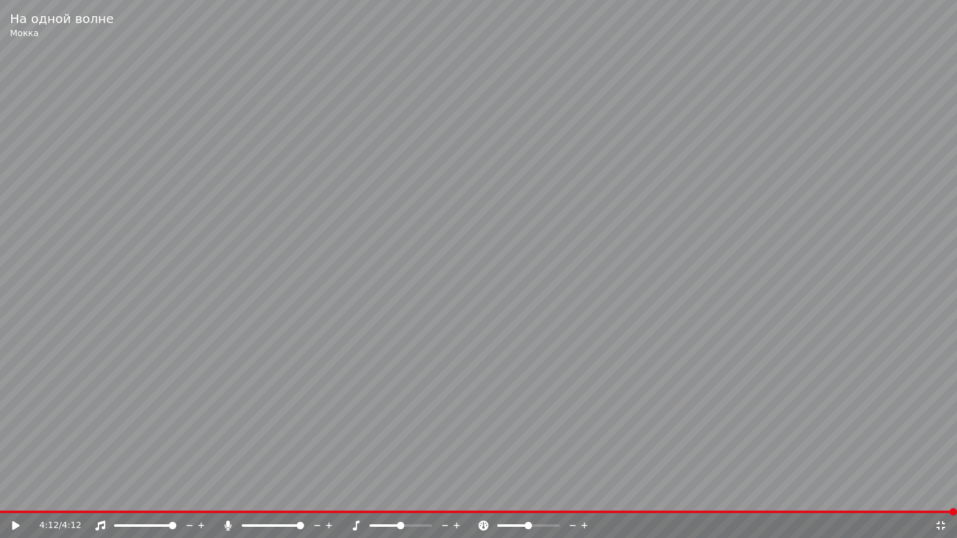
click at [372, 272] on video at bounding box center [478, 269] width 957 height 538
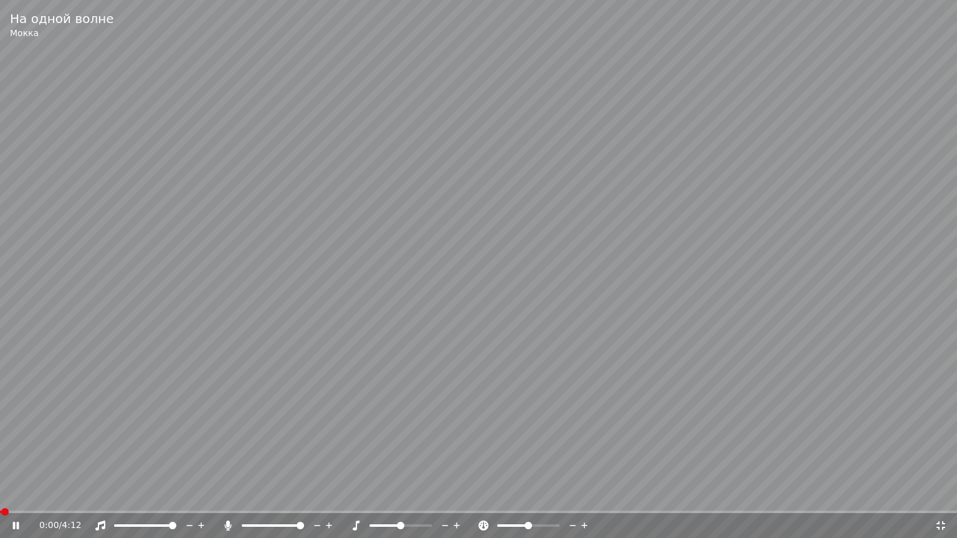
click at [372, 272] on video at bounding box center [478, 269] width 957 height 538
